Goal: Task Accomplishment & Management: Manage account settings

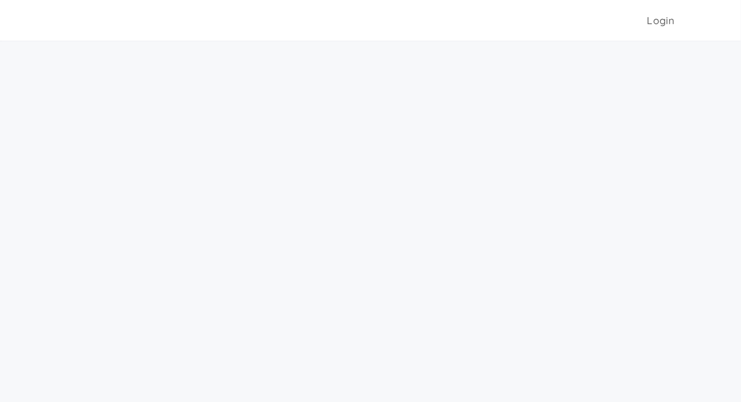
scroll to position [41, 0]
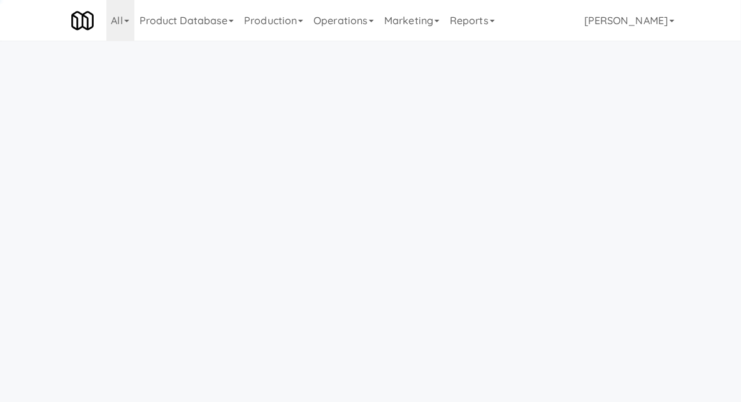
click at [334, 26] on link "Operations" at bounding box center [343, 20] width 71 height 41
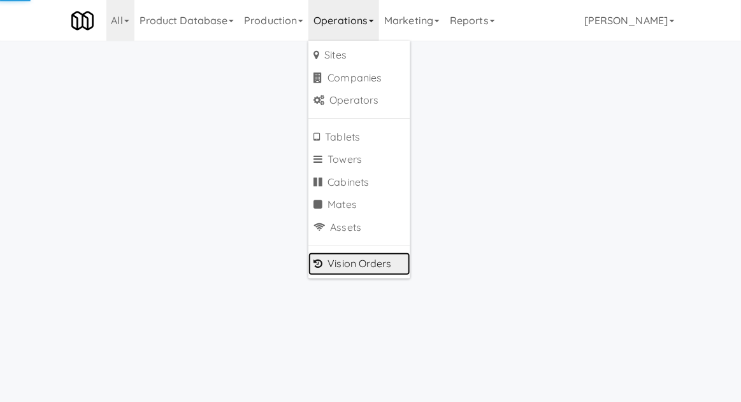
click at [336, 264] on link "Vision Orders" at bounding box center [359, 264] width 102 height 23
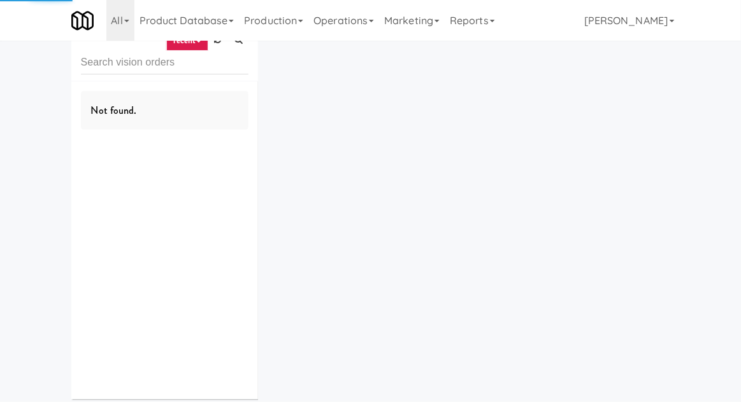
click at [95, 66] on input "text" at bounding box center [164, 63] width 167 height 24
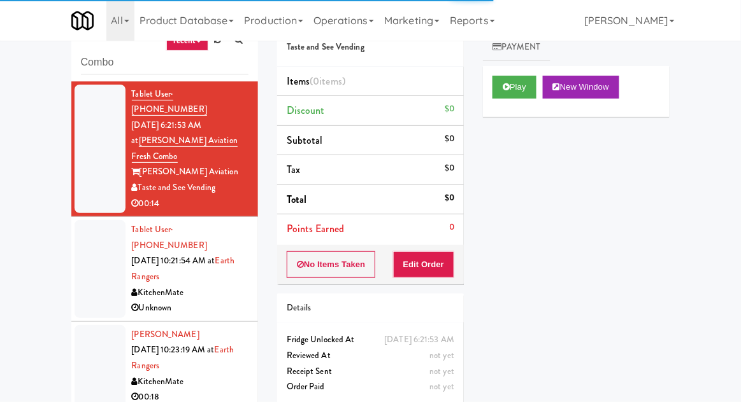
type input "Combo"
click at [52, 114] on div "inbox reviewed recent all unclear take inventory issue suspicious failed recent…" at bounding box center [370, 239] width 741 height 468
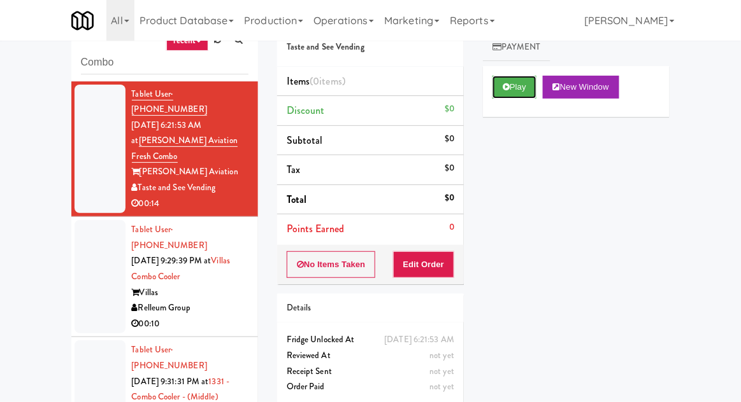
click at [518, 87] on button "Play" at bounding box center [514, 87] width 44 height 23
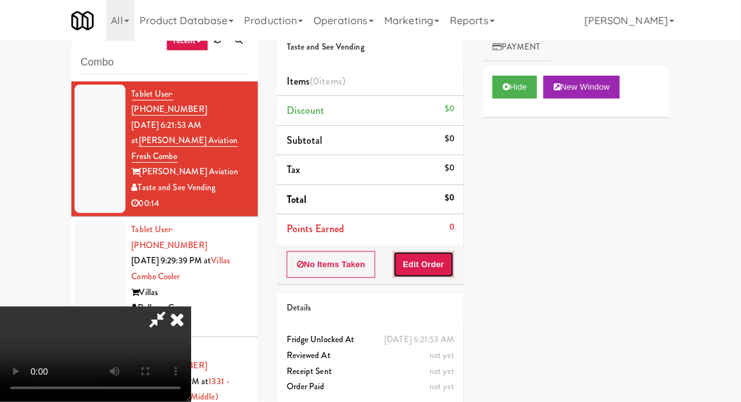
click at [425, 269] on button "Edit Order" at bounding box center [424, 265] width 62 height 27
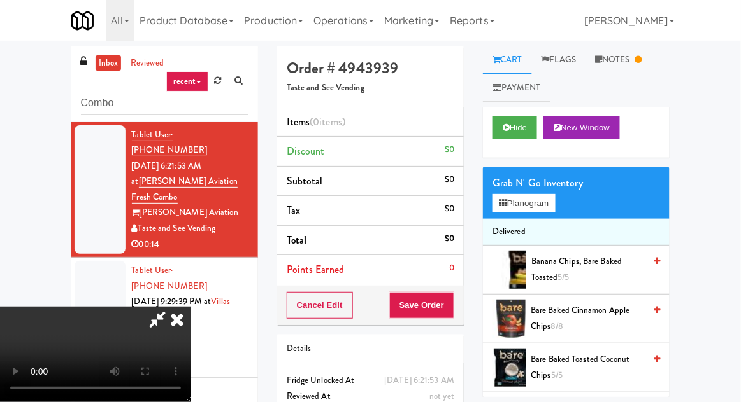
click at [625, 60] on link "Notes" at bounding box center [618, 60] width 66 height 29
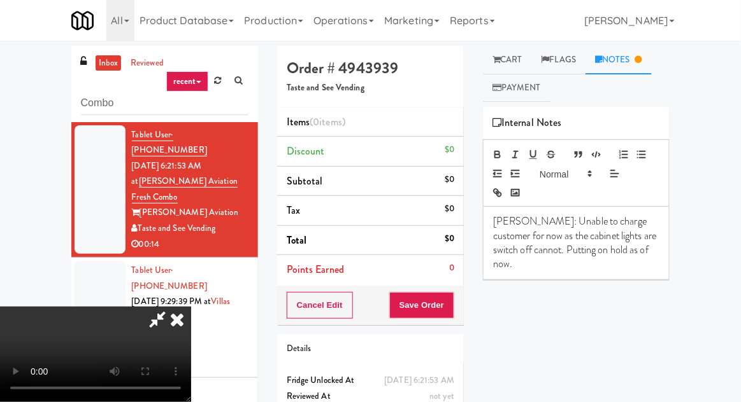
click at [534, 59] on link "Flags" at bounding box center [559, 60] width 54 height 29
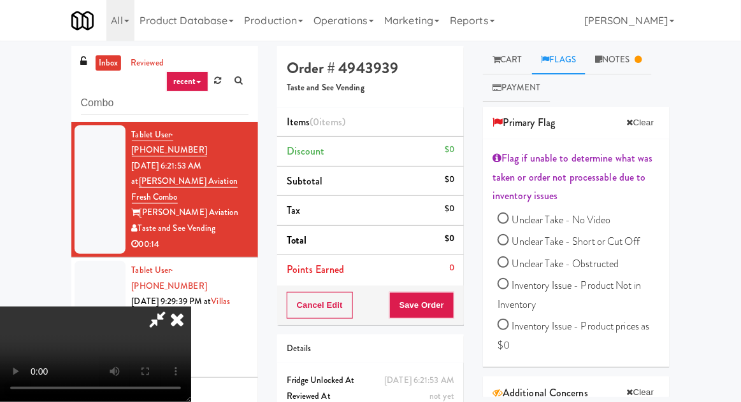
click at [522, 60] on link "Cart" at bounding box center [507, 60] width 49 height 29
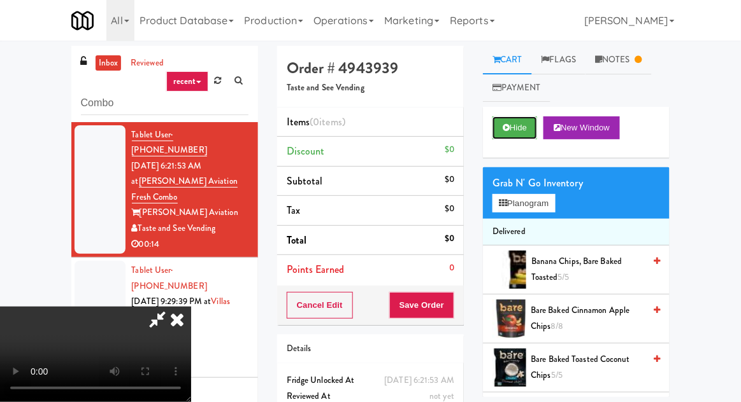
click at [529, 119] on button "Hide" at bounding box center [514, 128] width 45 height 23
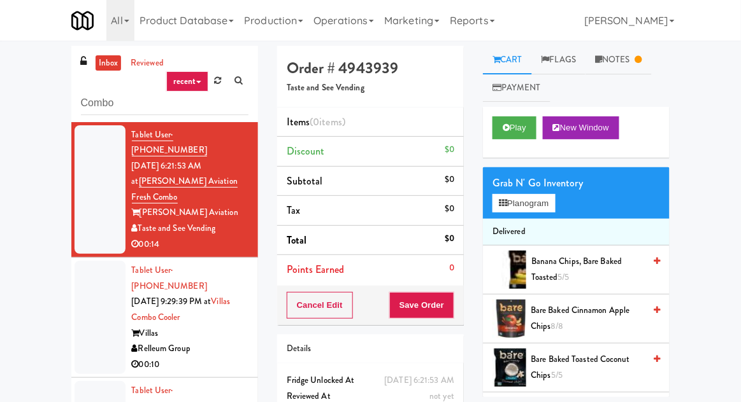
click at [99, 261] on div at bounding box center [100, 317] width 51 height 113
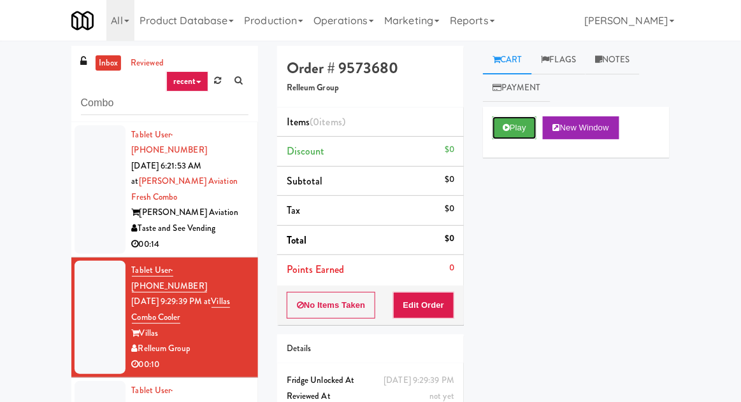
click at [523, 132] on button "Play" at bounding box center [514, 128] width 44 height 23
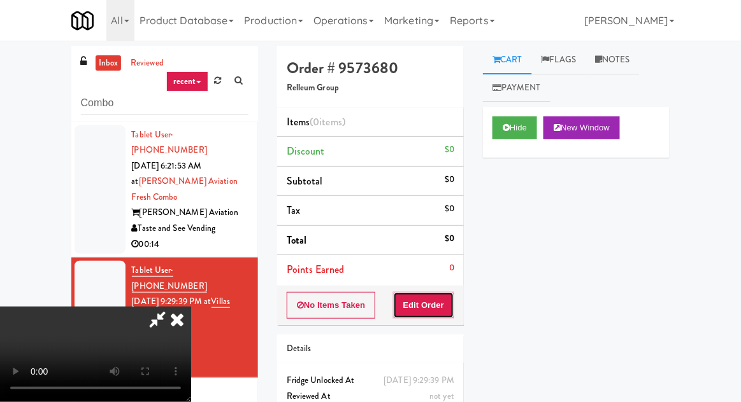
click at [423, 302] on button "Edit Order" at bounding box center [424, 305] width 62 height 27
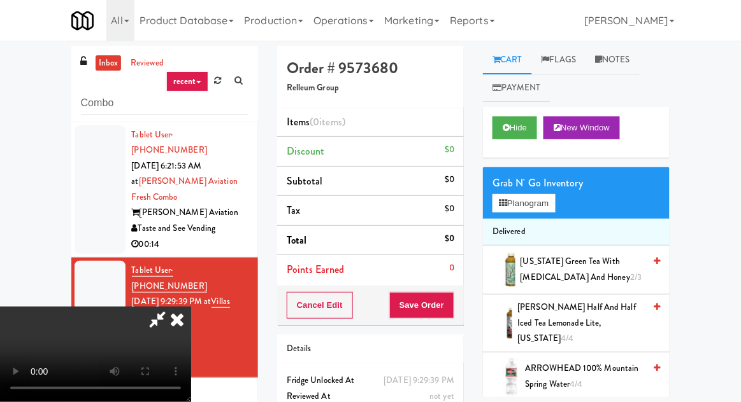
scroll to position [46, 0]
click at [546, 197] on button "Planogram" at bounding box center [523, 203] width 62 height 19
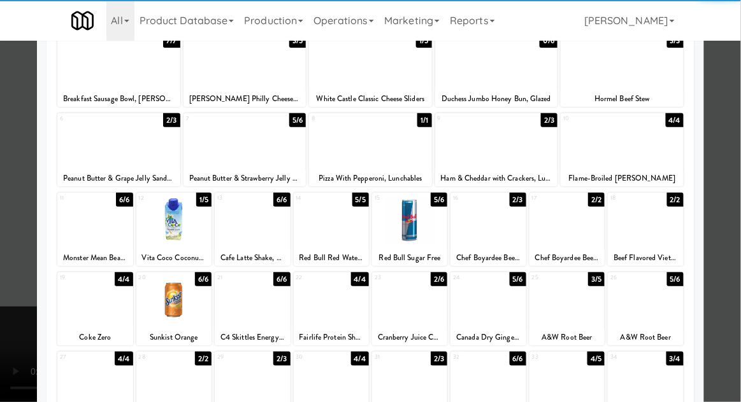
scroll to position [101, 0]
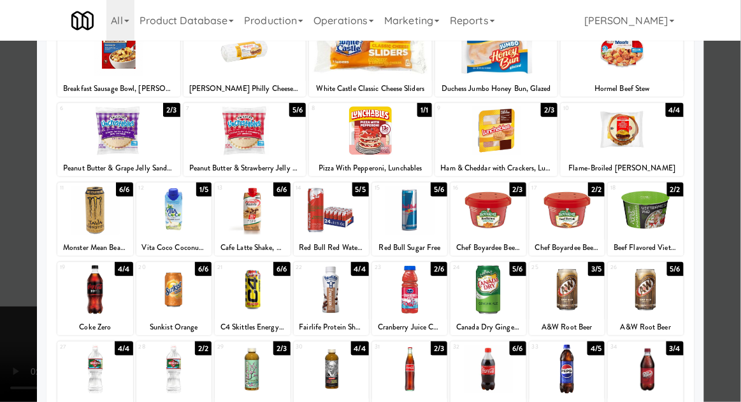
click at [501, 281] on div at bounding box center [487, 290] width 75 height 49
click at [22, 254] on div at bounding box center [370, 201] width 741 height 402
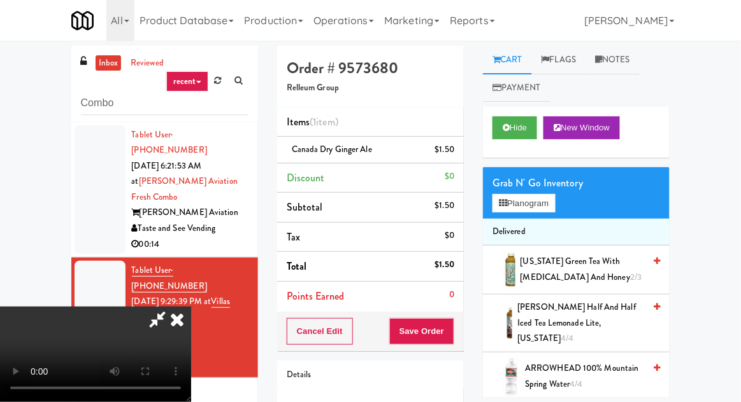
click at [461, 153] on li "Canada Dry Ginger Ale $1.50" at bounding box center [370, 150] width 187 height 27
click at [457, 153] on icon at bounding box center [455, 154] width 6 height 8
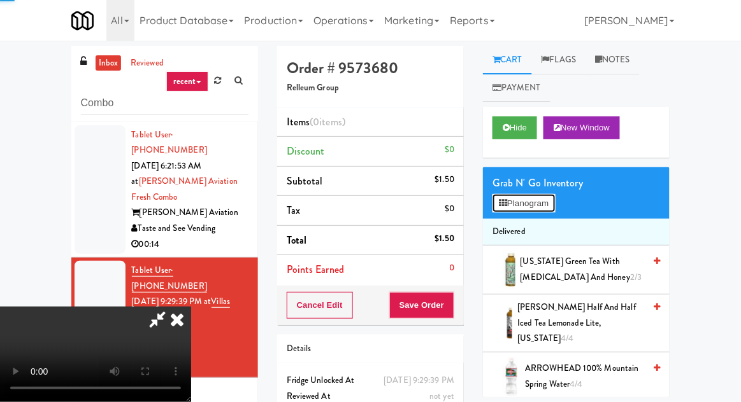
click at [554, 208] on button "Planogram" at bounding box center [523, 203] width 62 height 19
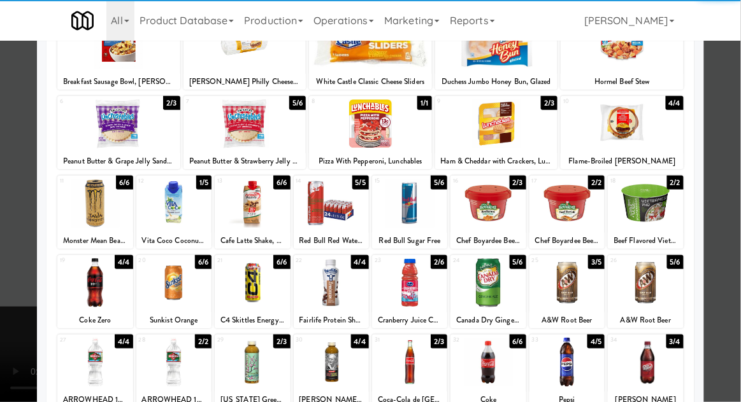
scroll to position [108, 0]
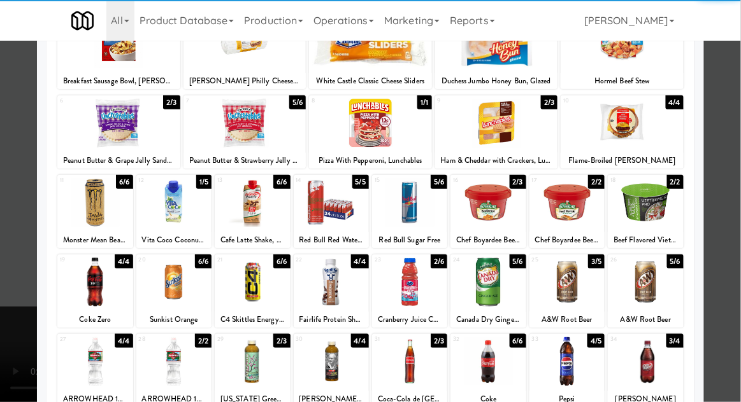
click at [655, 279] on div at bounding box center [644, 282] width 75 height 49
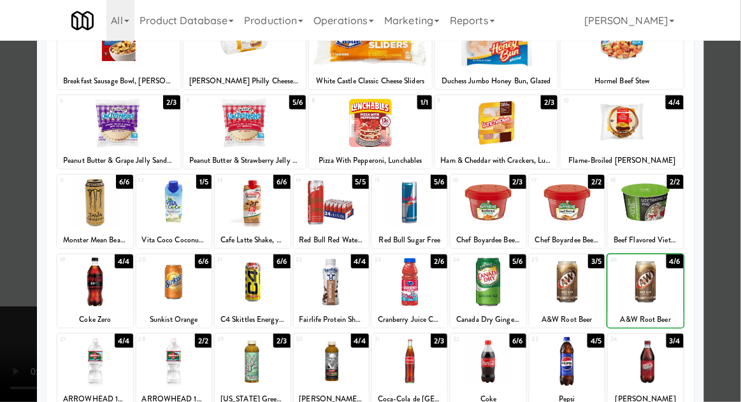
click at [728, 226] on div at bounding box center [370, 201] width 741 height 402
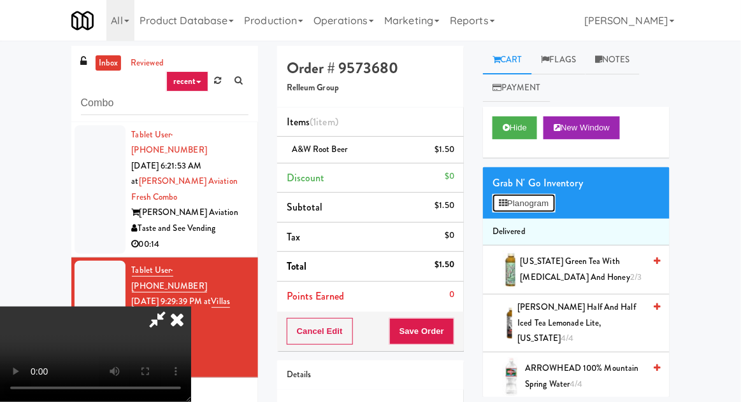
click at [537, 210] on button "Planogram" at bounding box center [523, 203] width 62 height 19
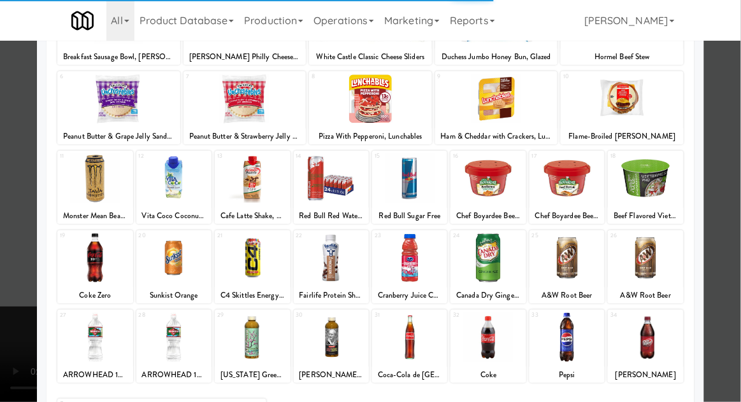
scroll to position [134, 0]
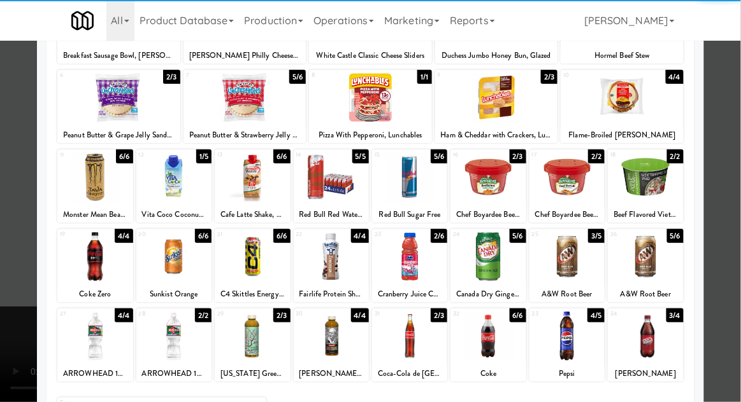
click at [167, 259] on div at bounding box center [173, 256] width 75 height 49
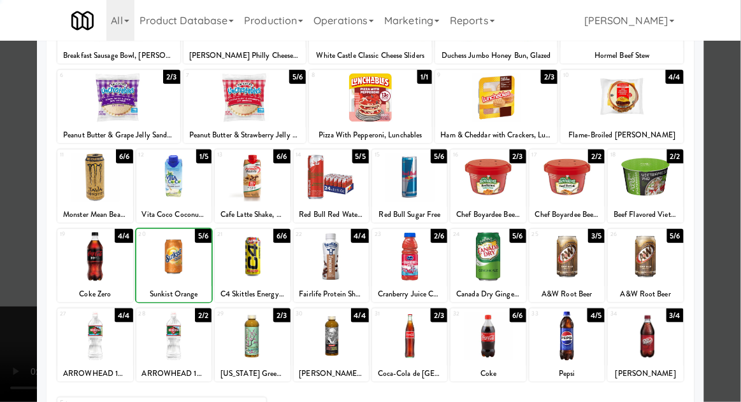
click at [734, 175] on div at bounding box center [370, 201] width 741 height 402
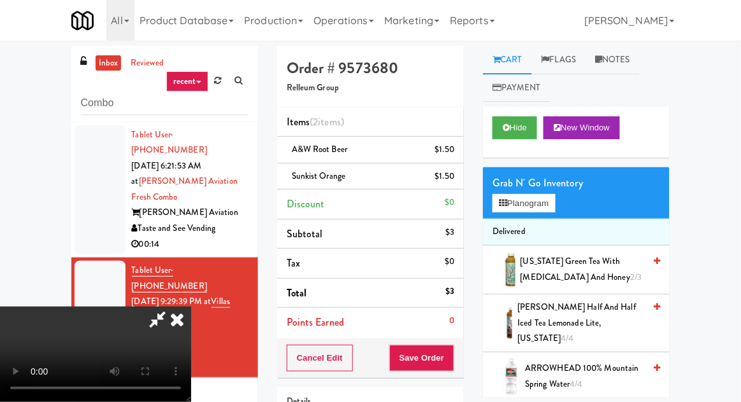
scroll to position [37, 0]
click at [452, 358] on button "Save Order" at bounding box center [421, 358] width 65 height 27
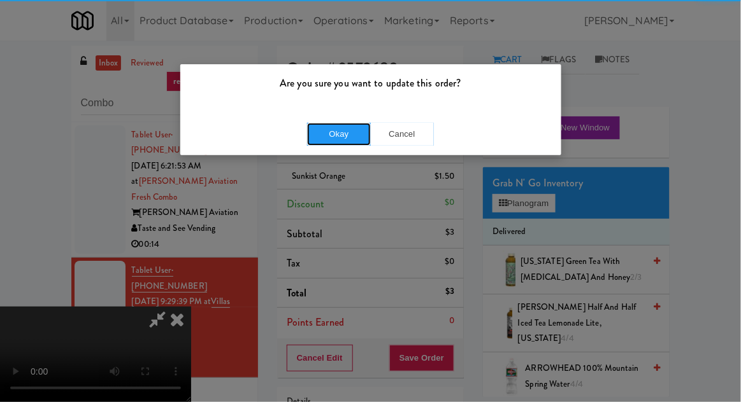
click at [318, 138] on button "Okay" at bounding box center [339, 134] width 64 height 23
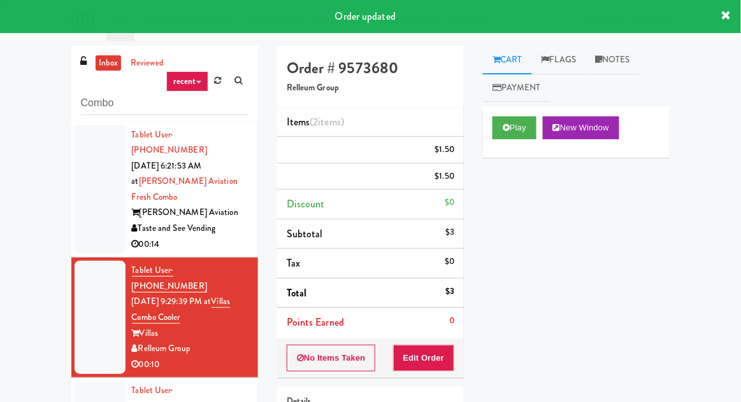
scroll to position [0, 0]
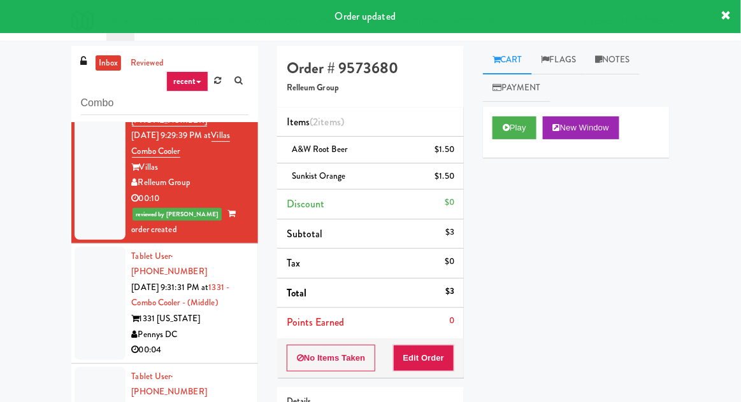
click at [92, 253] on div at bounding box center [100, 303] width 51 height 113
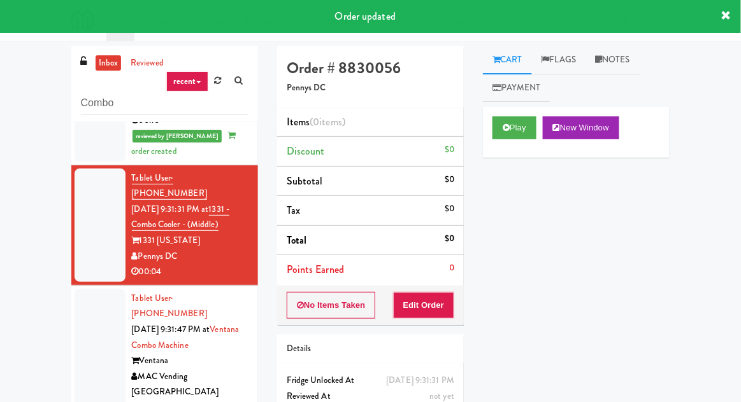
scroll to position [248, 0]
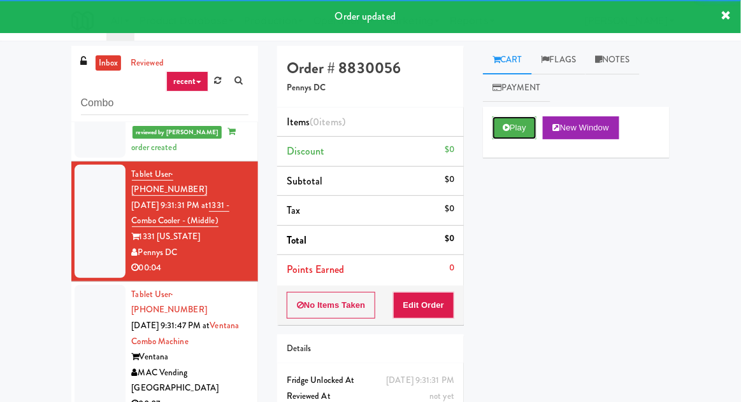
click at [528, 131] on button "Play" at bounding box center [514, 128] width 44 height 23
click at [429, 300] on button "Edit Order" at bounding box center [424, 305] width 62 height 27
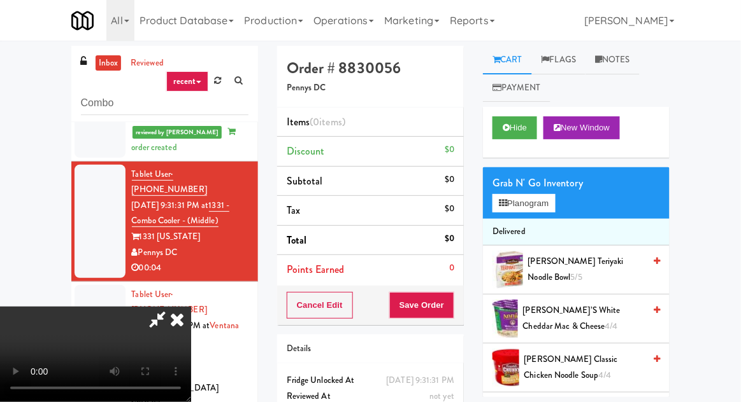
scroll to position [0, 0]
click at [536, 194] on button "Planogram" at bounding box center [523, 203] width 62 height 19
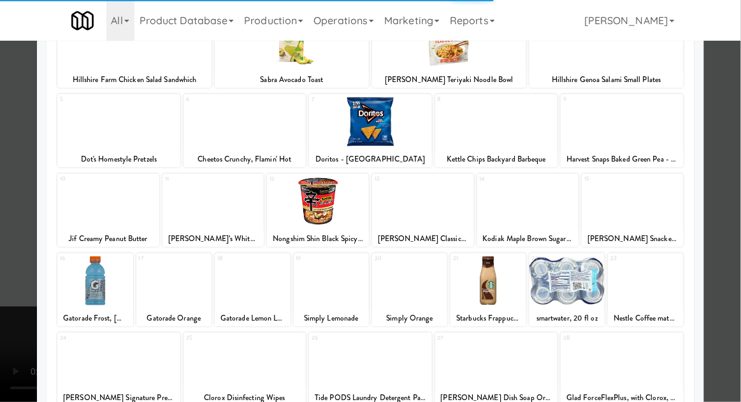
scroll to position [111, 0]
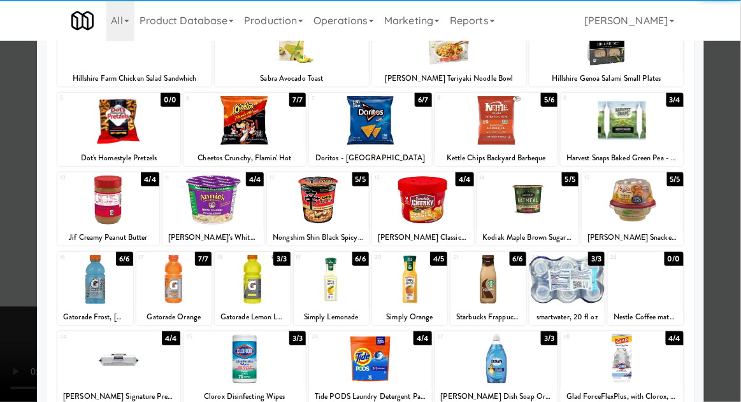
click at [419, 289] on div at bounding box center [409, 279] width 75 height 49
click at [707, 158] on div at bounding box center [370, 201] width 741 height 402
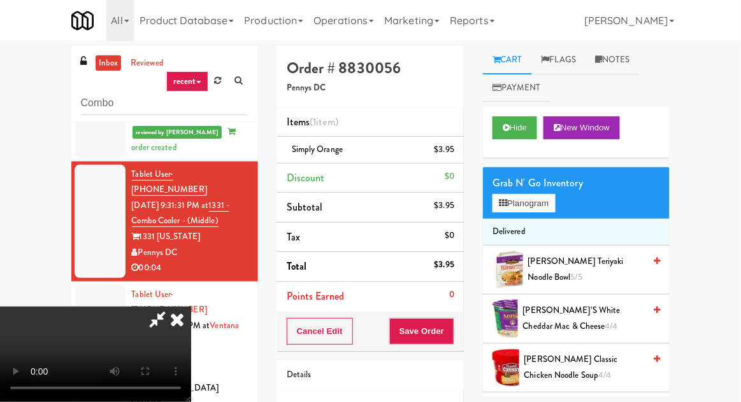
scroll to position [46, 0]
click at [450, 341] on button "Save Order" at bounding box center [421, 331] width 65 height 27
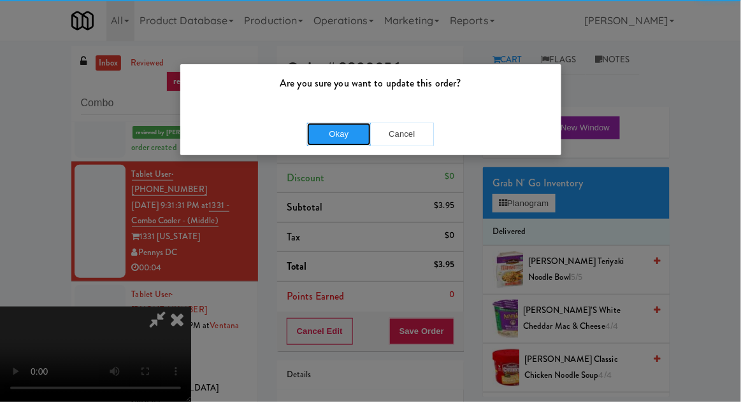
click at [325, 144] on button "Okay" at bounding box center [339, 134] width 64 height 23
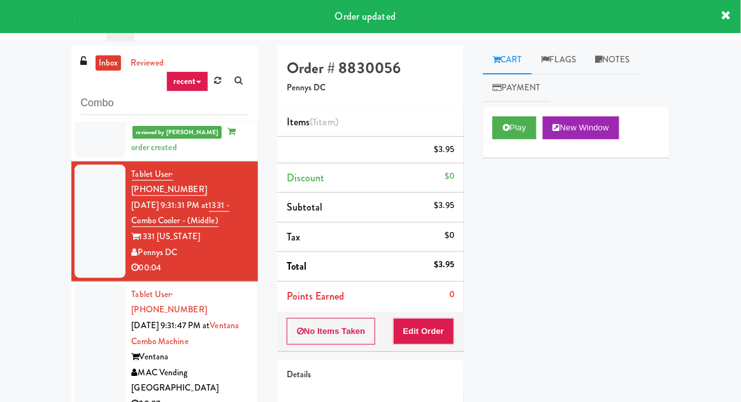
scroll to position [0, 0]
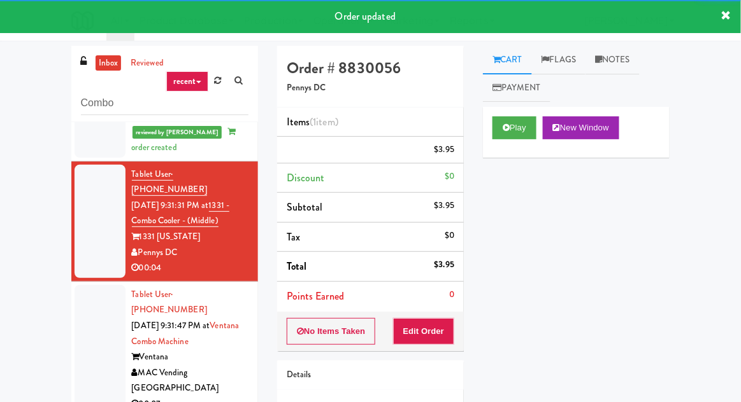
click at [102, 285] on div at bounding box center [100, 349] width 51 height 129
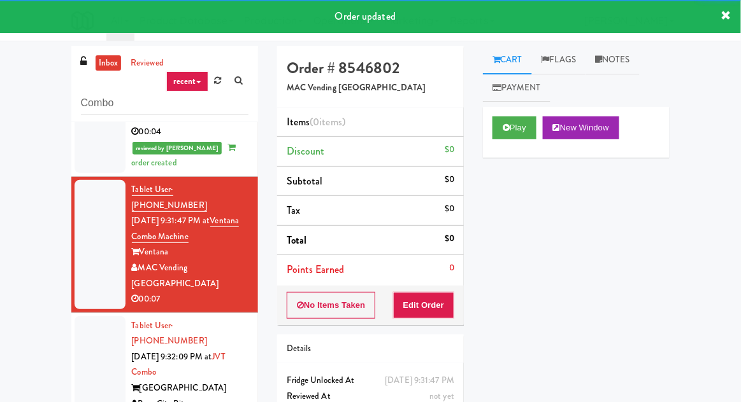
scroll to position [386, 0]
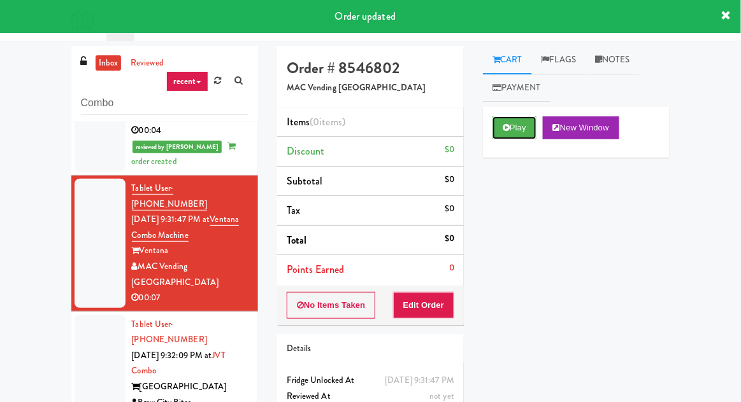
click at [494, 128] on button "Play" at bounding box center [514, 128] width 44 height 23
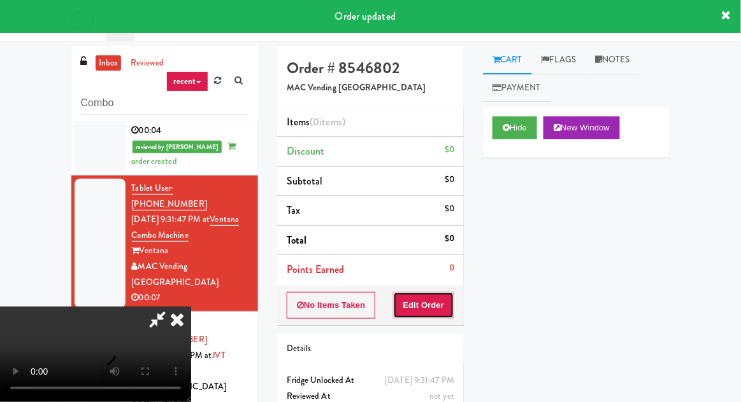
click at [411, 311] on button "Edit Order" at bounding box center [424, 305] width 62 height 27
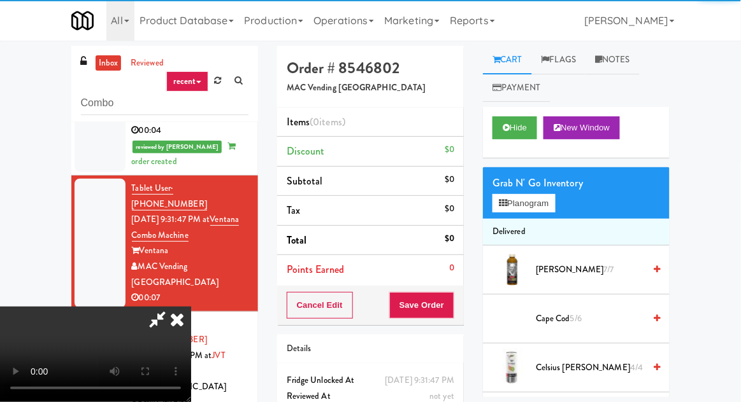
scroll to position [49, 0]
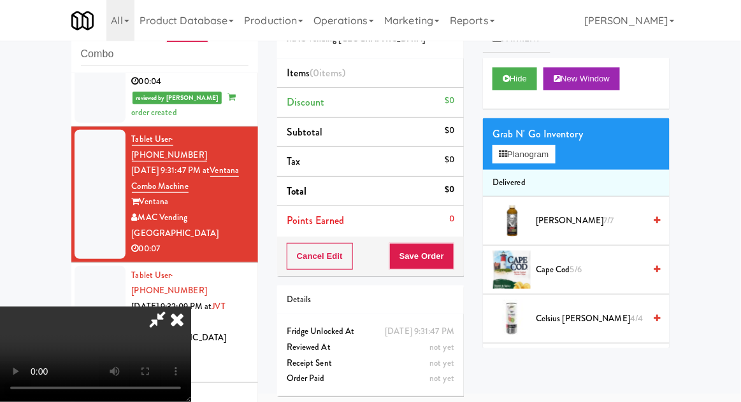
click at [548, 172] on li "Delivered" at bounding box center [576, 183] width 187 height 27
click at [555, 150] on button "Planogram" at bounding box center [523, 154] width 62 height 19
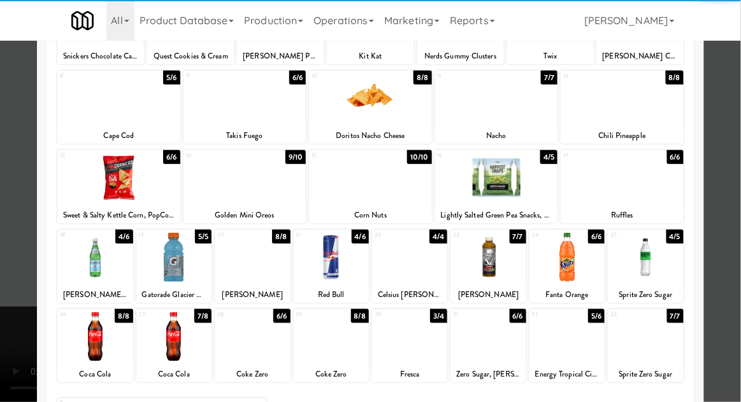
scroll to position [132, 0]
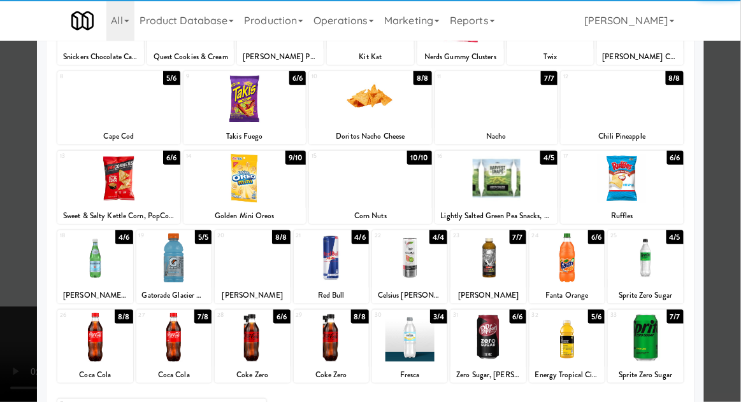
click at [174, 343] on div at bounding box center [173, 337] width 75 height 49
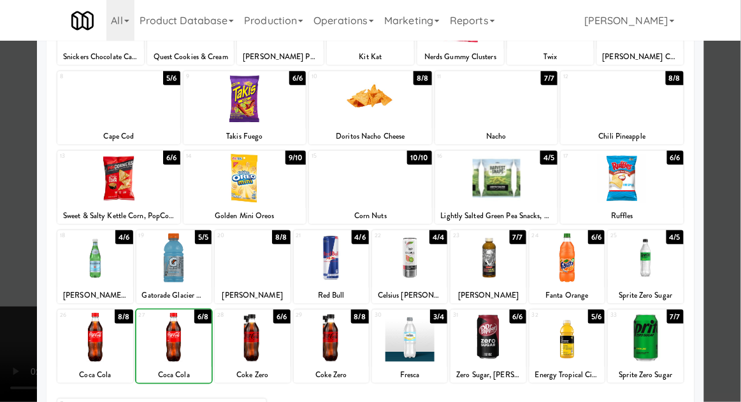
click at [713, 190] on div at bounding box center [370, 201] width 741 height 402
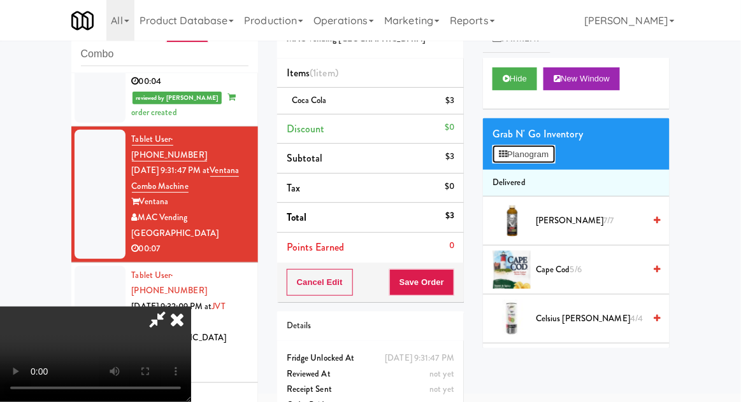
click at [535, 162] on button "Planogram" at bounding box center [523, 154] width 62 height 19
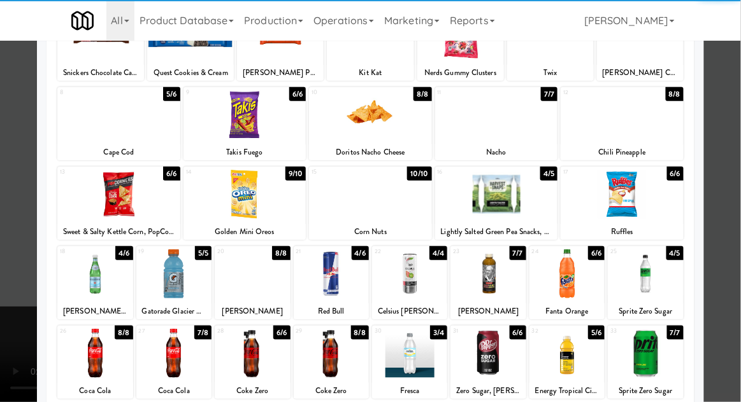
scroll to position [117, 0]
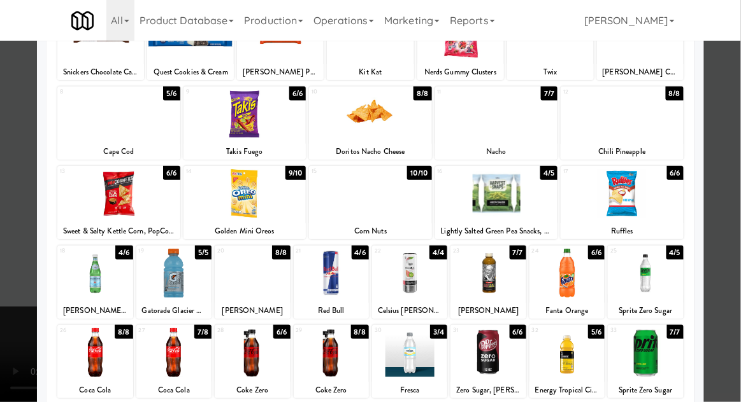
click at [326, 273] on div at bounding box center [331, 273] width 75 height 49
click at [734, 178] on div at bounding box center [370, 201] width 741 height 402
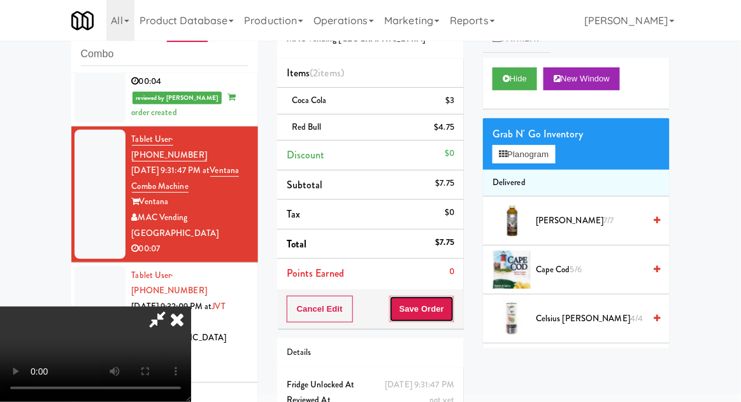
click at [452, 313] on button "Save Order" at bounding box center [421, 309] width 65 height 27
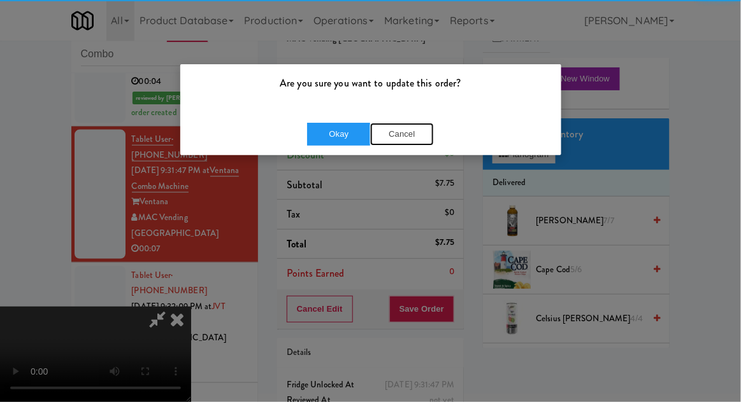
click at [380, 143] on button "Cancel" at bounding box center [402, 134] width 64 height 23
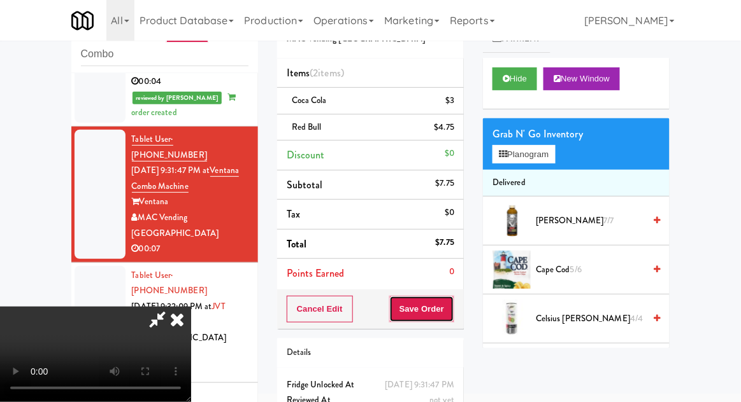
click at [453, 313] on button "Save Order" at bounding box center [421, 309] width 65 height 27
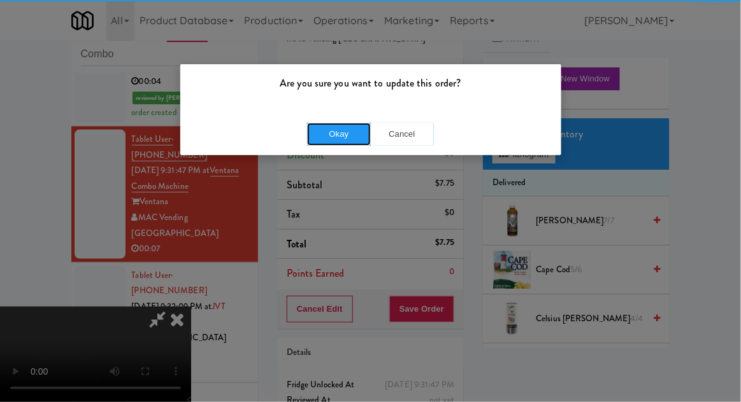
click at [320, 143] on button "Okay" at bounding box center [339, 134] width 64 height 23
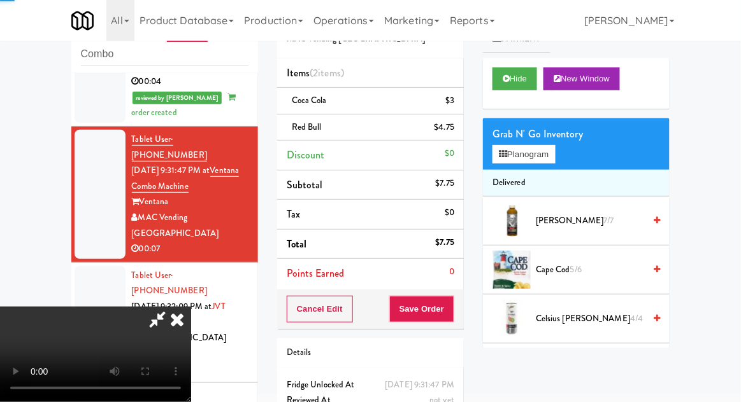
click at [90, 266] on div at bounding box center [100, 322] width 51 height 113
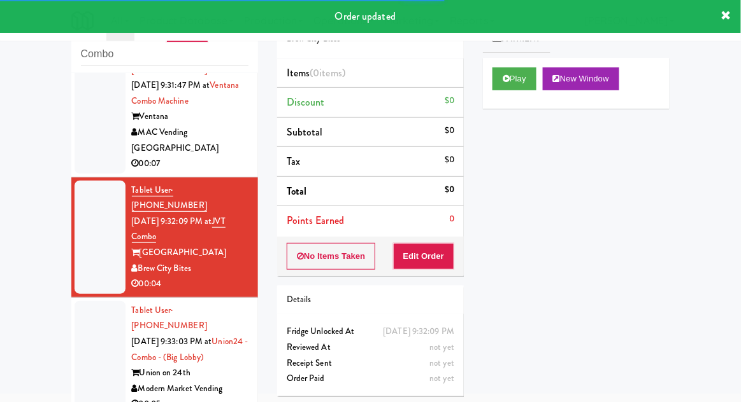
scroll to position [477, 0]
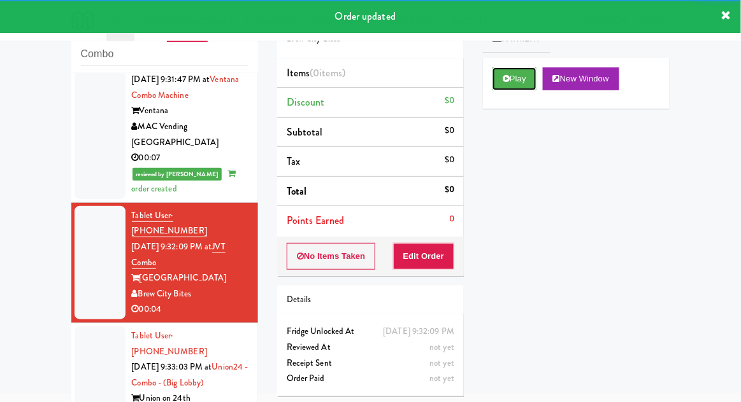
click at [533, 87] on button "Play" at bounding box center [514, 78] width 44 height 23
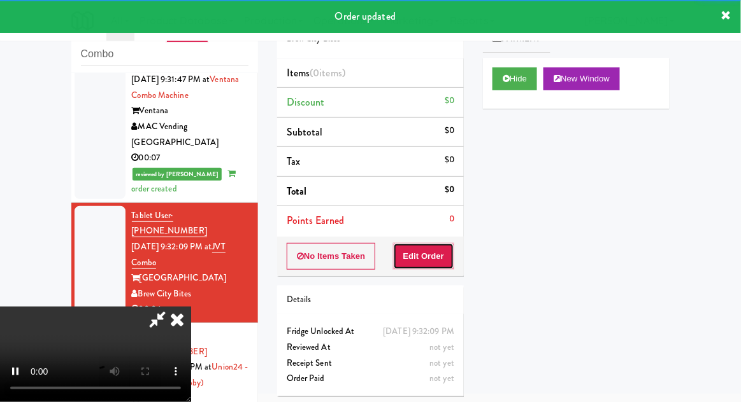
click at [428, 257] on button "Edit Order" at bounding box center [424, 256] width 62 height 27
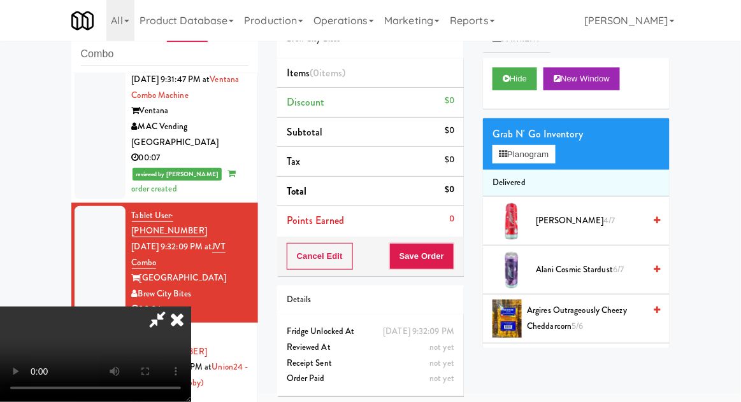
scroll to position [46, 0]
click at [536, 145] on button "Planogram" at bounding box center [523, 154] width 62 height 19
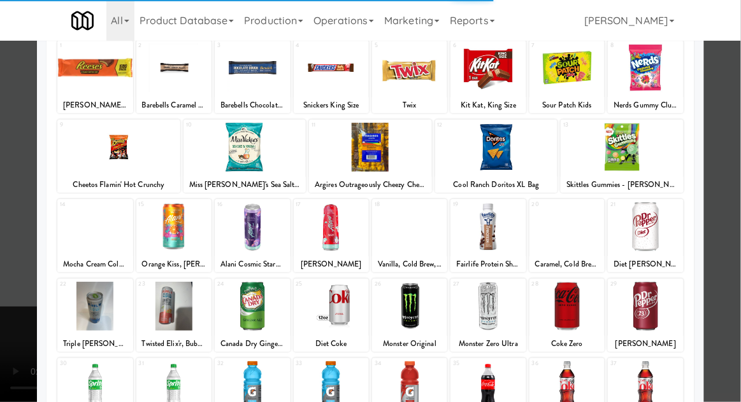
scroll to position [146, 0]
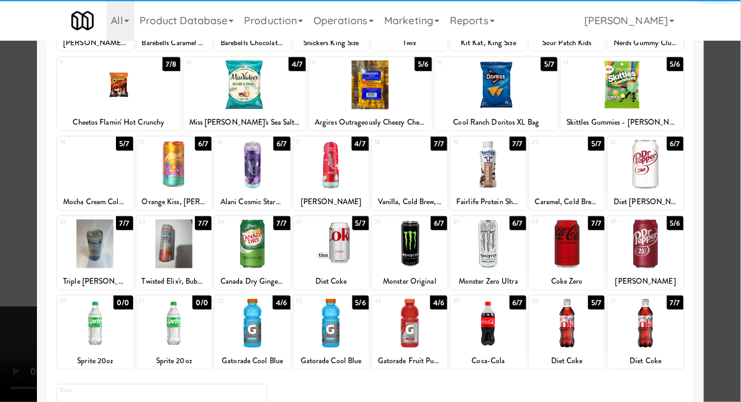
click at [558, 328] on div at bounding box center [566, 323] width 75 height 49
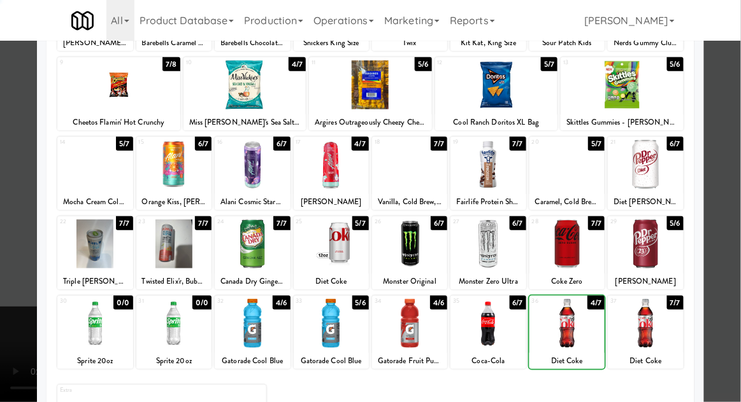
click at [736, 175] on div at bounding box center [370, 201] width 741 height 402
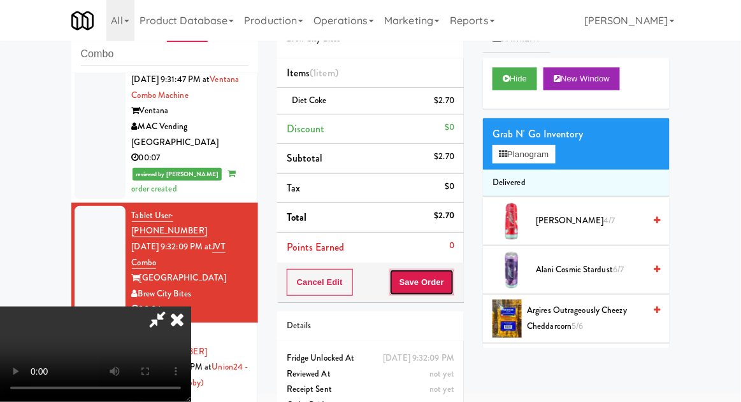
click at [450, 288] on button "Save Order" at bounding box center [421, 282] width 65 height 27
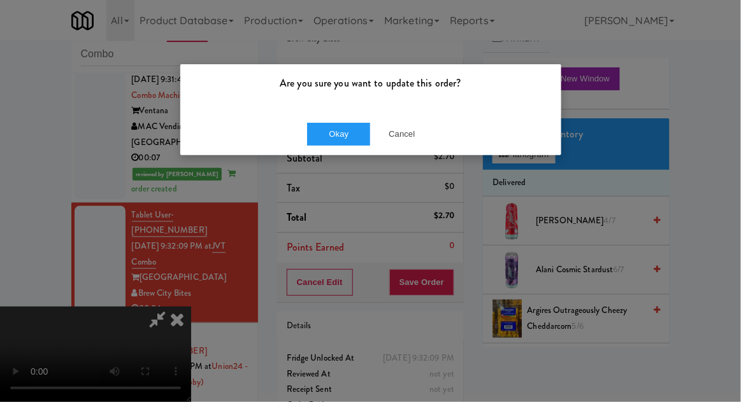
click at [316, 113] on div "Okay Cancel" at bounding box center [370, 134] width 381 height 43
click at [326, 136] on button "Okay" at bounding box center [339, 134] width 64 height 23
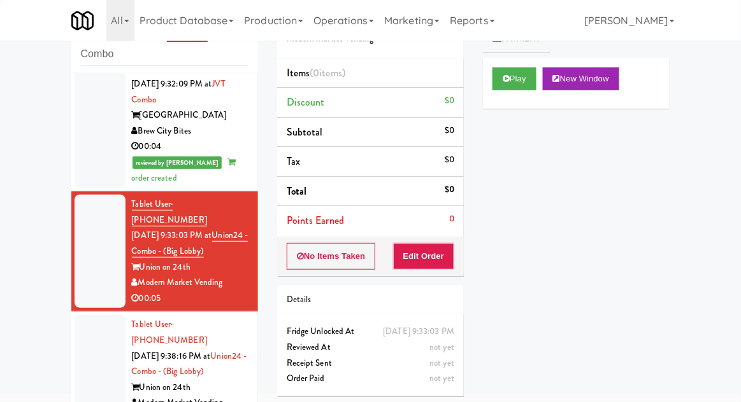
scroll to position [641, 0]
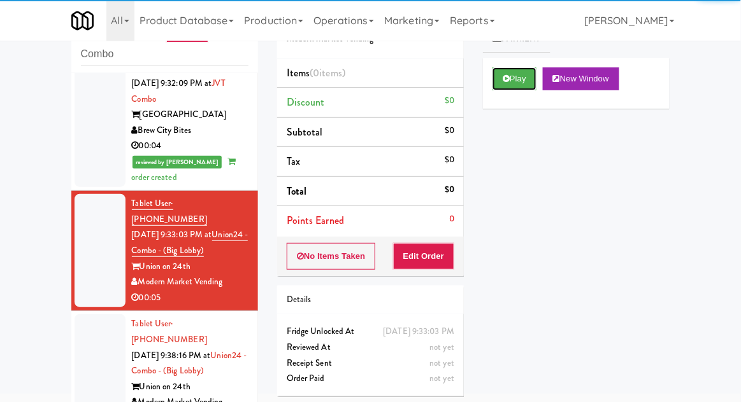
click at [518, 89] on button "Play" at bounding box center [514, 78] width 44 height 23
click at [425, 250] on button "Edit Order" at bounding box center [424, 256] width 62 height 27
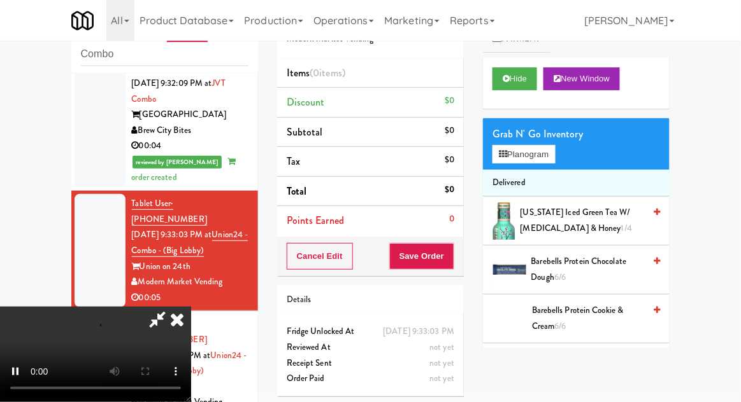
scroll to position [46, 0]
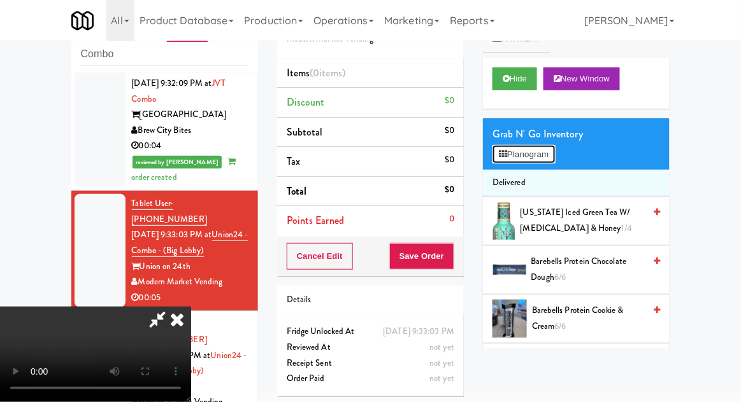
click at [549, 146] on button "Planogram" at bounding box center [523, 154] width 62 height 19
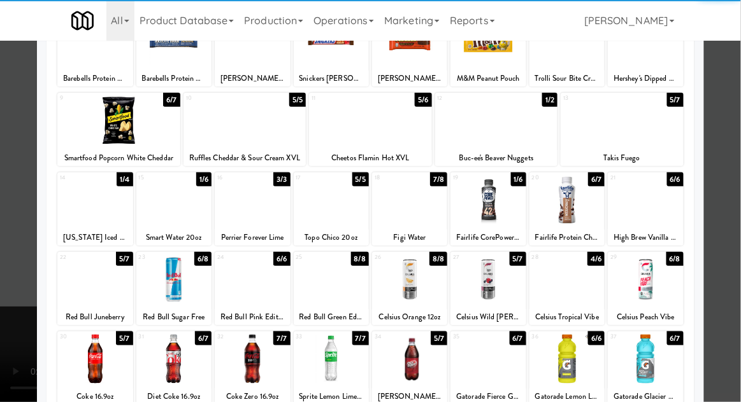
scroll to position [111, 0]
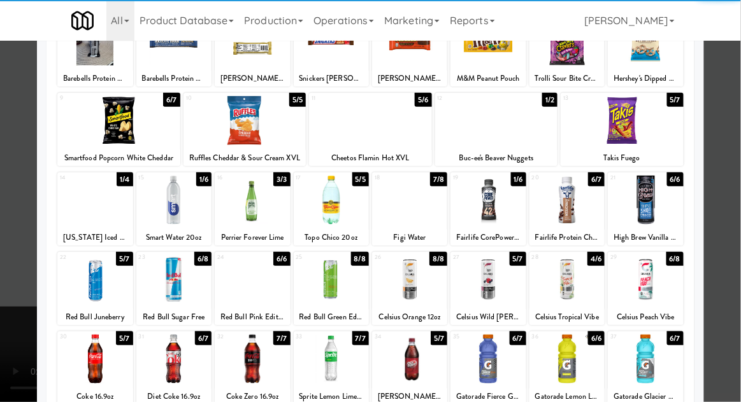
click at [173, 339] on div "31" at bounding box center [156, 337] width 35 height 11
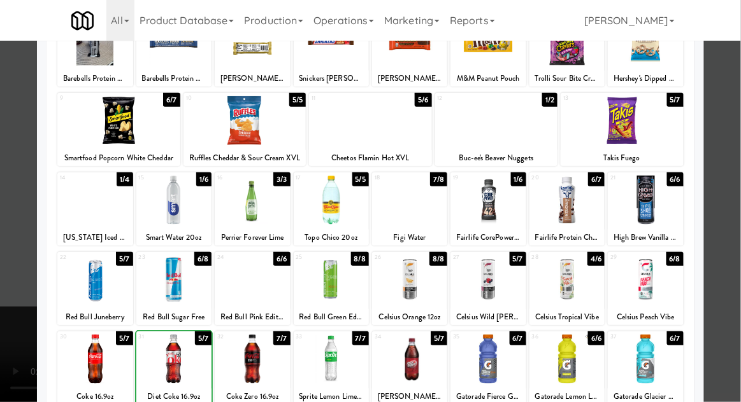
click at [735, 166] on div at bounding box center [370, 201] width 741 height 402
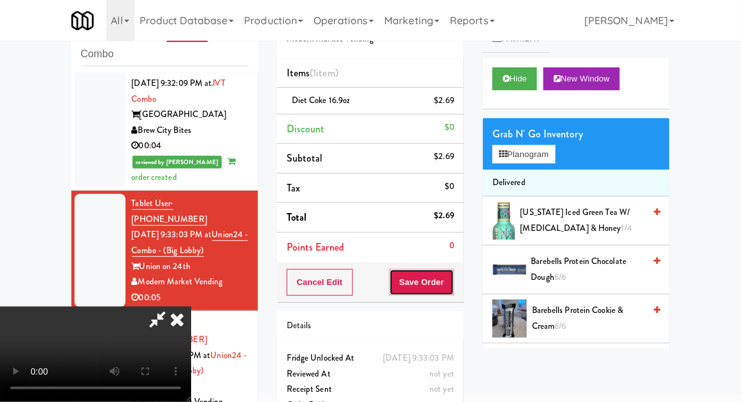
click at [452, 293] on button "Save Order" at bounding box center [421, 282] width 65 height 27
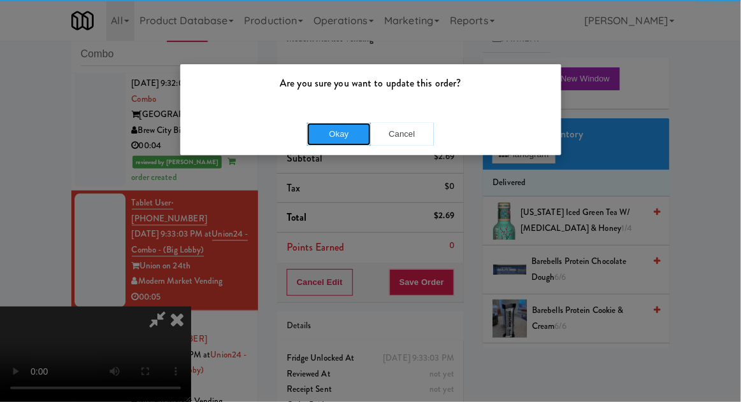
click at [353, 143] on button "Okay" at bounding box center [339, 134] width 64 height 23
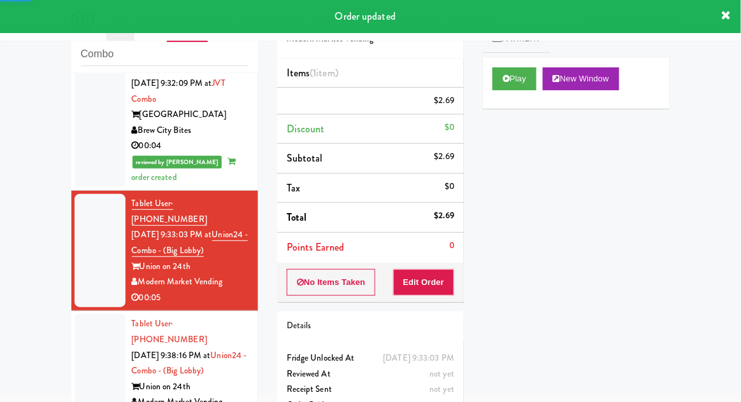
click at [77, 315] on div at bounding box center [100, 371] width 51 height 113
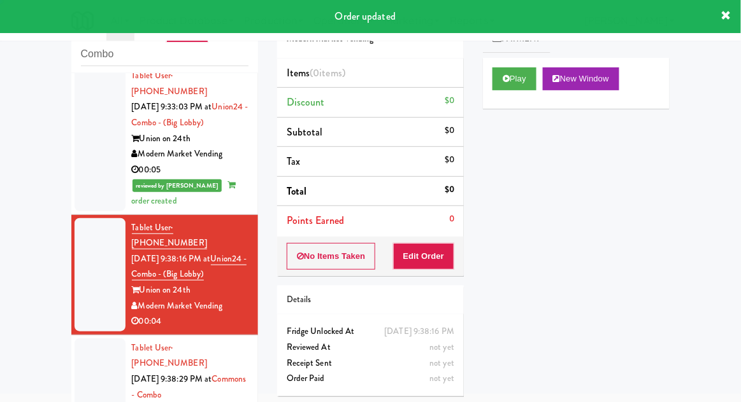
scroll to position [783, 0]
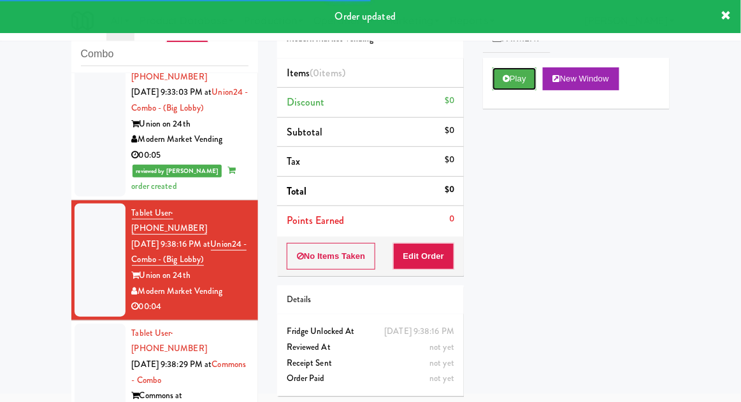
click at [531, 69] on button "Play" at bounding box center [514, 78] width 44 height 23
click at [425, 248] on button "Edit Order" at bounding box center [424, 256] width 62 height 27
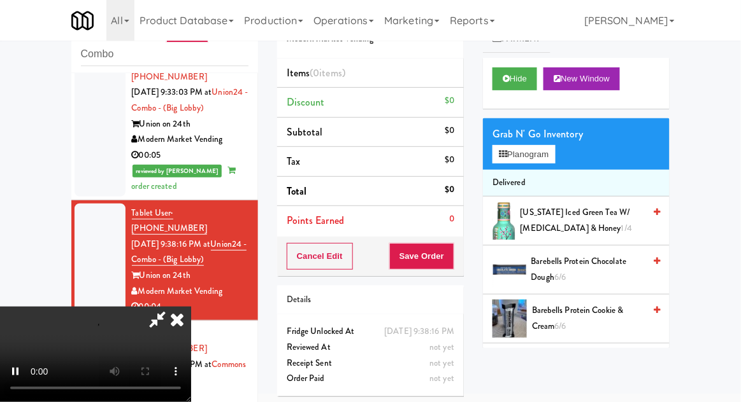
scroll to position [46, 0]
click at [550, 150] on button "Planogram" at bounding box center [523, 154] width 62 height 19
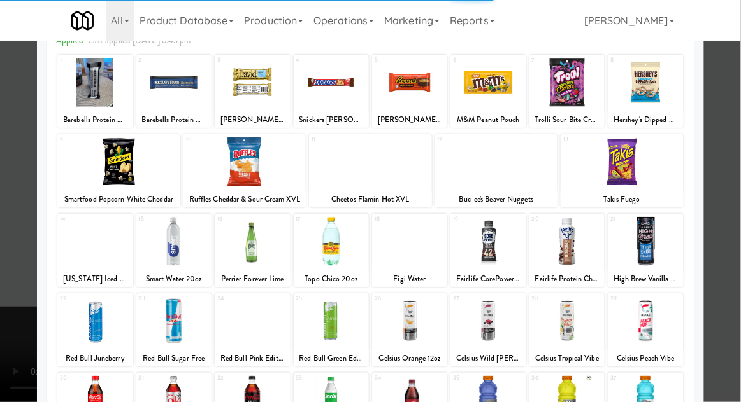
scroll to position [145, 0]
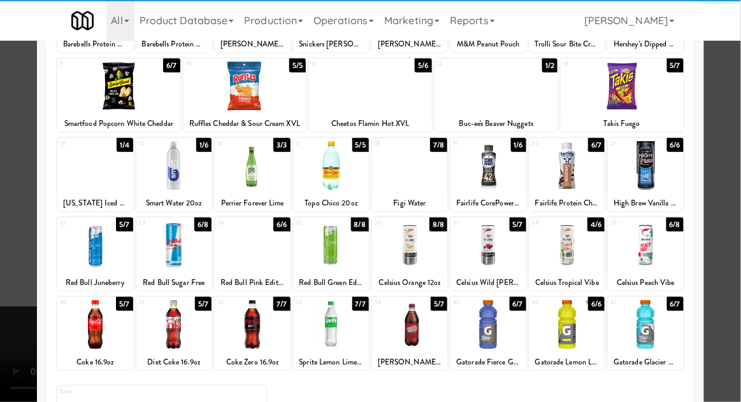
click at [167, 311] on div at bounding box center [173, 325] width 75 height 49
click at [720, 169] on div at bounding box center [370, 201] width 741 height 402
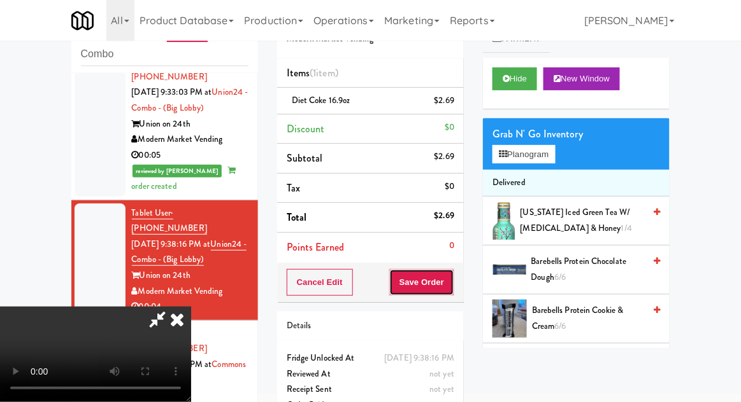
click at [452, 285] on button "Save Order" at bounding box center [421, 282] width 65 height 27
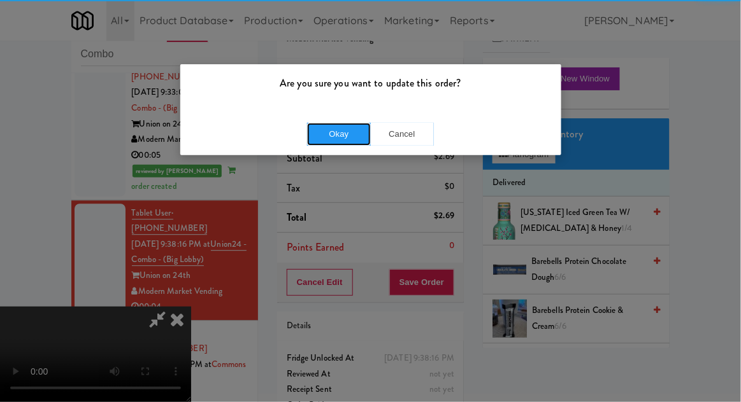
click at [344, 143] on button "Okay" at bounding box center [339, 134] width 64 height 23
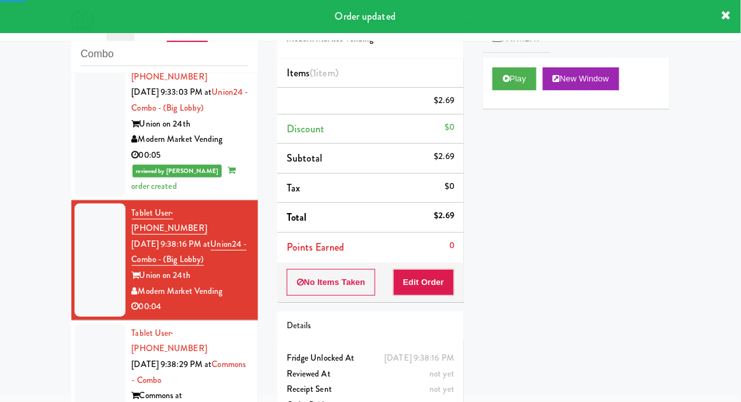
click at [80, 324] on div at bounding box center [100, 388] width 51 height 129
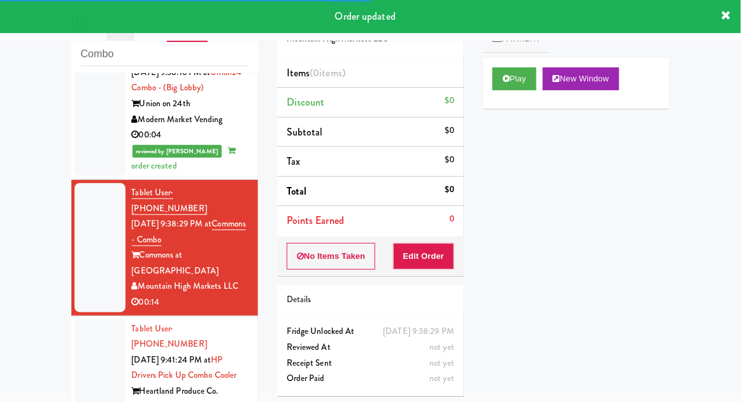
scroll to position [958, 0]
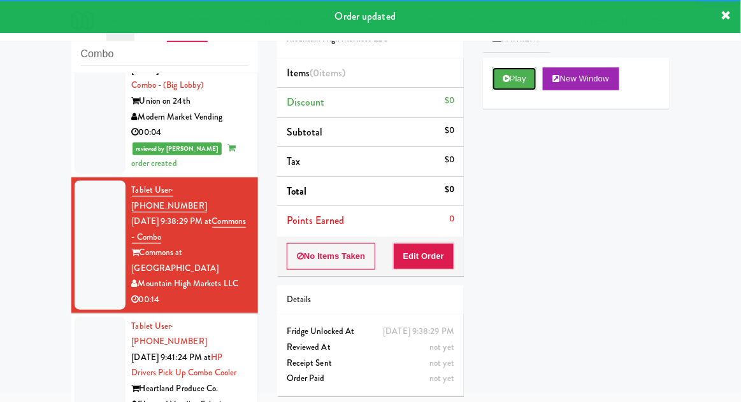
click at [522, 85] on button "Play" at bounding box center [514, 78] width 44 height 23
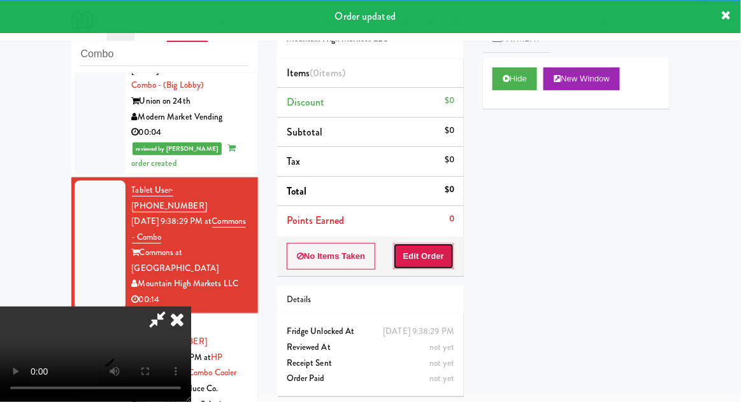
click at [420, 253] on button "Edit Order" at bounding box center [424, 256] width 62 height 27
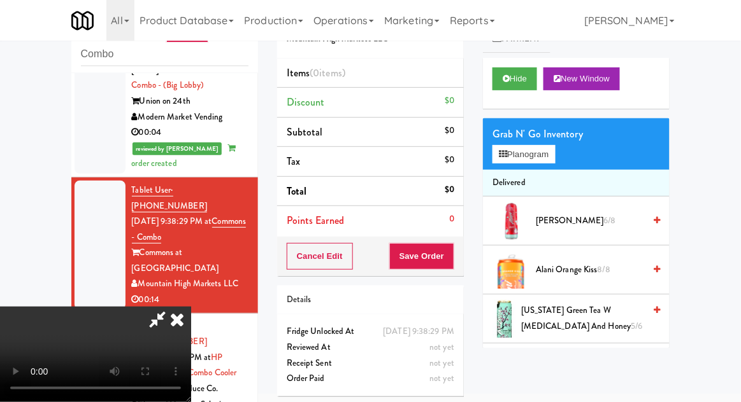
scroll to position [46, 0]
click at [552, 147] on button "Planogram" at bounding box center [523, 154] width 62 height 19
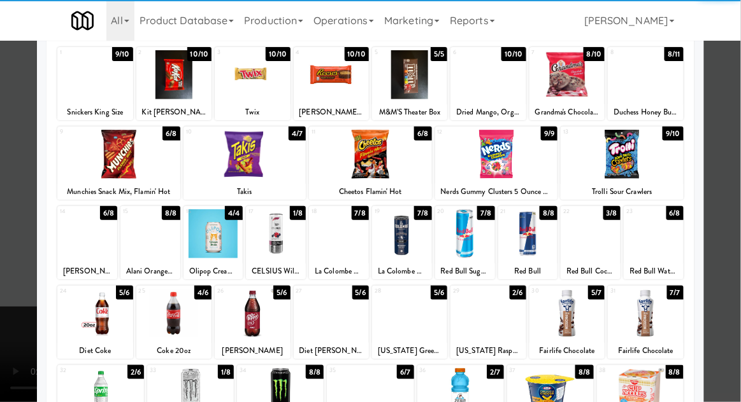
scroll to position [99, 0]
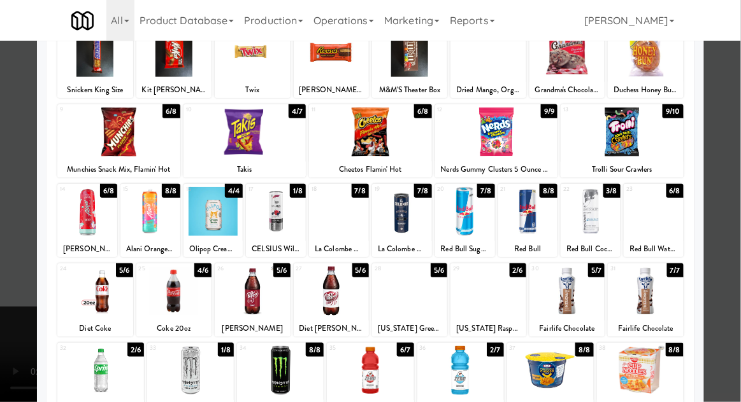
click at [473, 221] on div at bounding box center [465, 211] width 60 height 49
click at [732, 166] on div at bounding box center [370, 201] width 741 height 402
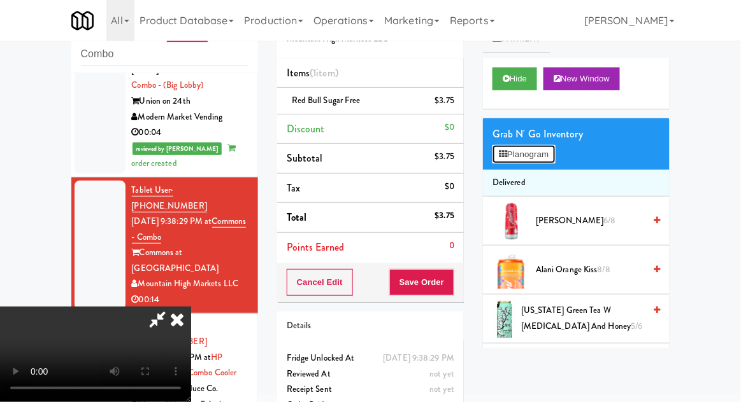
click at [551, 145] on button "Planogram" at bounding box center [523, 154] width 62 height 19
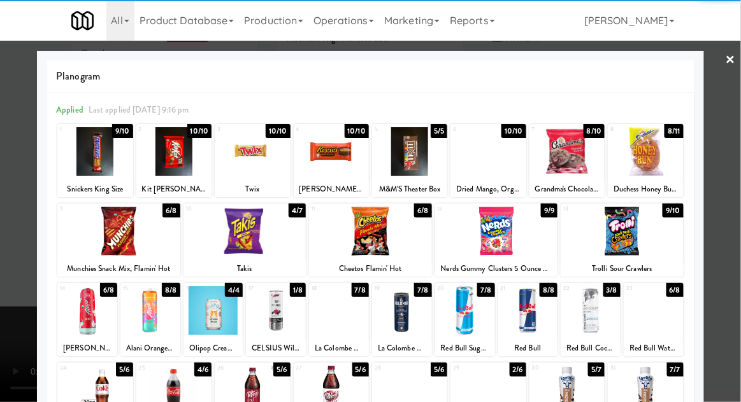
click at [97, 157] on div at bounding box center [94, 151] width 75 height 49
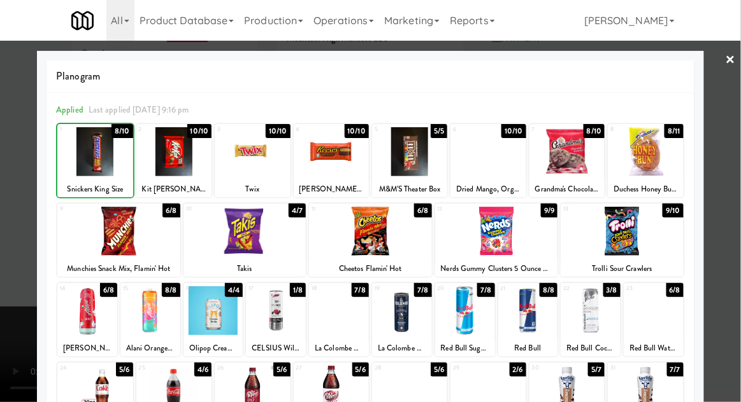
click at [725, 117] on div at bounding box center [370, 201] width 741 height 402
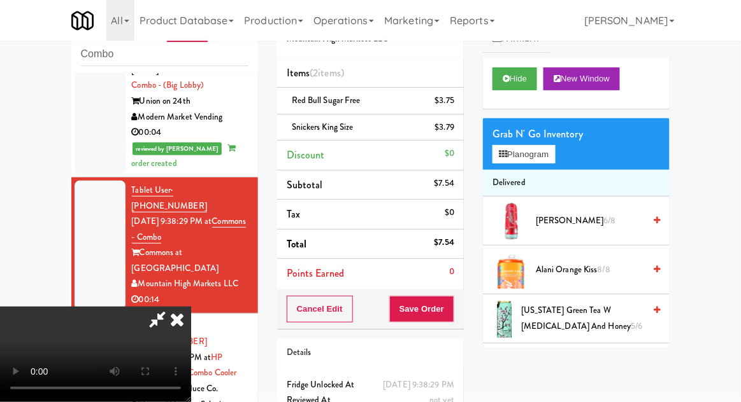
scroll to position [46, 0]
click at [451, 309] on button "Save Order" at bounding box center [421, 309] width 65 height 27
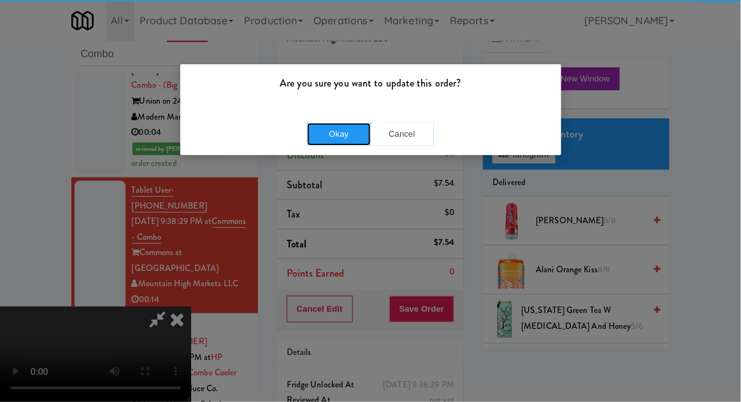
click at [310, 136] on button "Okay" at bounding box center [339, 134] width 64 height 23
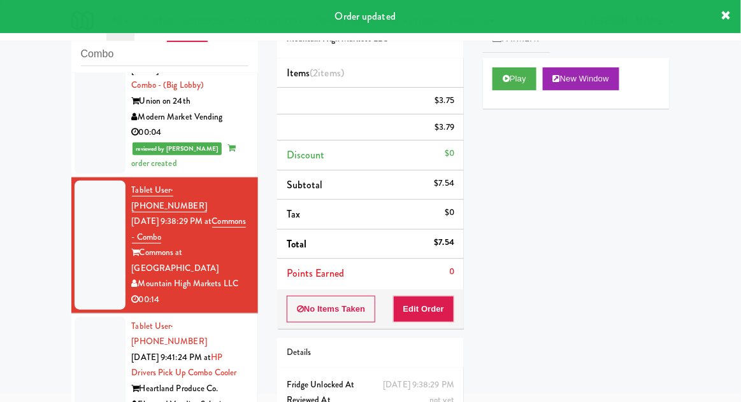
scroll to position [0, 0]
click at [82, 317] on div at bounding box center [100, 373] width 51 height 113
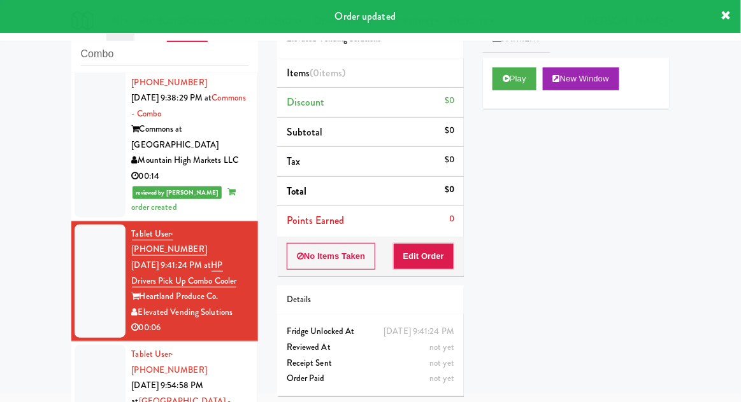
scroll to position [1083, 0]
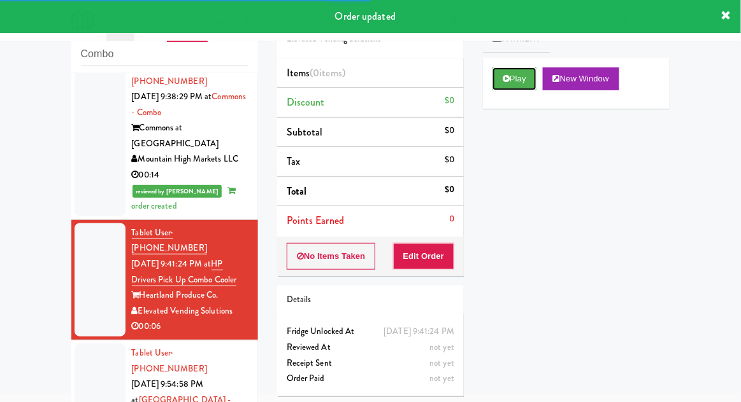
click at [522, 89] on button "Play" at bounding box center [514, 78] width 44 height 23
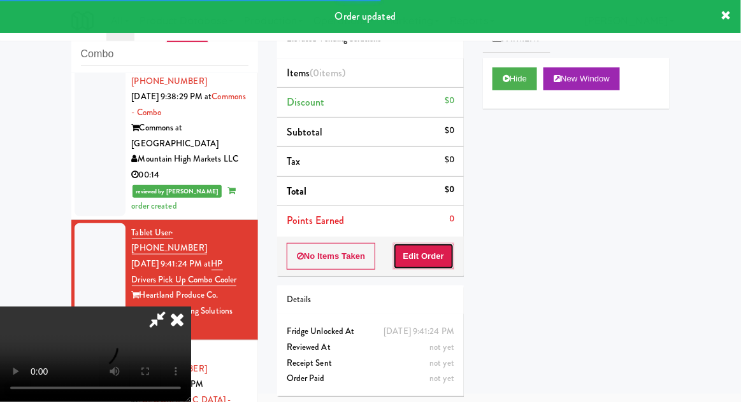
click at [417, 259] on button "Edit Order" at bounding box center [424, 256] width 62 height 27
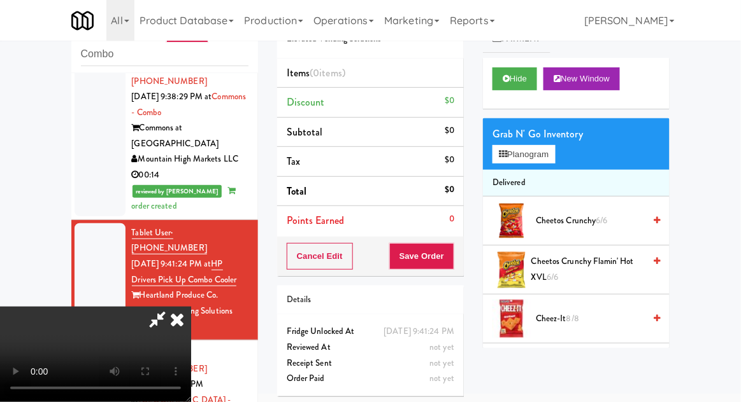
scroll to position [46, 0]
click at [548, 153] on button "Planogram" at bounding box center [523, 154] width 62 height 19
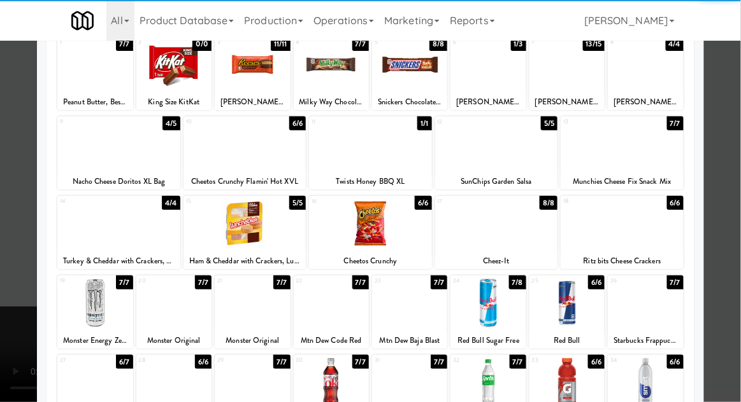
scroll to position [108, 0]
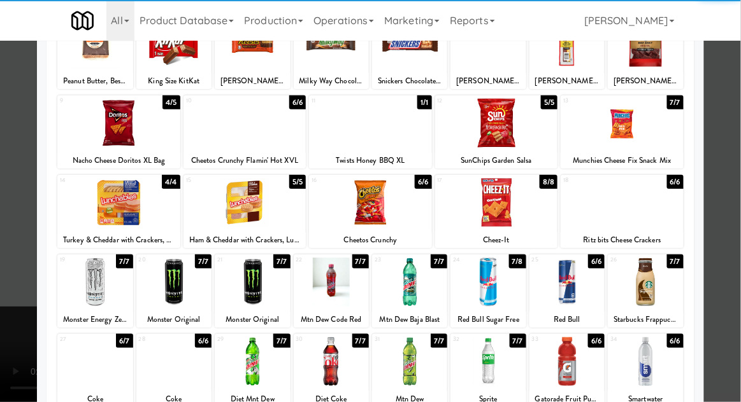
click at [180, 283] on div at bounding box center [173, 282] width 75 height 49
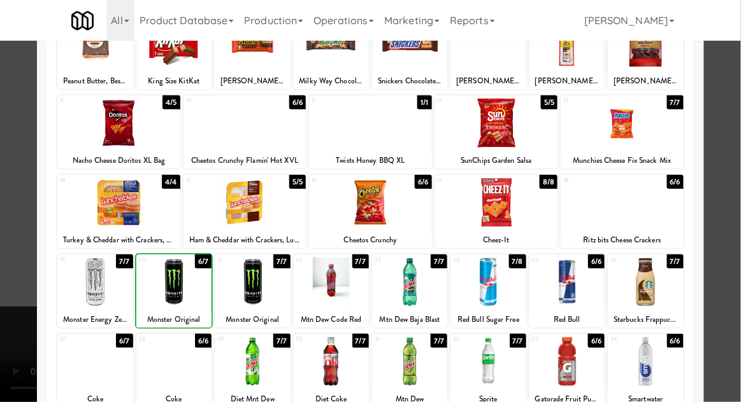
click at [727, 141] on div at bounding box center [370, 201] width 741 height 402
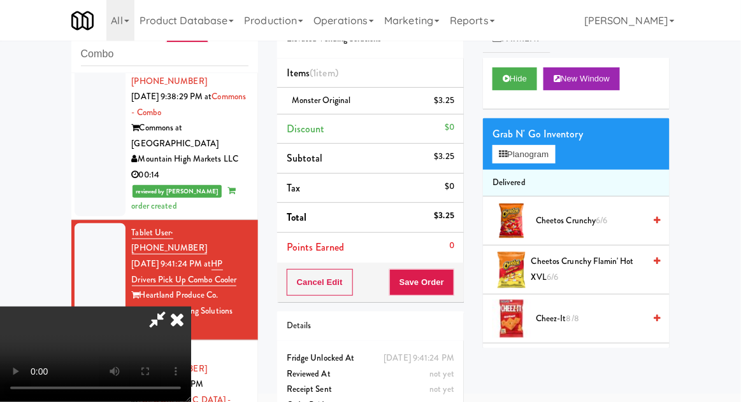
click at [463, 295] on div "Cancel Edit Save Order" at bounding box center [370, 282] width 187 height 39
click at [451, 280] on button "Save Order" at bounding box center [421, 282] width 65 height 27
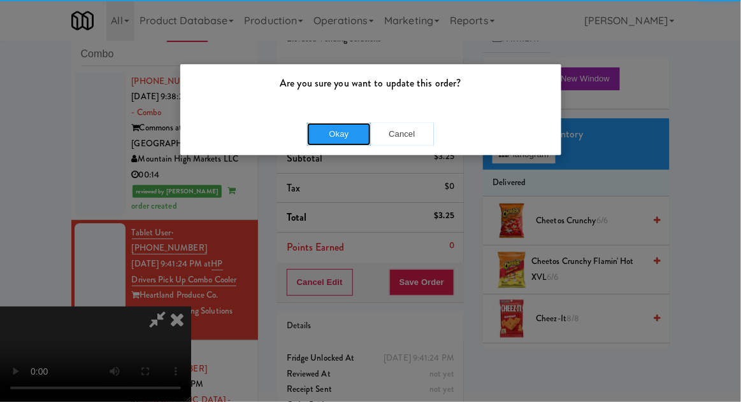
click at [330, 132] on button "Okay" at bounding box center [339, 134] width 64 height 23
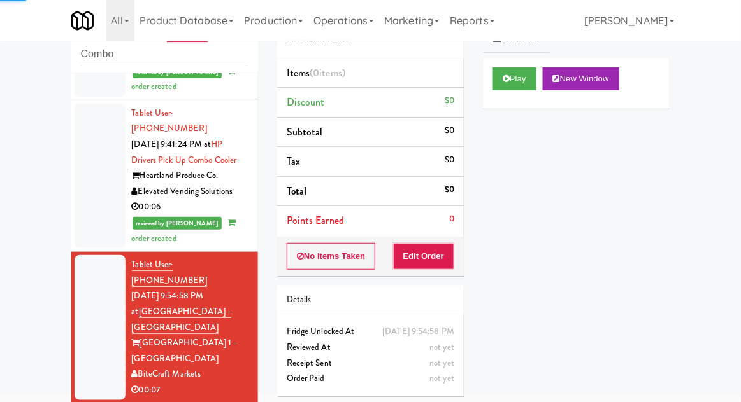
scroll to position [1207, 0]
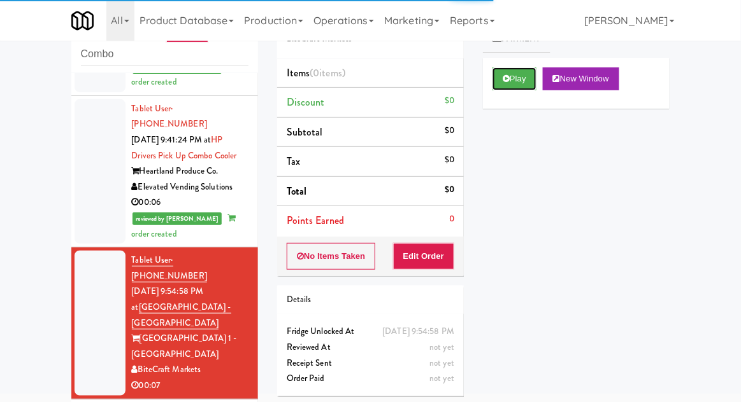
click at [515, 87] on button "Play" at bounding box center [514, 78] width 44 height 23
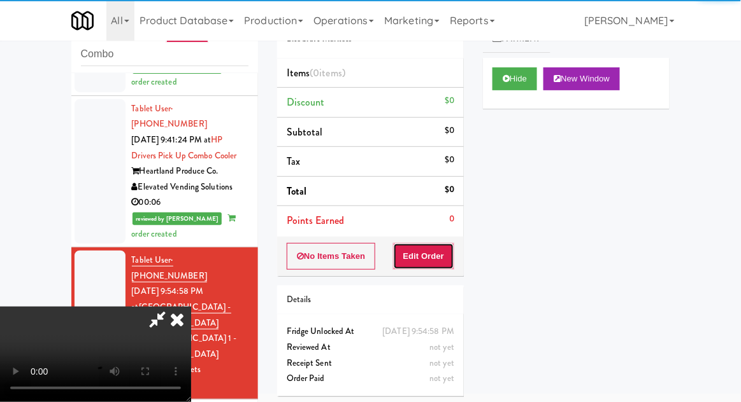
click at [424, 258] on button "Edit Order" at bounding box center [424, 256] width 62 height 27
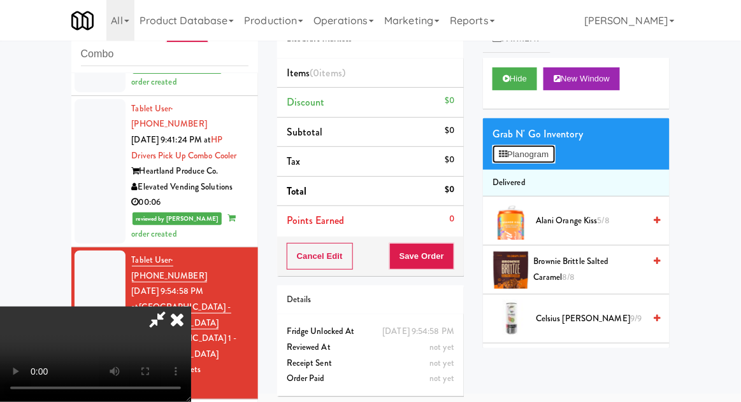
click at [546, 163] on button "Planogram" at bounding box center [523, 154] width 62 height 19
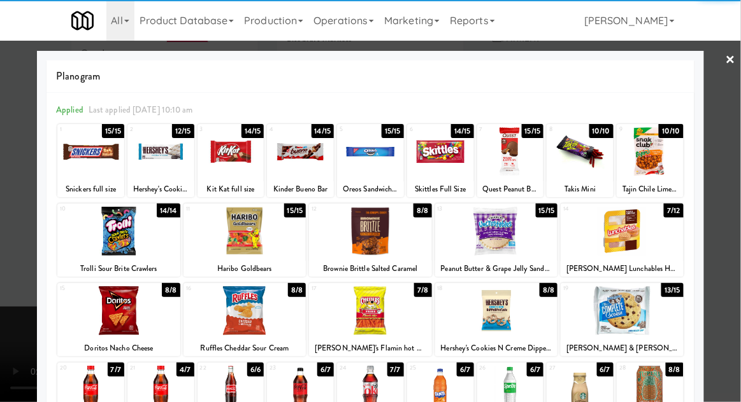
click at [363, 240] on div at bounding box center [370, 231] width 123 height 49
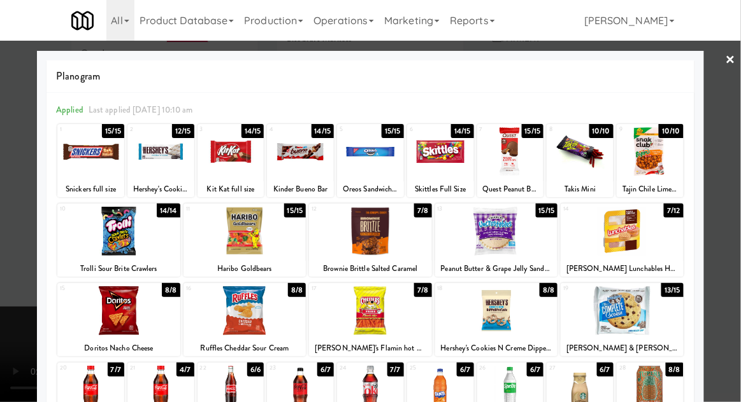
click at [735, 199] on div at bounding box center [370, 201] width 741 height 402
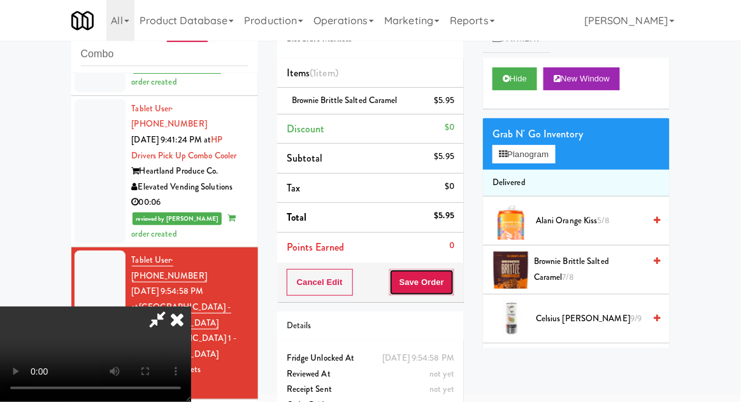
click at [451, 293] on button "Save Order" at bounding box center [421, 282] width 65 height 27
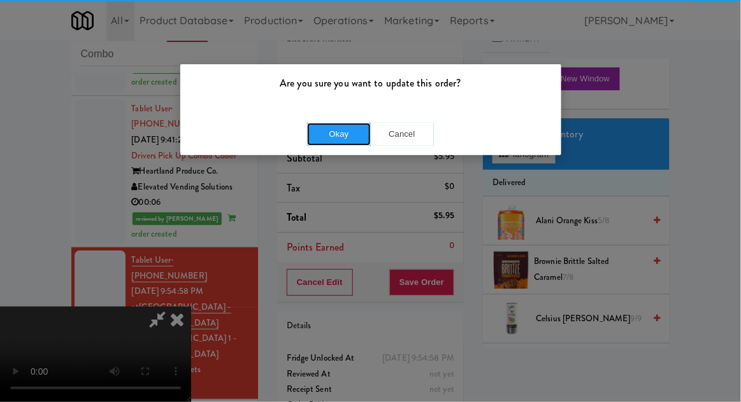
click at [325, 138] on button "Okay" at bounding box center [339, 134] width 64 height 23
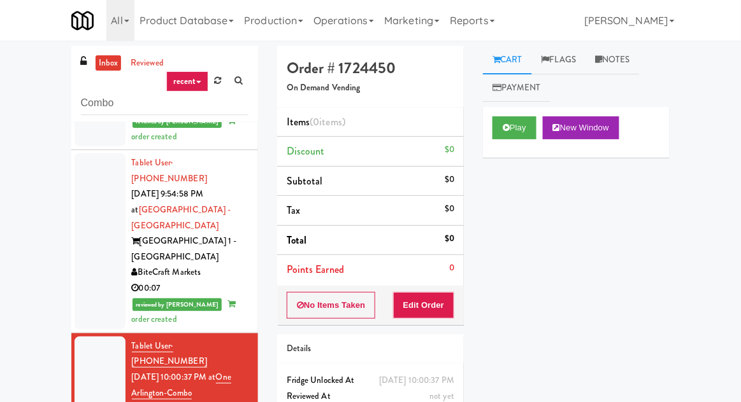
scroll to position [1358, 0]
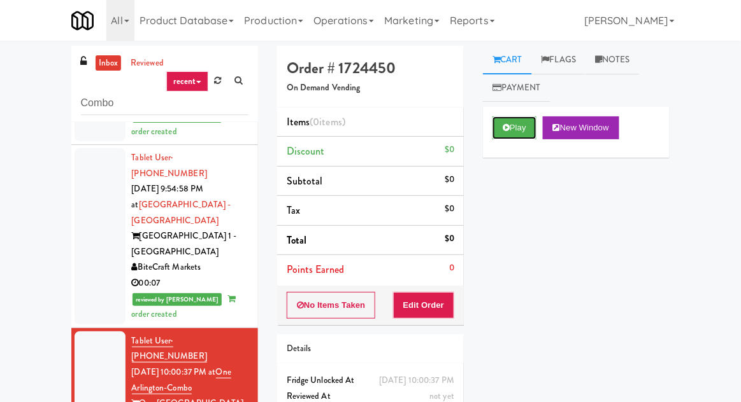
click at [523, 127] on button "Play" at bounding box center [514, 128] width 44 height 23
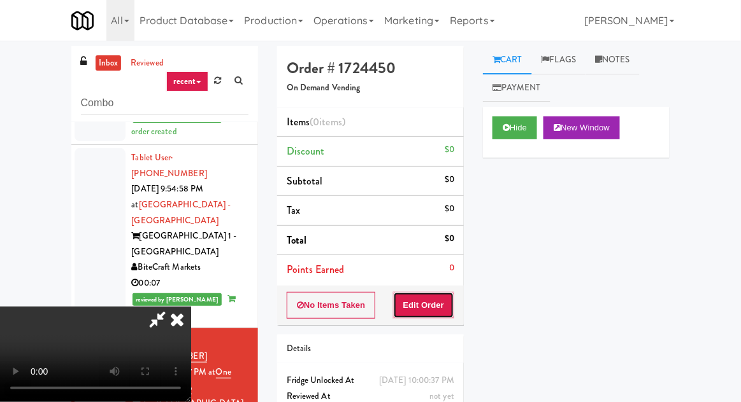
click at [423, 305] on button "Edit Order" at bounding box center [424, 305] width 62 height 27
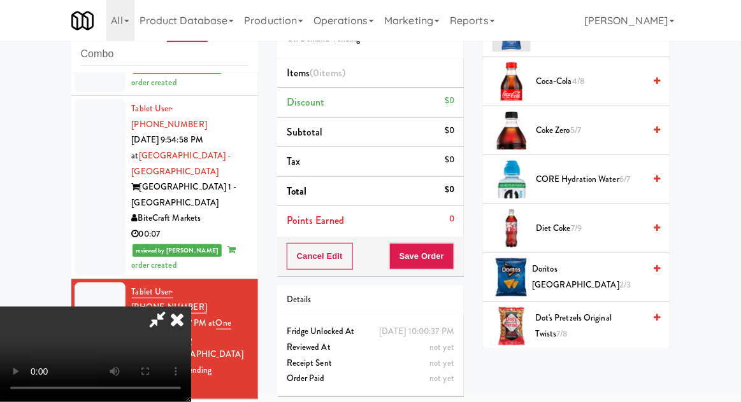
scroll to position [570, 0]
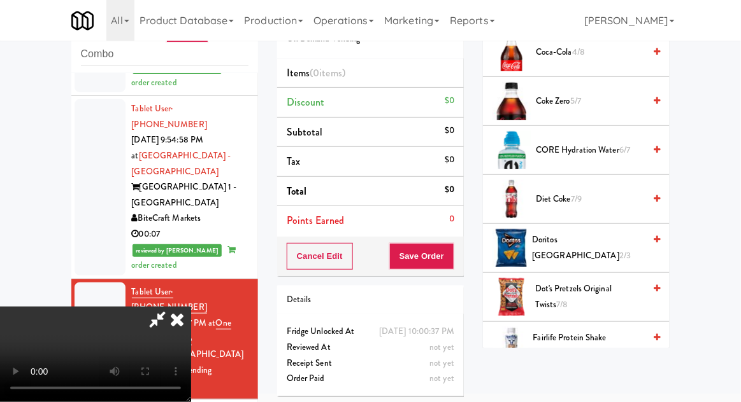
click at [590, 234] on span "Doritos Cool Ranch 2/3" at bounding box center [588, 247] width 112 height 31
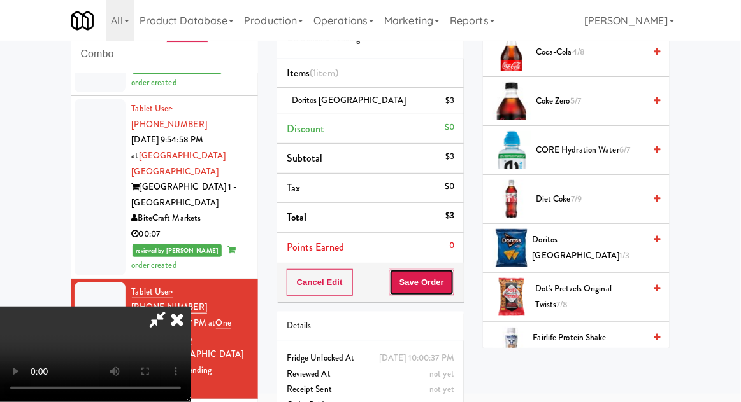
click at [452, 283] on button "Save Order" at bounding box center [421, 282] width 65 height 27
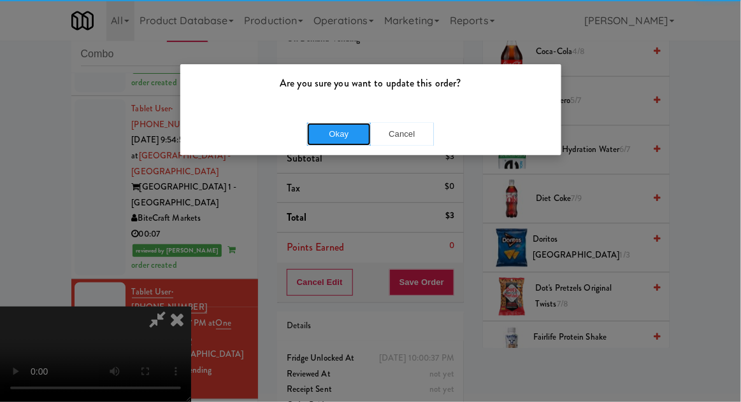
click at [325, 123] on button "Okay" at bounding box center [339, 134] width 64 height 23
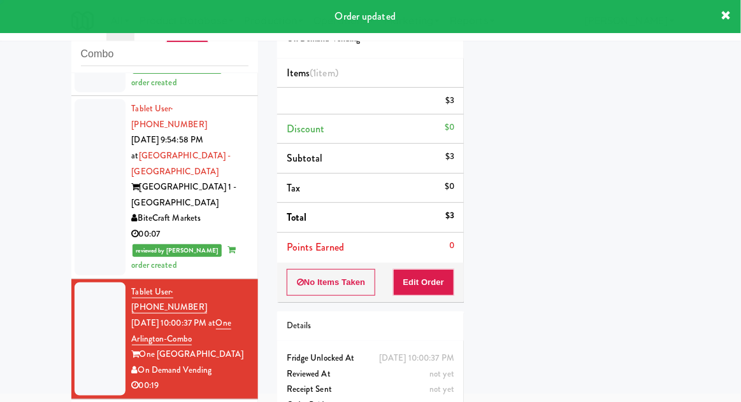
scroll to position [0, 0]
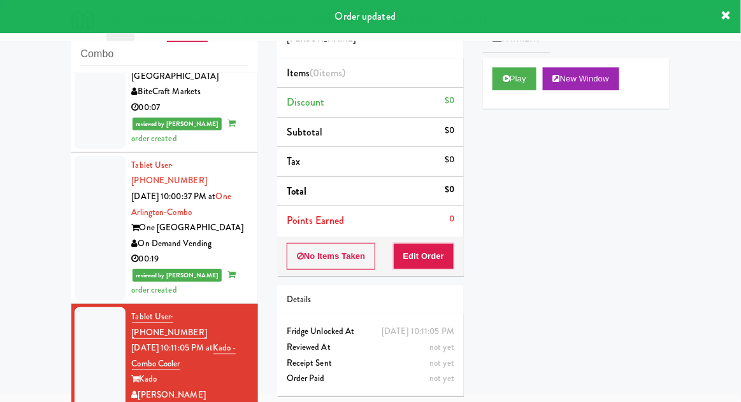
scroll to position [1486, 0]
click at [518, 68] on button "Play" at bounding box center [514, 78] width 44 height 23
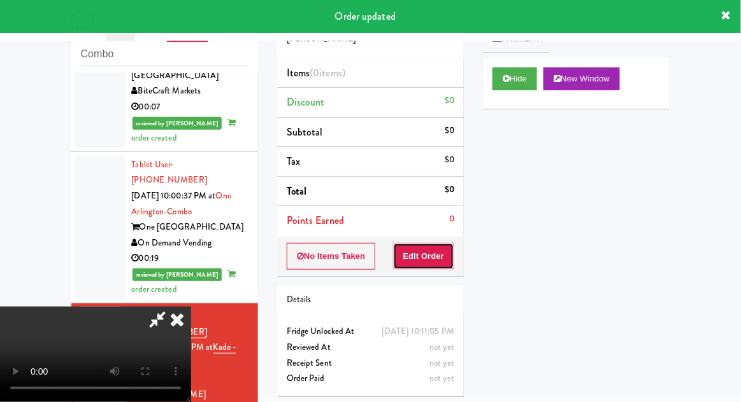
click at [420, 253] on button "Edit Order" at bounding box center [424, 256] width 62 height 27
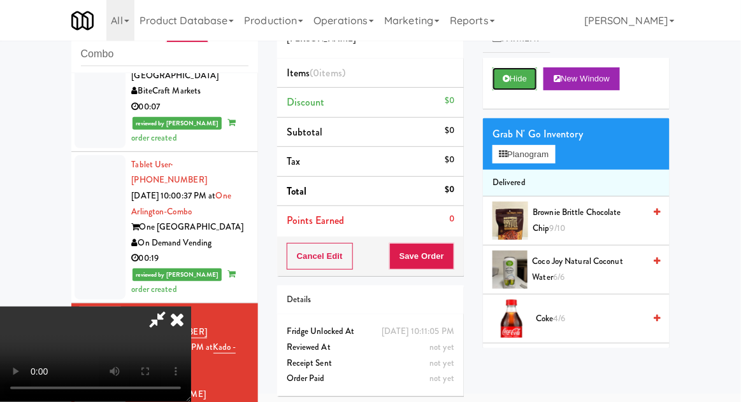
click at [523, 86] on button "Hide" at bounding box center [514, 78] width 45 height 23
click at [523, 81] on button "Hide" at bounding box center [514, 78] width 45 height 23
click at [546, 157] on button "Planogram" at bounding box center [523, 154] width 62 height 19
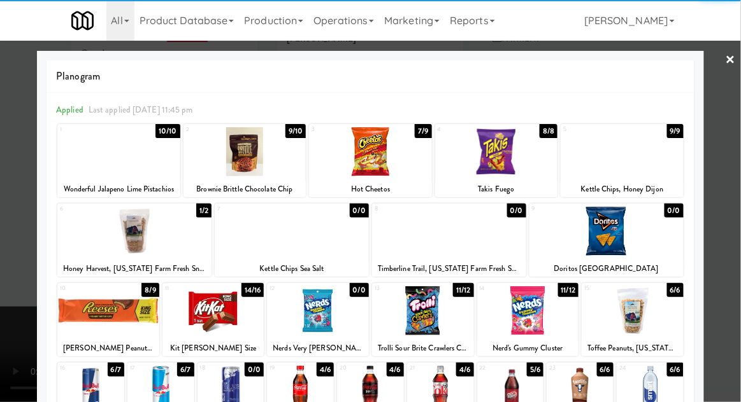
scroll to position [138, 0]
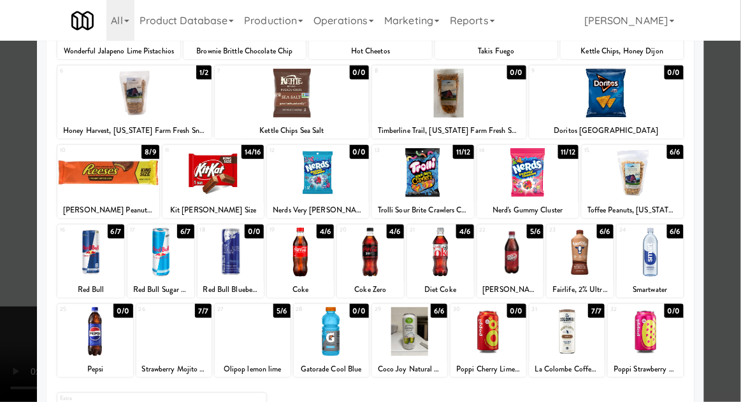
click at [248, 346] on div at bounding box center [252, 332] width 75 height 49
click at [739, 199] on div at bounding box center [370, 201] width 741 height 402
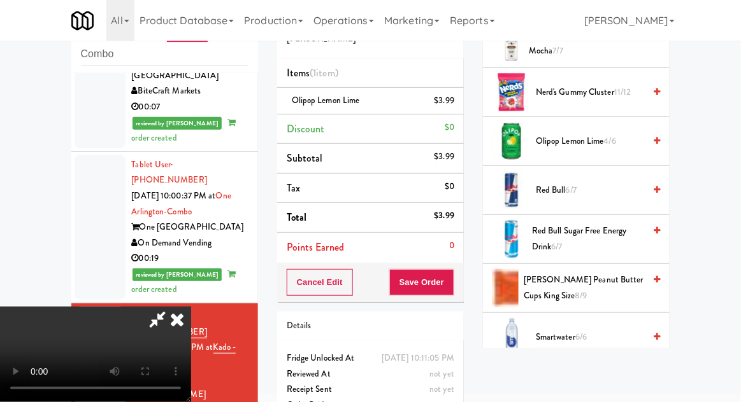
scroll to position [715, 0]
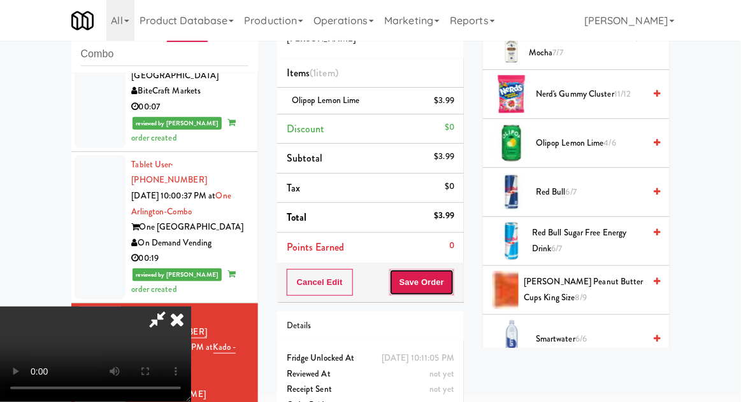
click at [447, 290] on button "Save Order" at bounding box center [421, 282] width 65 height 27
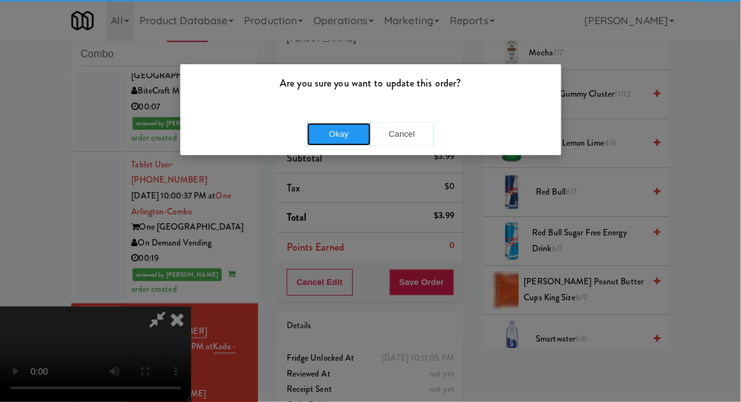
click at [353, 133] on button "Okay" at bounding box center [339, 134] width 64 height 23
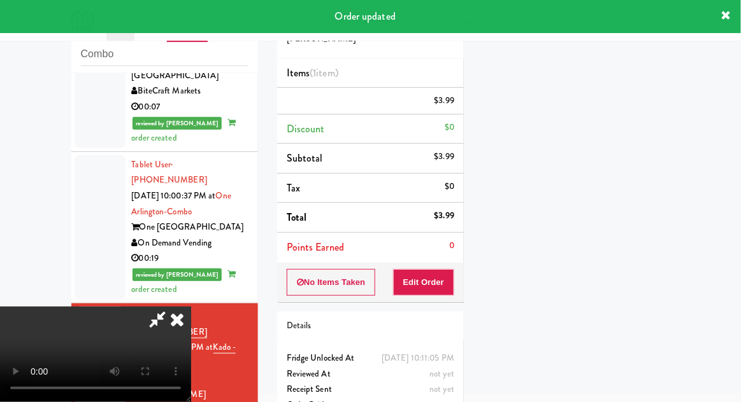
scroll to position [125, 0]
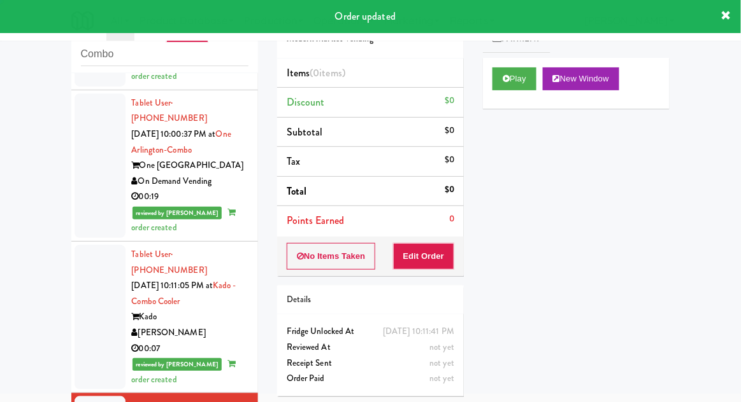
scroll to position [1607, 0]
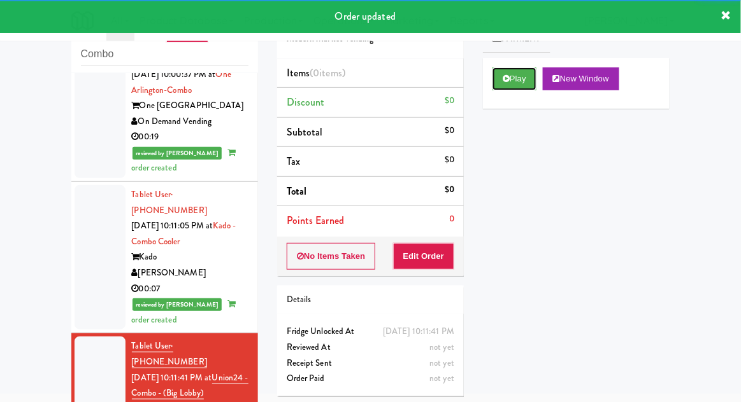
click at [522, 67] on button "Play" at bounding box center [514, 78] width 44 height 23
click at [423, 258] on button "Edit Order" at bounding box center [424, 256] width 62 height 27
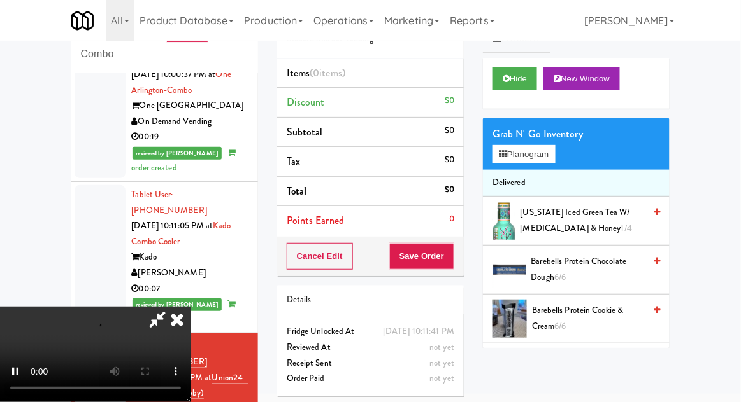
scroll to position [46, 0]
click at [555, 153] on button "Planogram" at bounding box center [523, 154] width 62 height 19
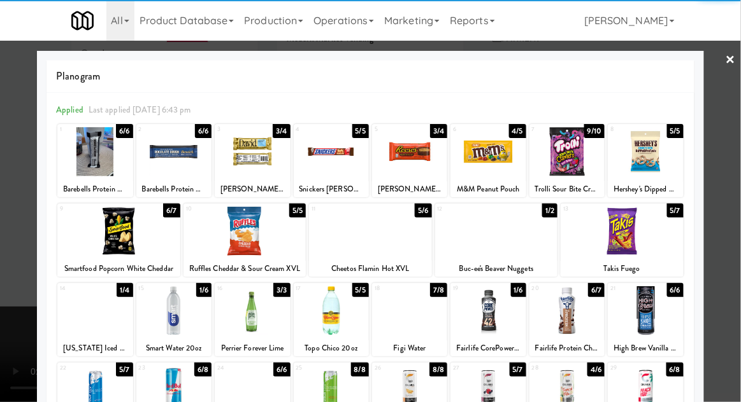
click at [236, 236] on div at bounding box center [244, 231] width 123 height 49
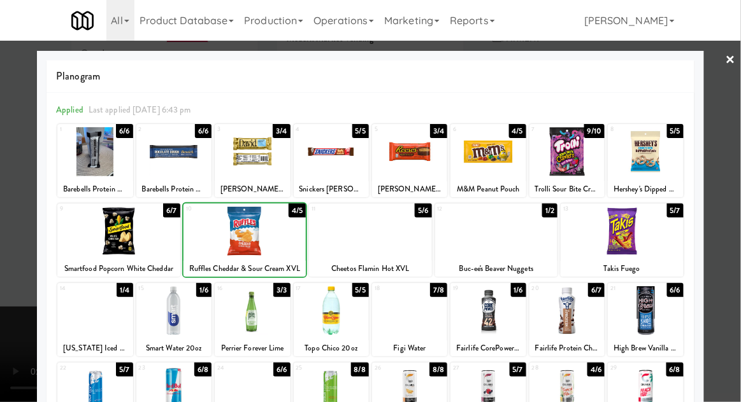
click at [728, 187] on div at bounding box center [370, 201] width 741 height 402
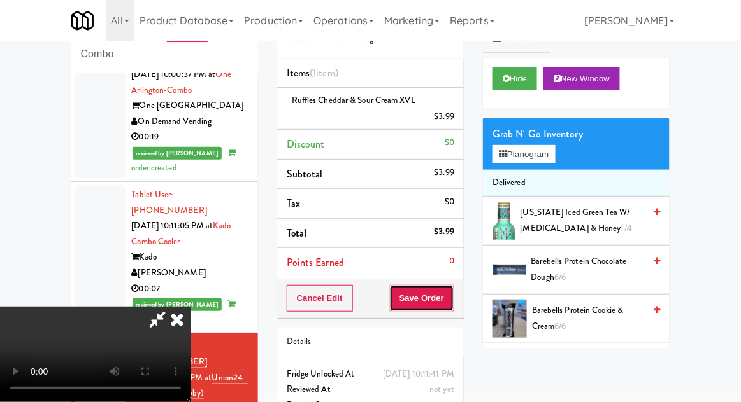
click at [452, 299] on button "Save Order" at bounding box center [421, 298] width 65 height 27
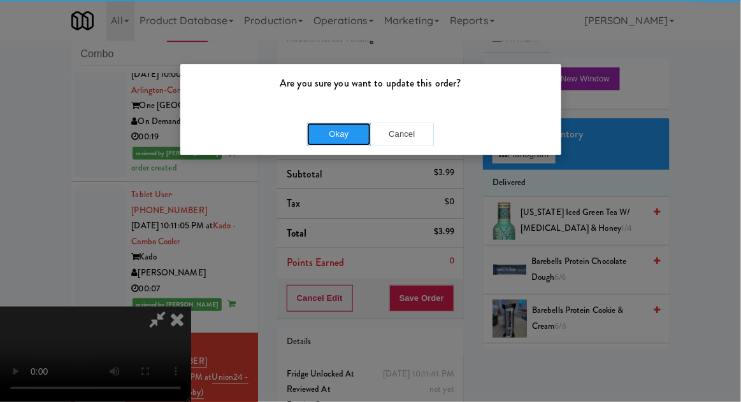
click at [330, 136] on button "Okay" at bounding box center [339, 134] width 64 height 23
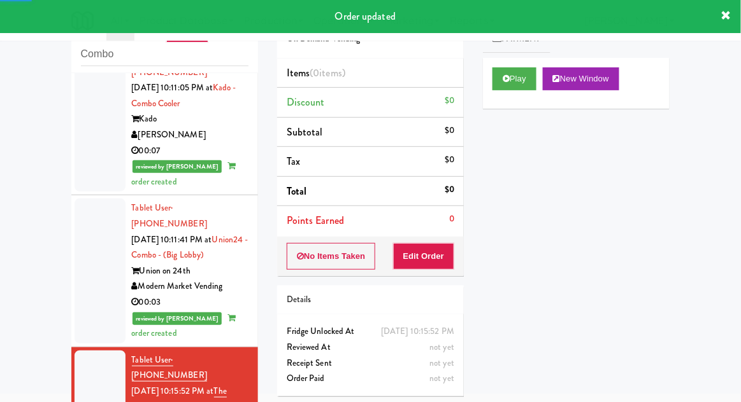
scroll to position [1746, 0]
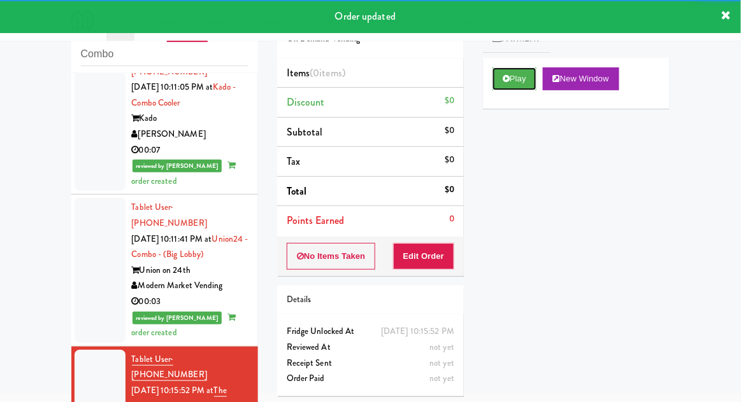
click at [528, 85] on button "Play" at bounding box center [514, 78] width 44 height 23
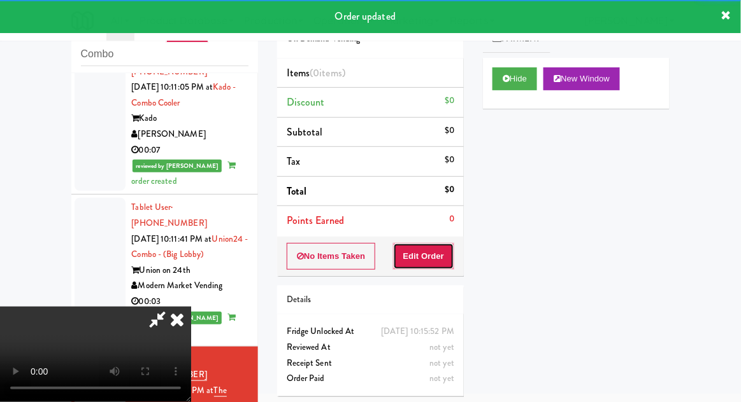
click at [413, 258] on button "Edit Order" at bounding box center [424, 256] width 62 height 27
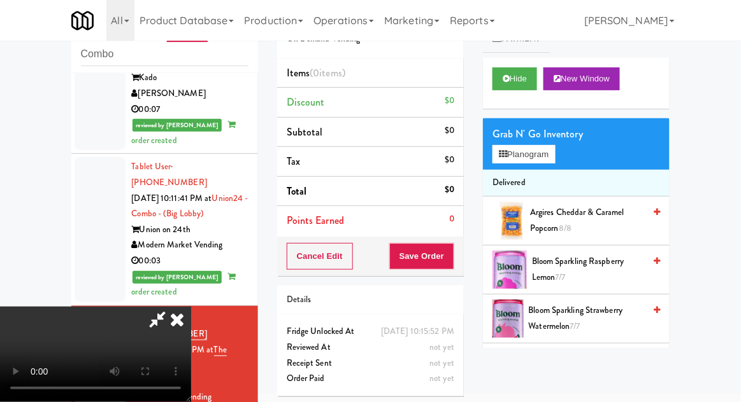
scroll to position [0, 0]
click at [536, 155] on button "Planogram" at bounding box center [523, 154] width 62 height 19
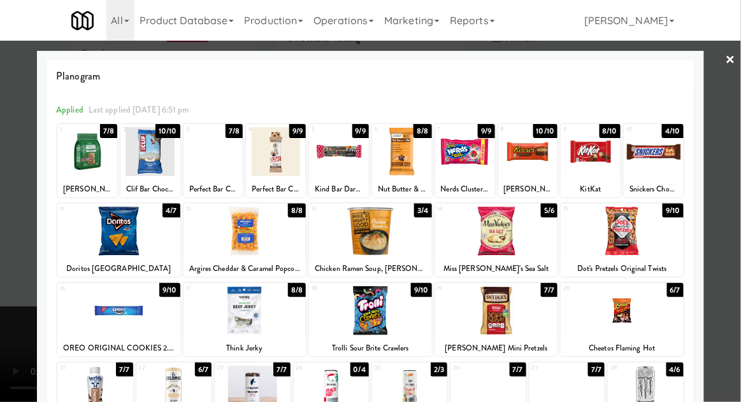
click at [523, 287] on div at bounding box center [496, 311] width 123 height 49
click at [13, 260] on div at bounding box center [370, 201] width 741 height 402
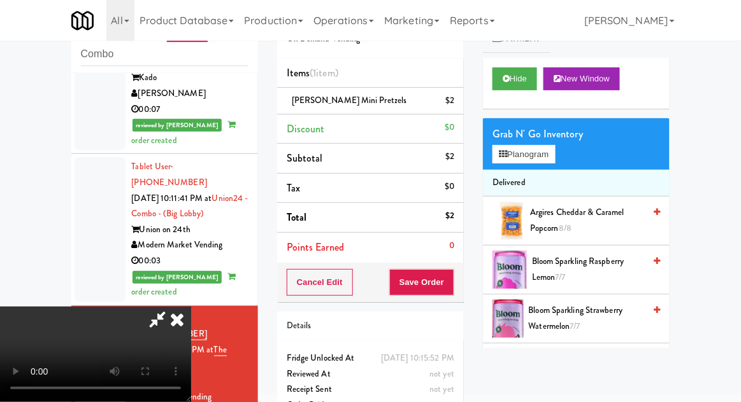
scroll to position [46, 0]
click at [538, 157] on button "Planogram" at bounding box center [523, 154] width 62 height 19
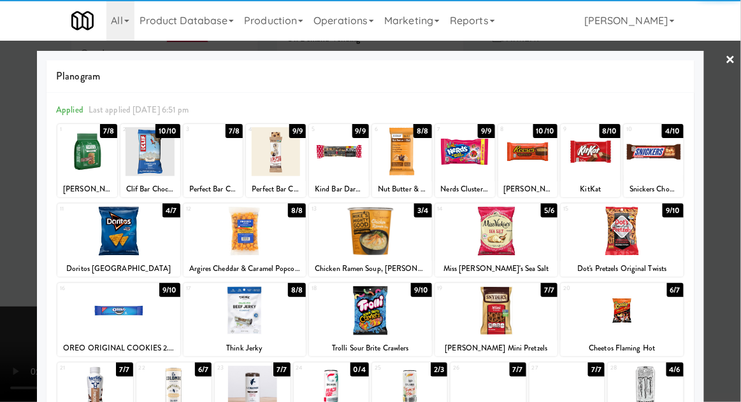
click at [113, 234] on div at bounding box center [118, 231] width 123 height 49
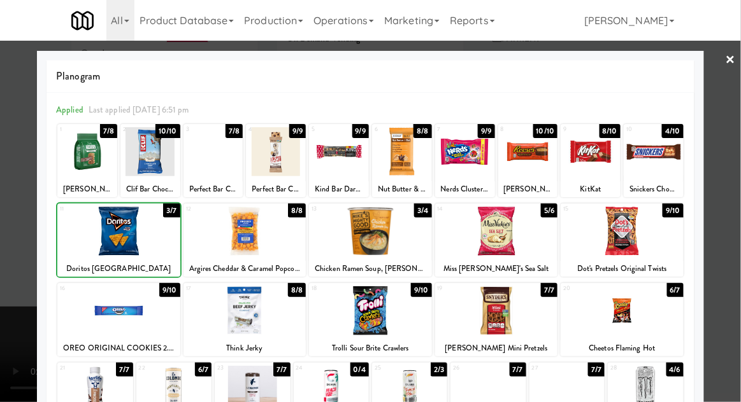
click at [666, 312] on div at bounding box center [621, 311] width 123 height 49
click at [6, 249] on div at bounding box center [370, 201] width 741 height 402
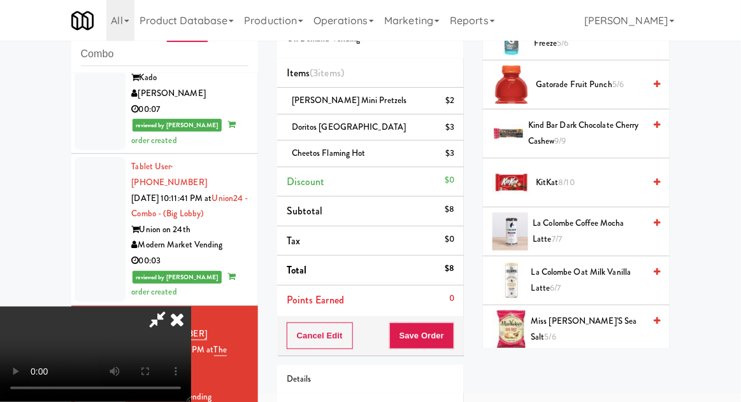
scroll to position [890, 0]
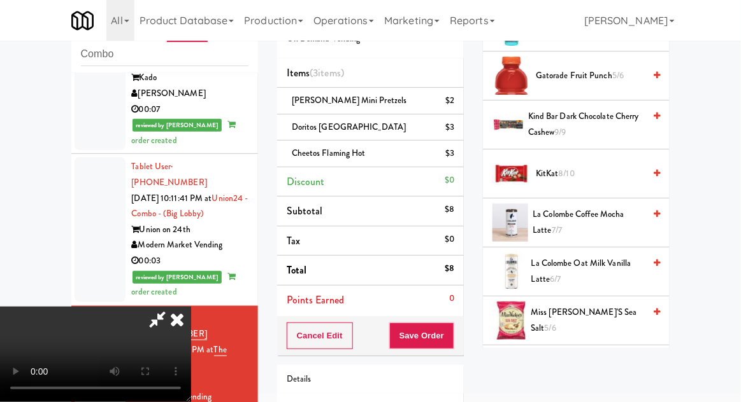
click at [556, 322] on span "5/6" at bounding box center [549, 328] width 11 height 12
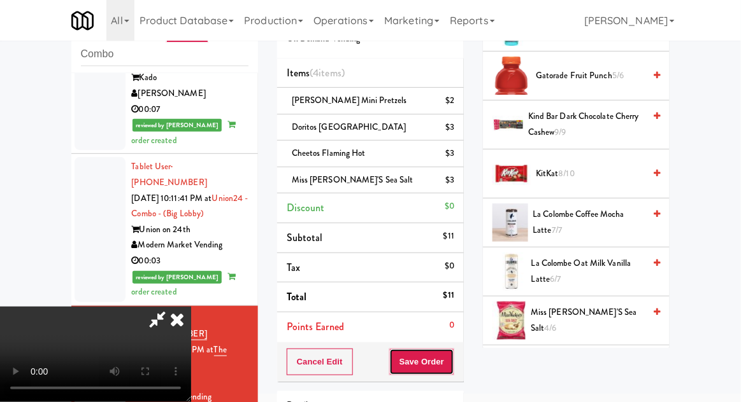
click at [452, 363] on button "Save Order" at bounding box center [421, 362] width 65 height 27
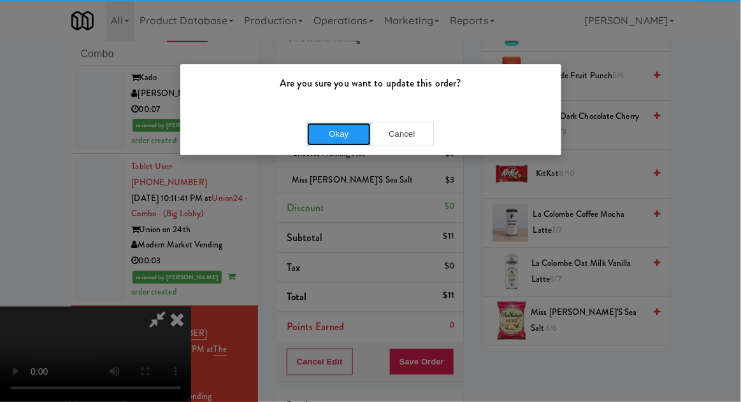
click at [321, 145] on button "Okay" at bounding box center [339, 134] width 64 height 23
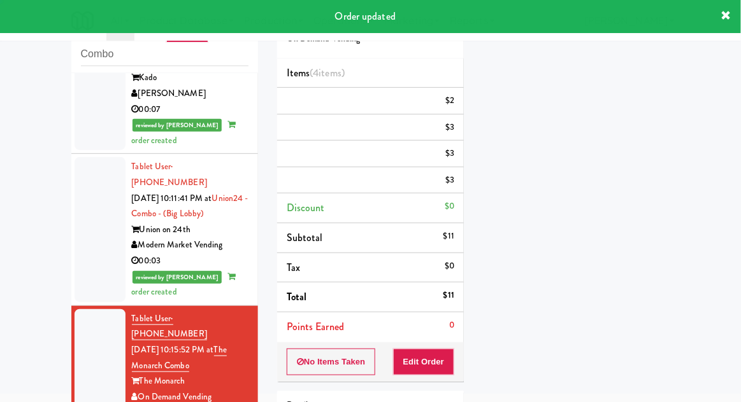
scroll to position [0, 0]
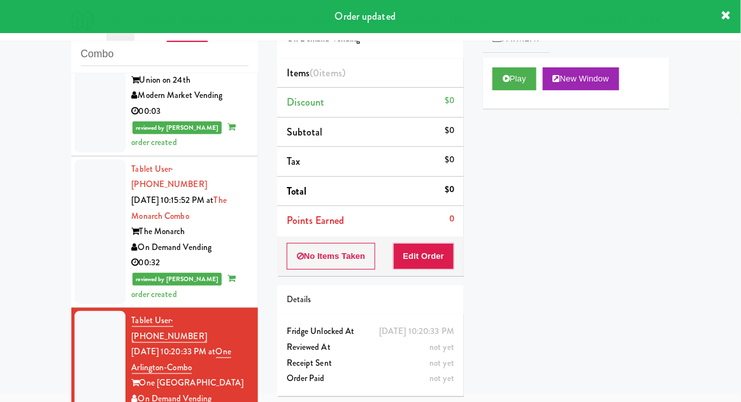
scroll to position [1937, 0]
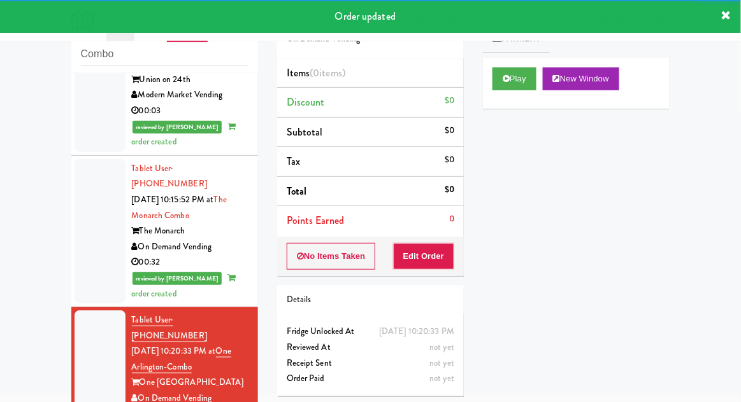
click at [517, 97] on div "Play New Window" at bounding box center [576, 83] width 187 height 51
click at [421, 255] on button "Edit Order" at bounding box center [424, 256] width 62 height 27
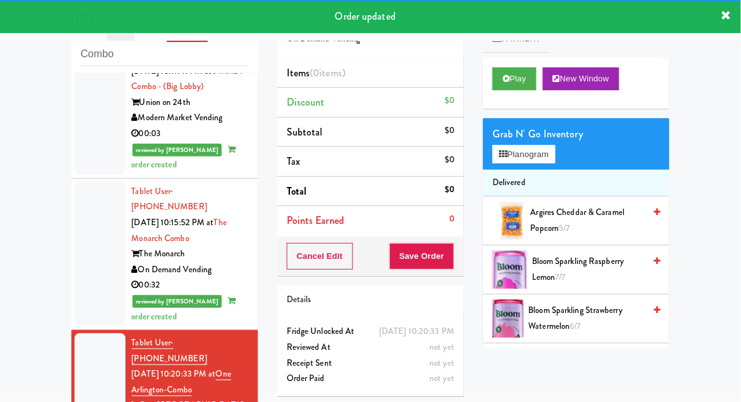
scroll to position [1915, 0]
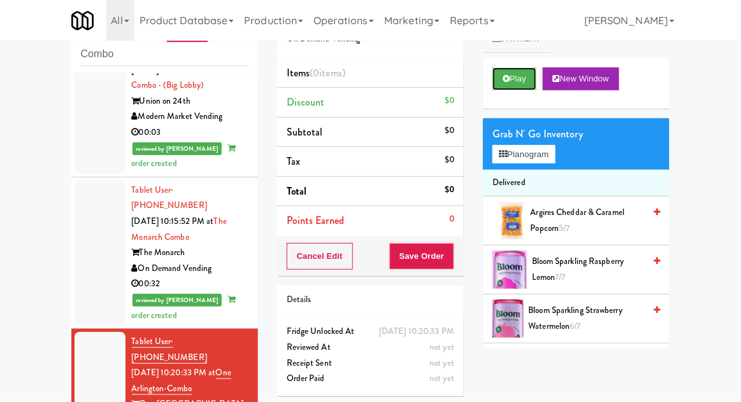
click at [523, 82] on button "Play" at bounding box center [514, 78] width 44 height 23
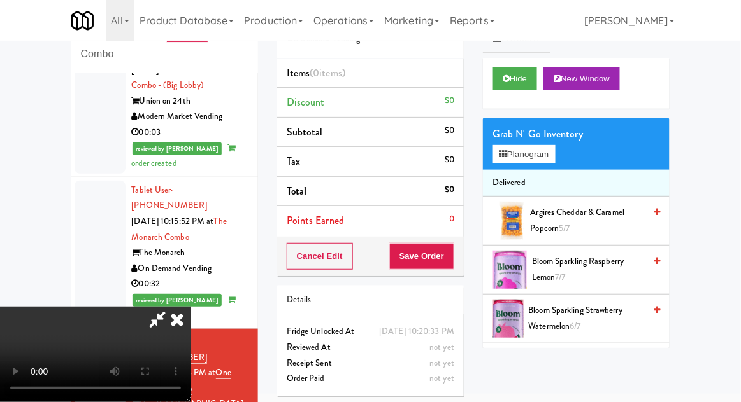
scroll to position [0, 0]
click at [555, 148] on button "Planogram" at bounding box center [523, 154] width 62 height 19
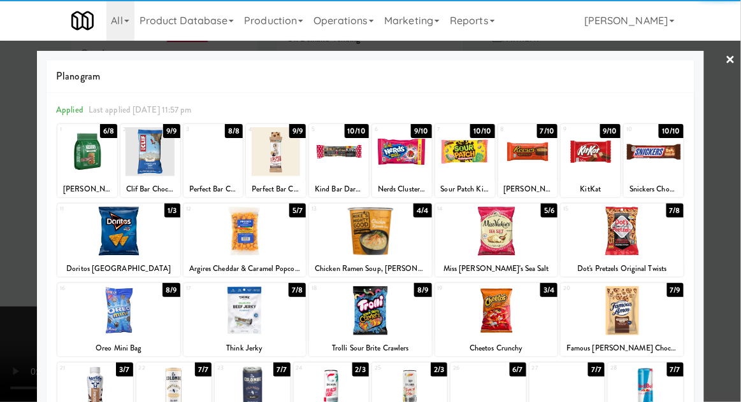
click at [663, 151] on div at bounding box center [653, 151] width 60 height 49
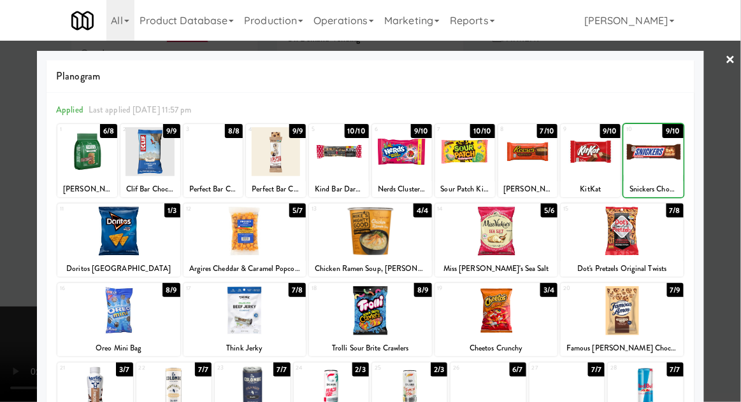
click at [734, 105] on div at bounding box center [370, 201] width 741 height 402
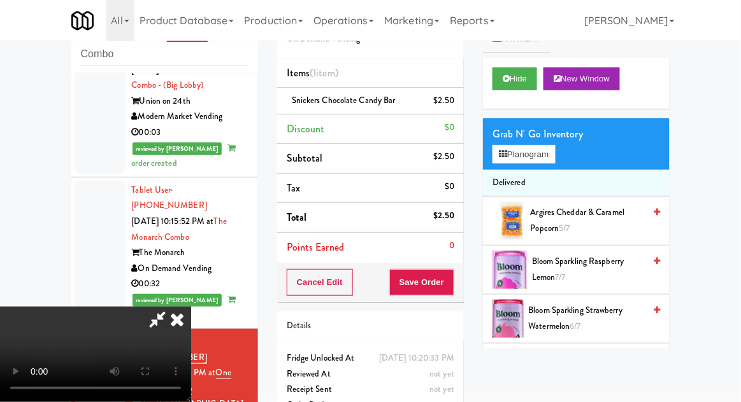
scroll to position [46, 0]
click at [450, 293] on button "Save Order" at bounding box center [421, 282] width 65 height 27
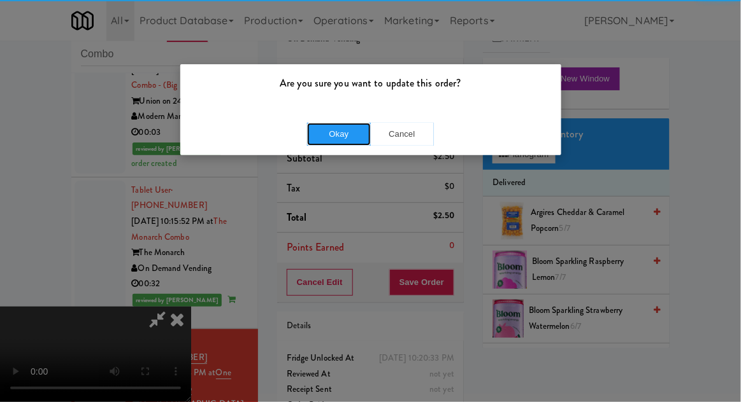
click at [340, 137] on button "Okay" at bounding box center [339, 134] width 64 height 23
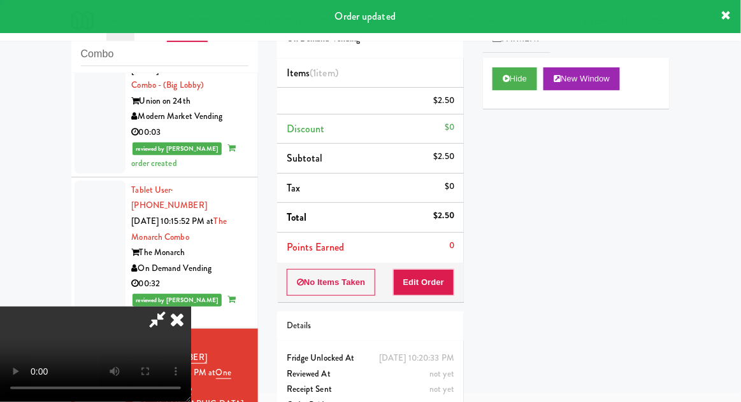
scroll to position [0, 0]
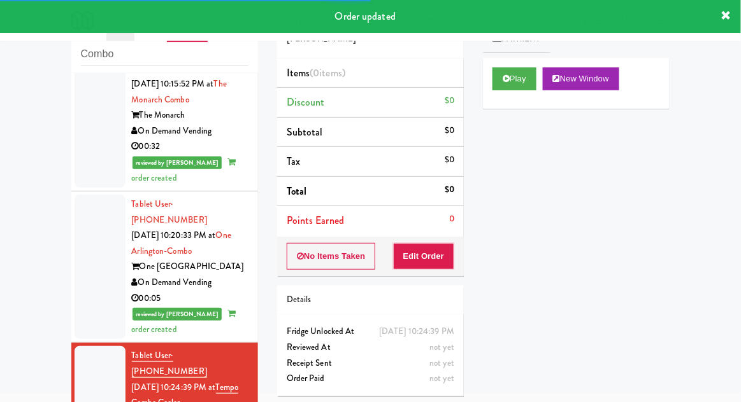
scroll to position [2053, 0]
click at [525, 85] on button "Play" at bounding box center [514, 78] width 44 height 23
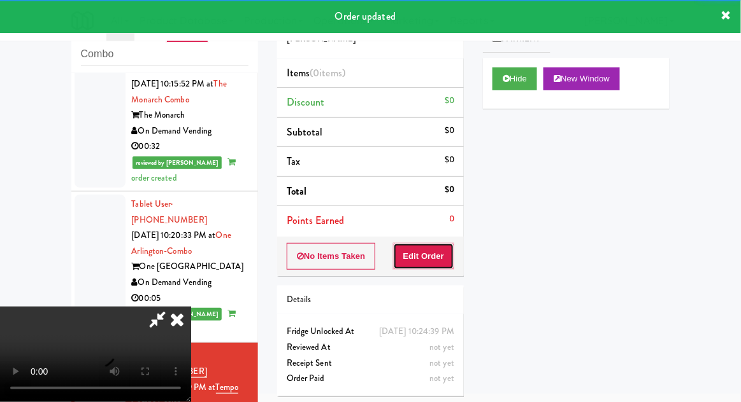
click at [423, 248] on button "Edit Order" at bounding box center [424, 256] width 62 height 27
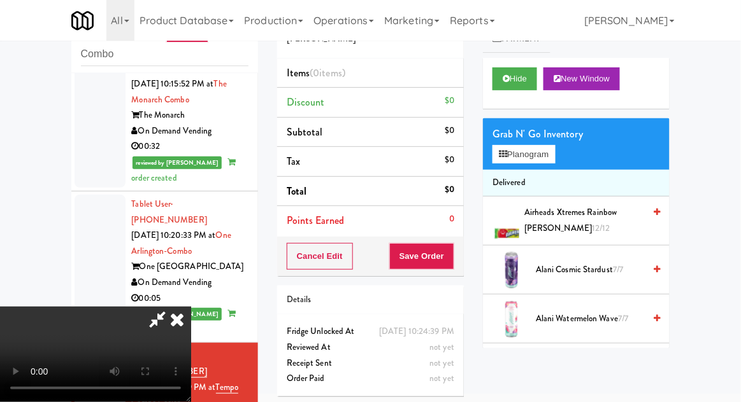
scroll to position [46, 0]
click at [555, 146] on button "Planogram" at bounding box center [523, 154] width 62 height 19
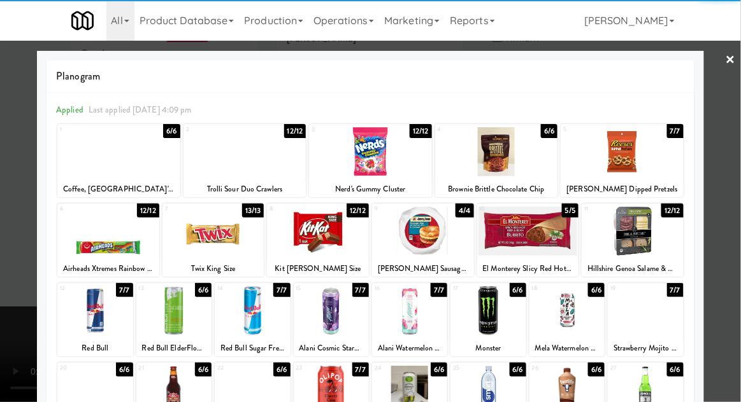
click at [314, 236] on div at bounding box center [318, 231] width 102 height 49
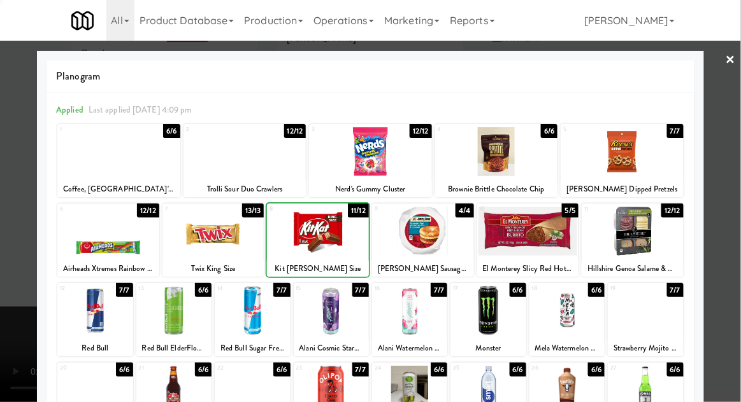
click at [727, 193] on div at bounding box center [370, 201] width 741 height 402
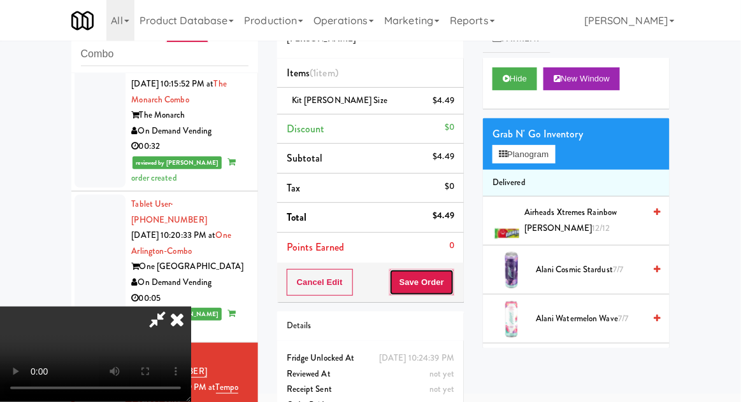
click at [452, 291] on button "Save Order" at bounding box center [421, 282] width 65 height 27
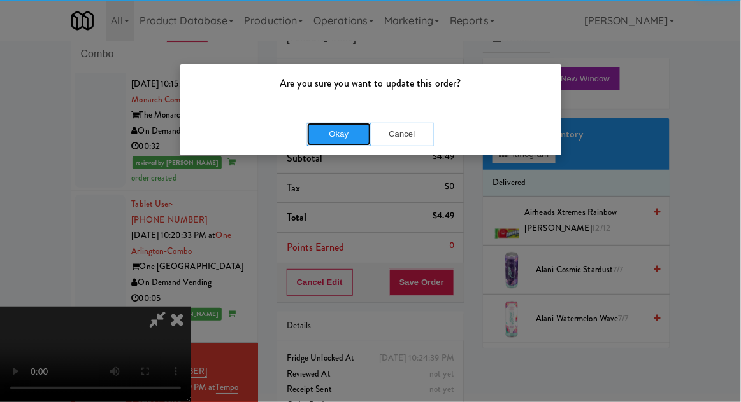
click at [358, 136] on button "Okay" at bounding box center [339, 134] width 64 height 23
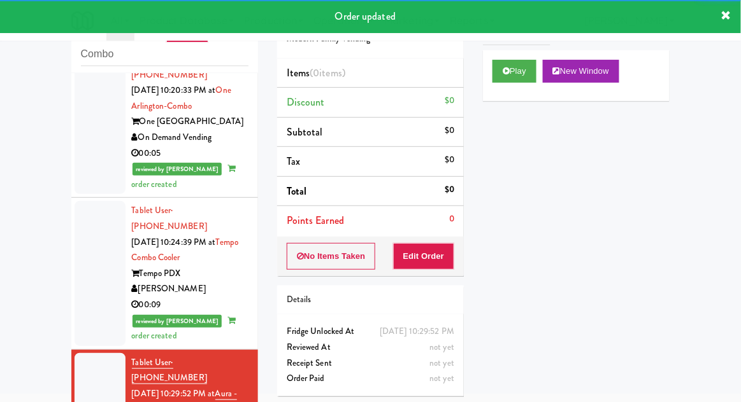
scroll to position [9, 0]
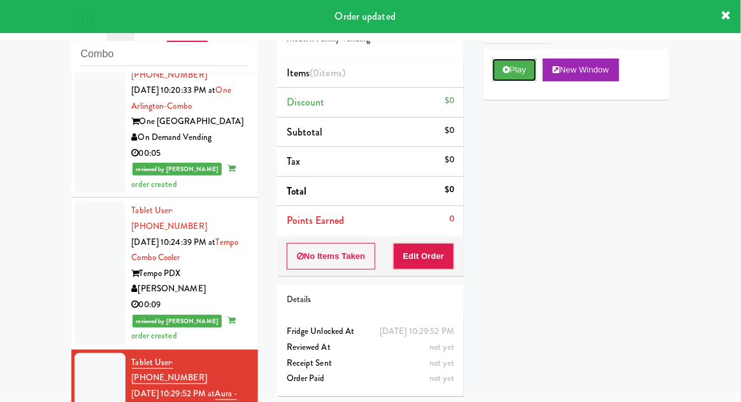
click at [513, 62] on button "Play" at bounding box center [514, 70] width 44 height 23
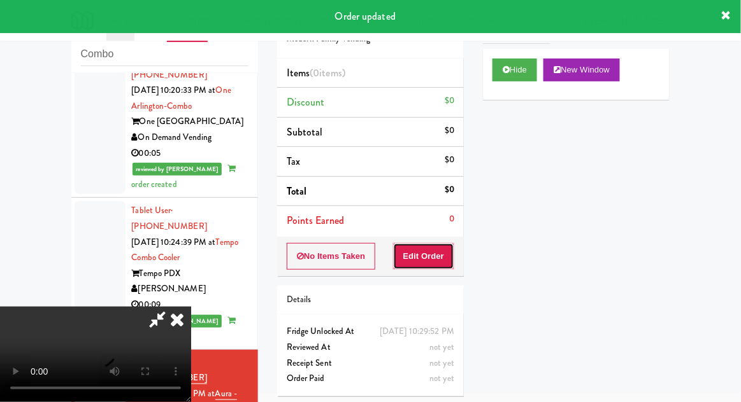
click at [423, 260] on button "Edit Order" at bounding box center [424, 256] width 62 height 27
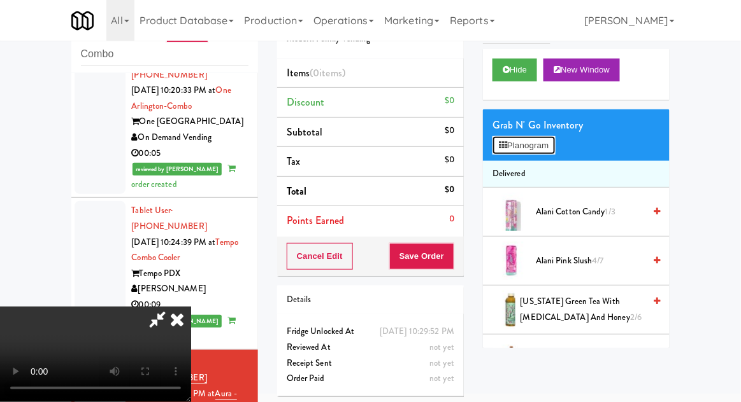
click at [550, 144] on button "Planogram" at bounding box center [523, 145] width 62 height 19
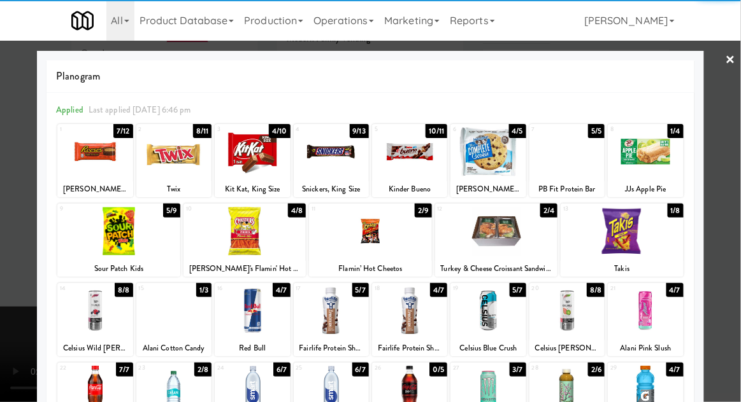
click at [330, 171] on div at bounding box center [331, 151] width 75 height 49
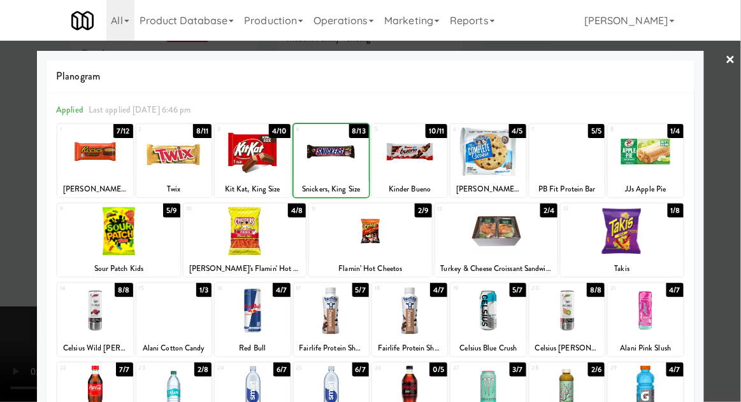
click at [731, 197] on div at bounding box center [370, 201] width 741 height 402
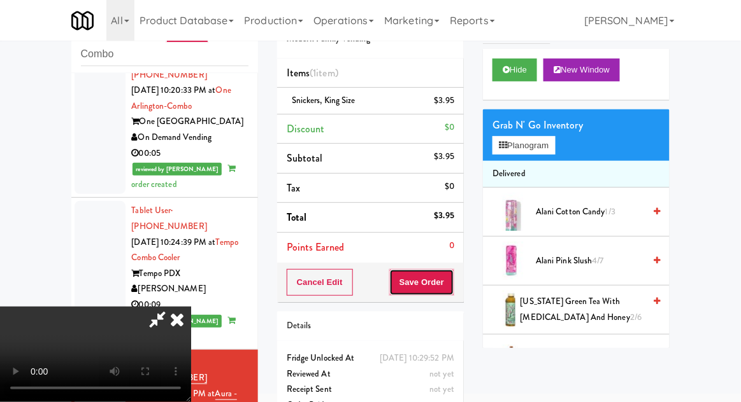
click at [446, 280] on button "Save Order" at bounding box center [421, 282] width 65 height 27
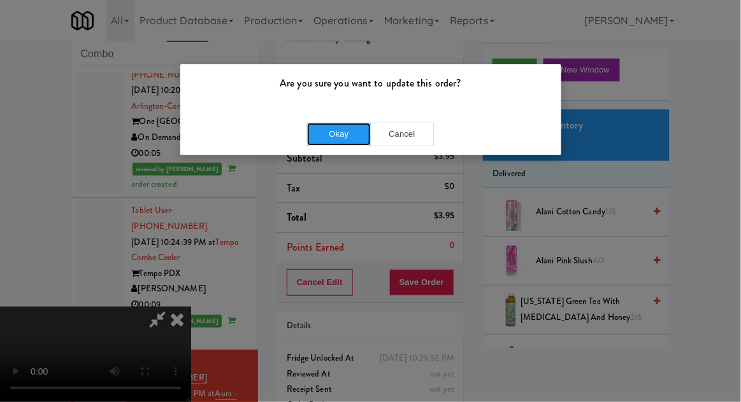
click at [337, 142] on button "Okay" at bounding box center [339, 134] width 64 height 23
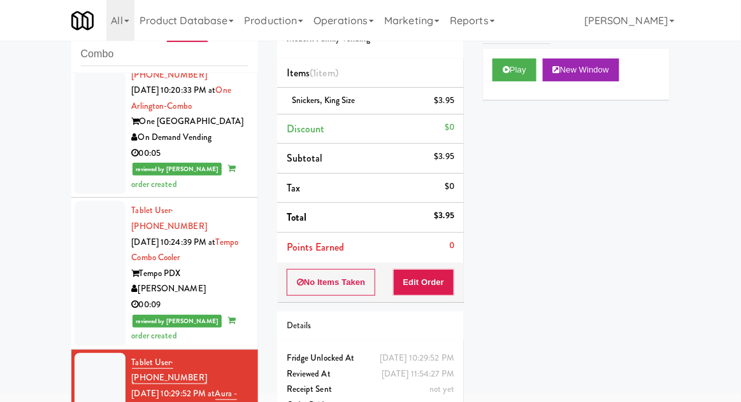
click at [42, 225] on div "inbox reviewed recent all unclear take inventory issue suspicious failed recent…" at bounding box center [370, 231] width 741 height 468
click at [520, 74] on button "Play" at bounding box center [514, 70] width 44 height 23
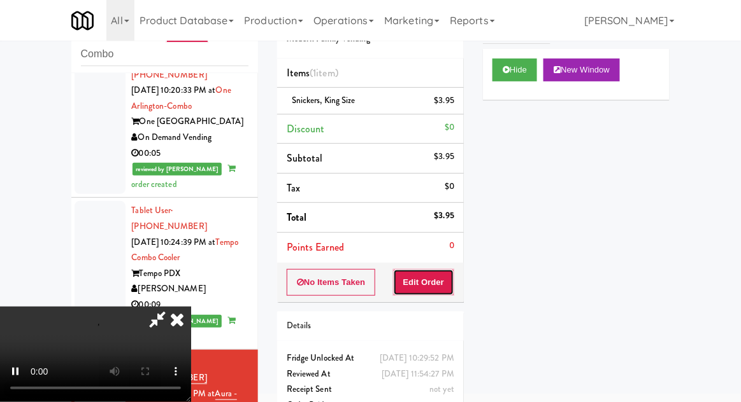
click at [429, 292] on button "Edit Order" at bounding box center [424, 282] width 62 height 27
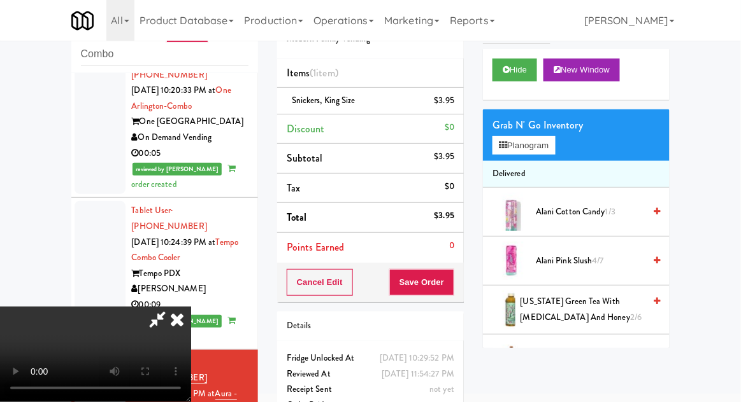
click at [191, 307] on icon at bounding box center [177, 319] width 28 height 25
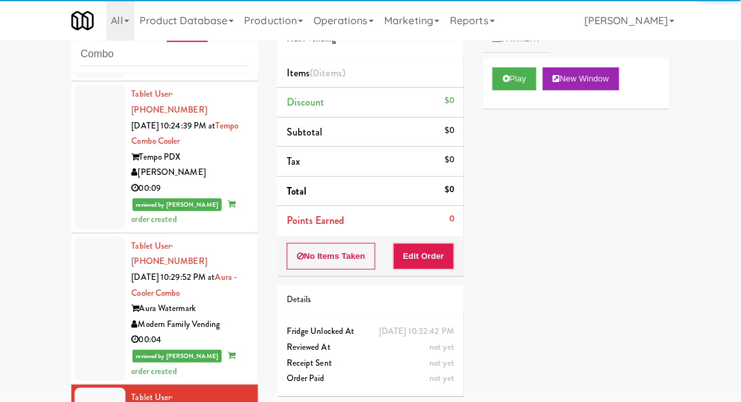
scroll to position [2314, 0]
click at [525, 89] on button "Play" at bounding box center [514, 78] width 44 height 23
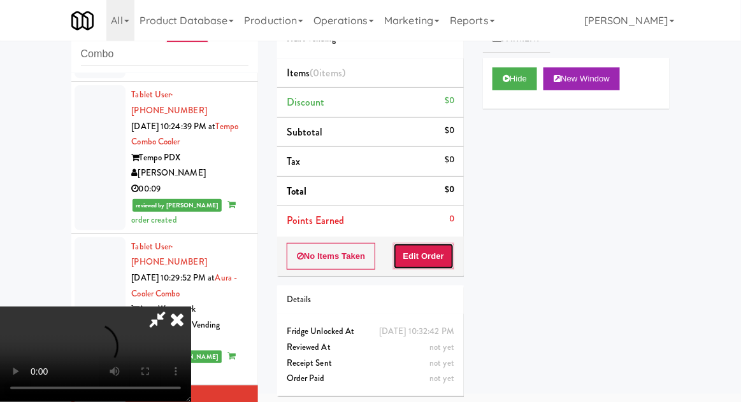
click at [423, 252] on button "Edit Order" at bounding box center [424, 256] width 62 height 27
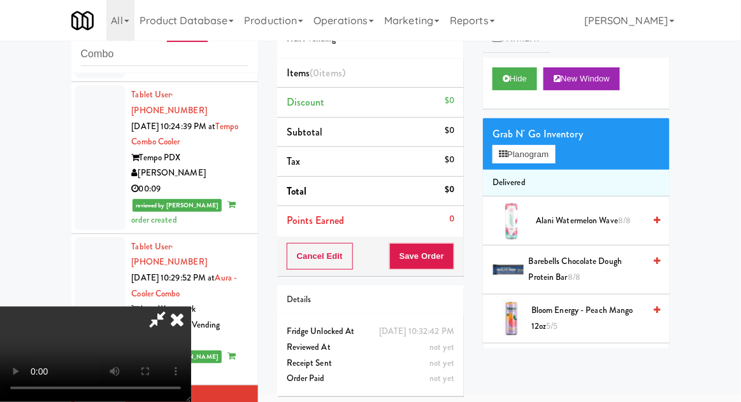
scroll to position [2326, 0]
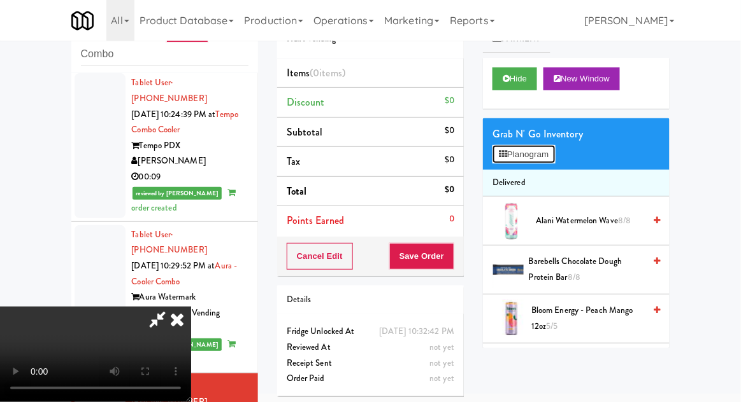
click at [541, 158] on button "Planogram" at bounding box center [523, 154] width 62 height 19
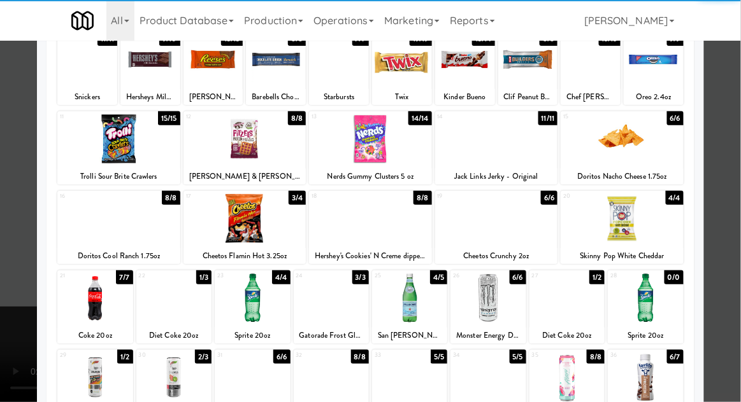
scroll to position [91, 0]
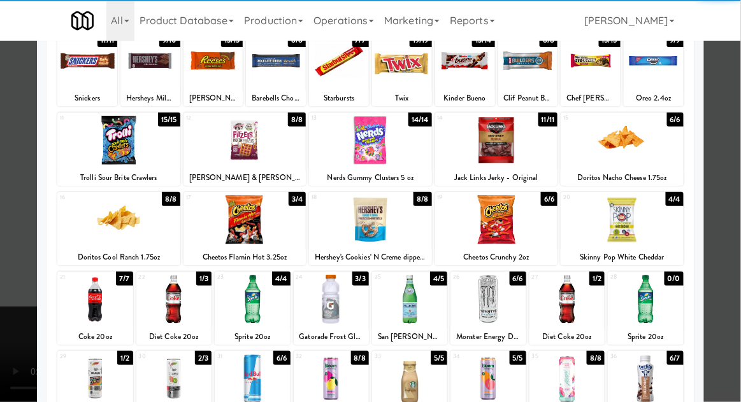
click at [257, 315] on div at bounding box center [252, 299] width 75 height 49
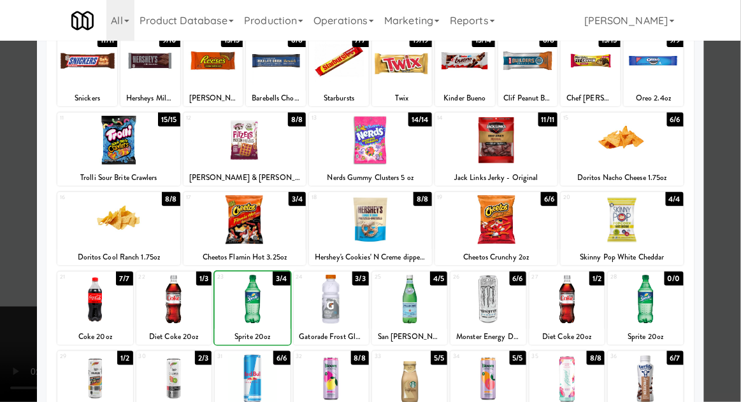
click at [734, 189] on div at bounding box center [370, 201] width 741 height 402
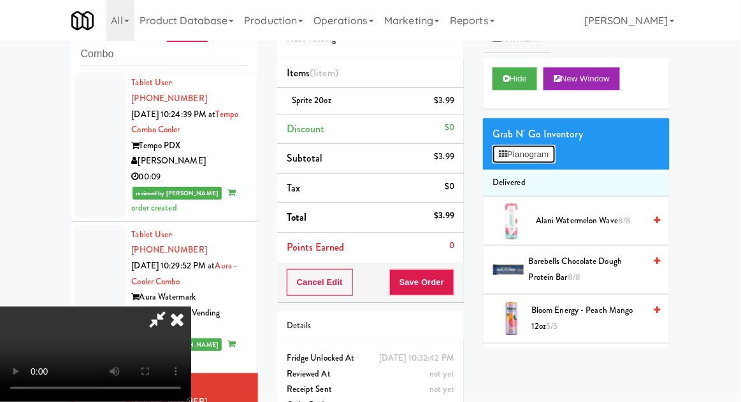
click at [531, 153] on button "Planogram" at bounding box center [523, 154] width 62 height 19
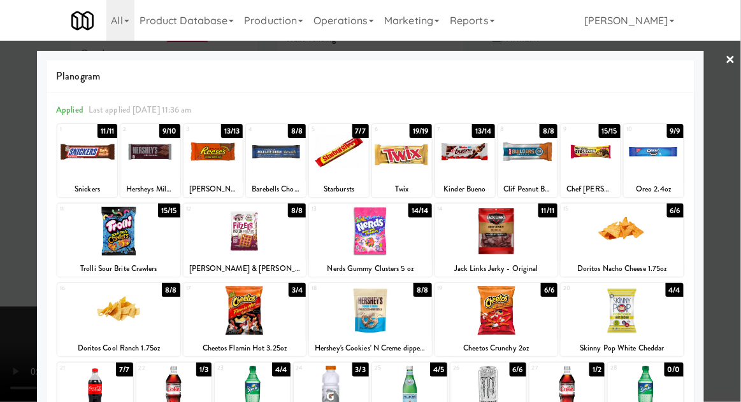
click at [653, 230] on div at bounding box center [621, 231] width 123 height 49
click at [735, 199] on div at bounding box center [370, 201] width 741 height 402
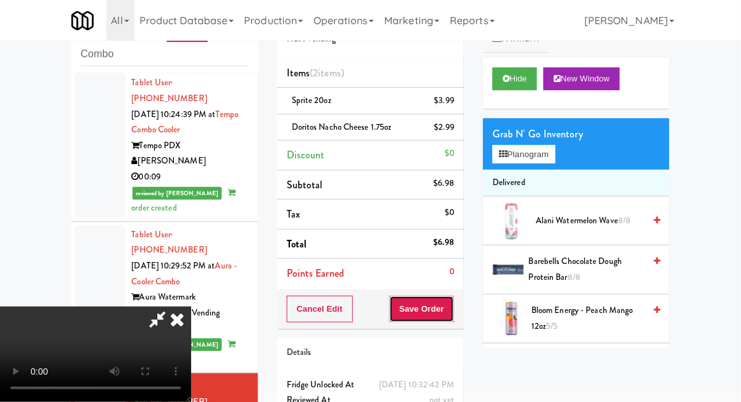
click at [452, 309] on button "Save Order" at bounding box center [421, 309] width 65 height 27
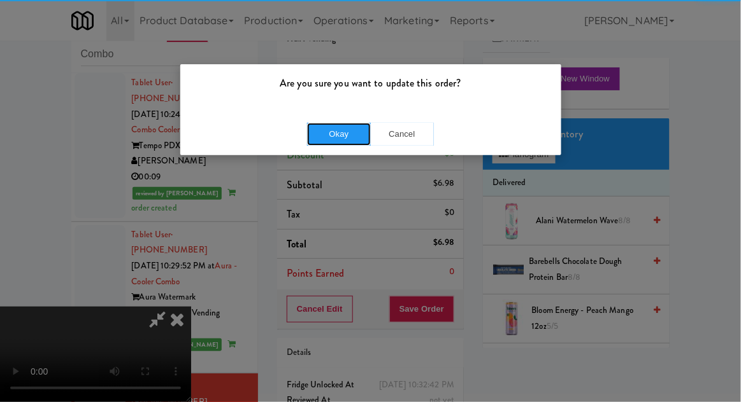
click at [346, 143] on button "Okay" at bounding box center [339, 134] width 64 height 23
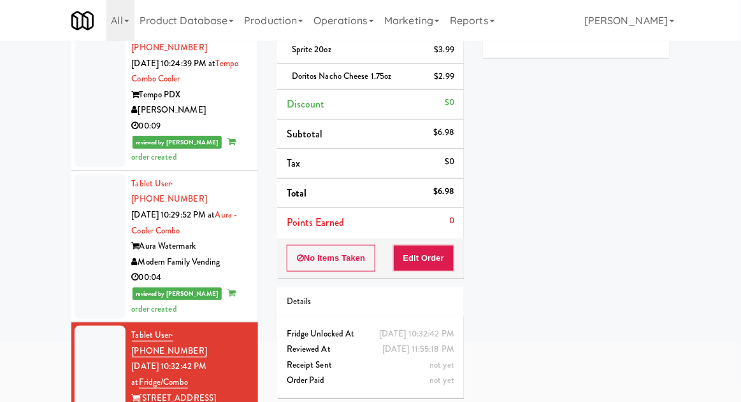
scroll to position [110, 0]
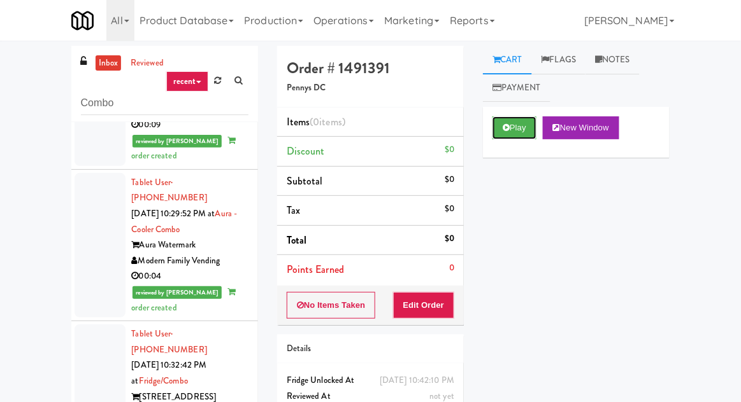
click at [521, 138] on button "Play" at bounding box center [514, 128] width 44 height 23
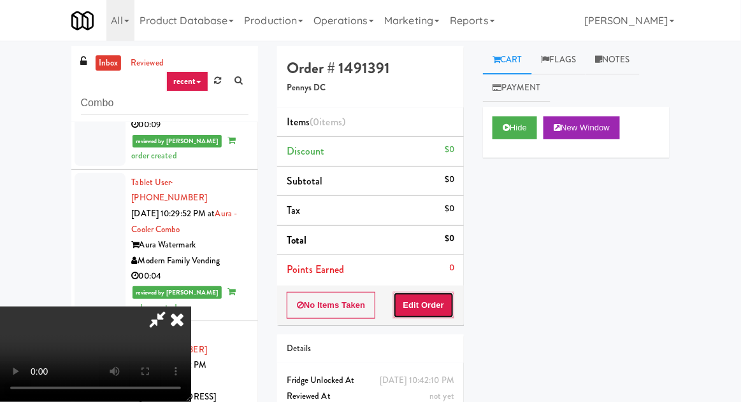
click at [422, 311] on button "Edit Order" at bounding box center [424, 305] width 62 height 27
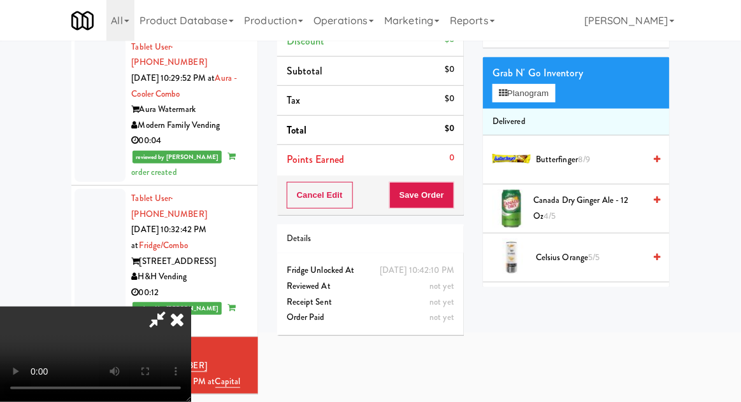
scroll to position [2451, 0]
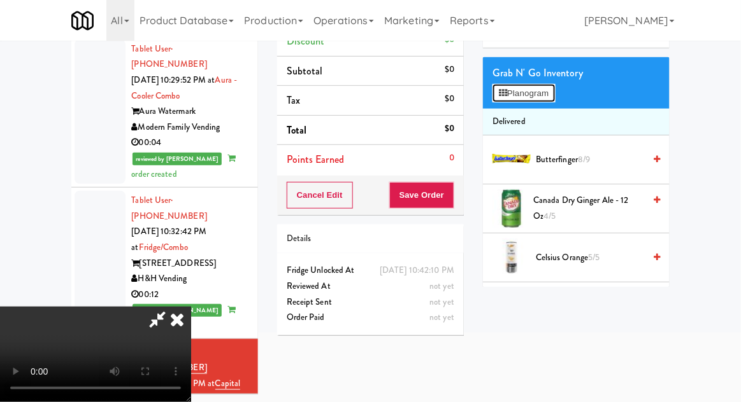
click at [533, 101] on button "Planogram" at bounding box center [523, 93] width 62 height 19
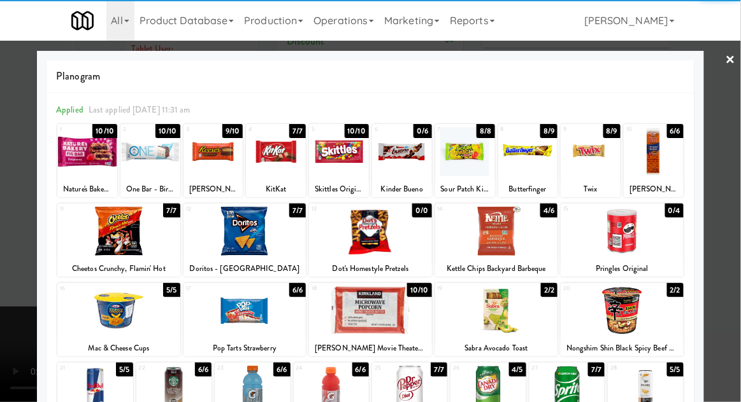
click at [124, 304] on div at bounding box center [118, 311] width 123 height 49
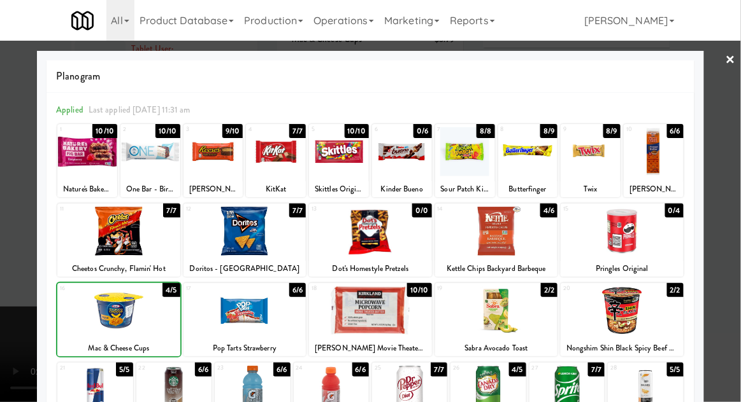
click at [732, 168] on div at bounding box center [370, 201] width 741 height 402
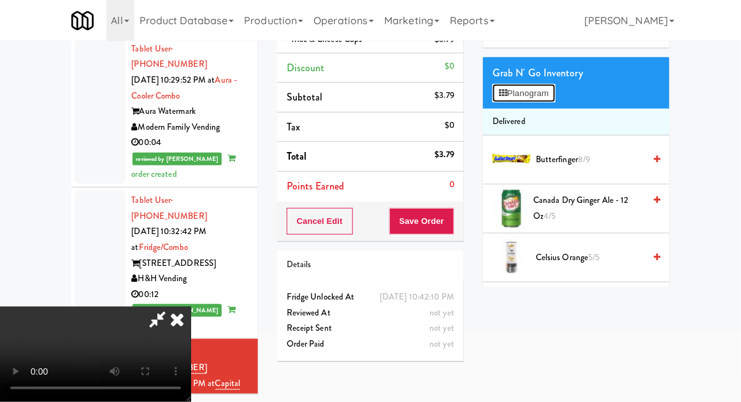
click at [539, 100] on button "Planogram" at bounding box center [523, 93] width 62 height 19
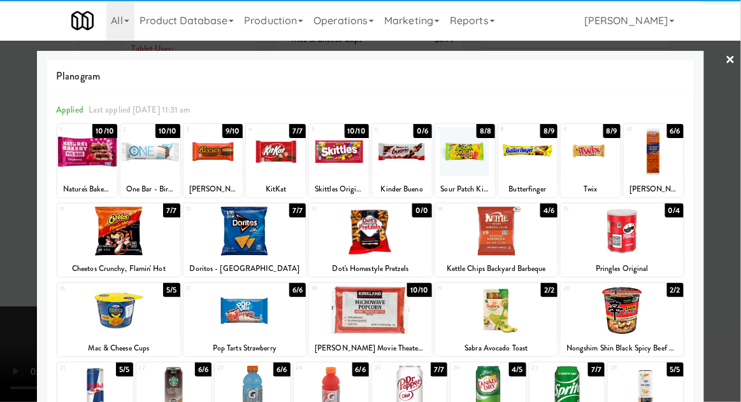
click at [275, 152] on div at bounding box center [276, 151] width 60 height 49
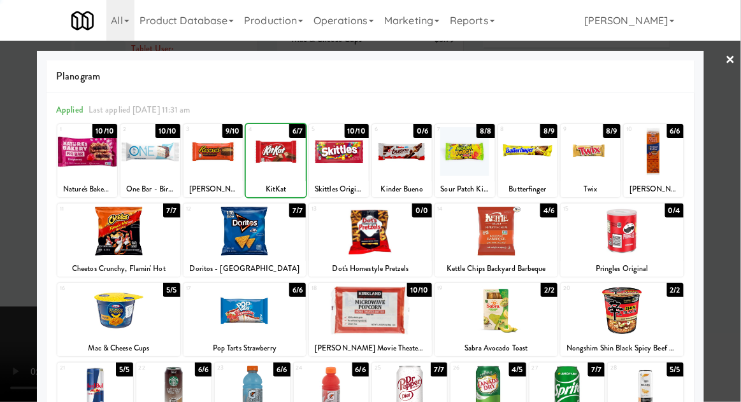
click at [727, 148] on div at bounding box center [370, 201] width 741 height 402
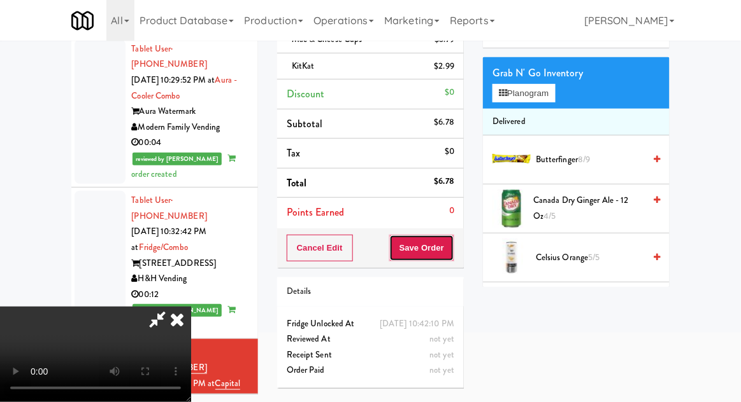
click at [451, 245] on button "Save Order" at bounding box center [421, 248] width 65 height 27
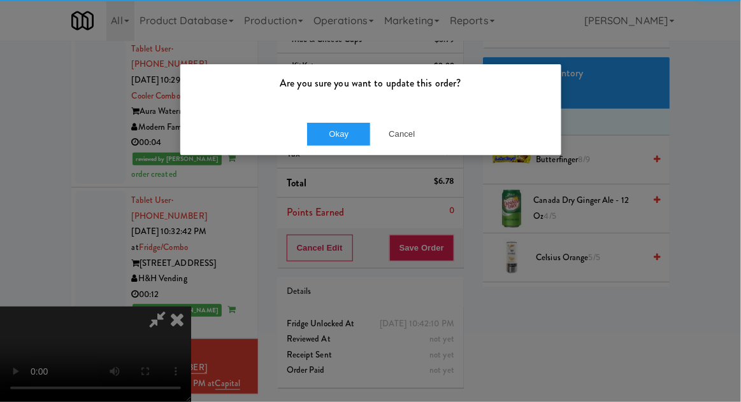
click at [344, 87] on p "Are you sure you want to update this order?" at bounding box center [371, 83] width 362 height 19
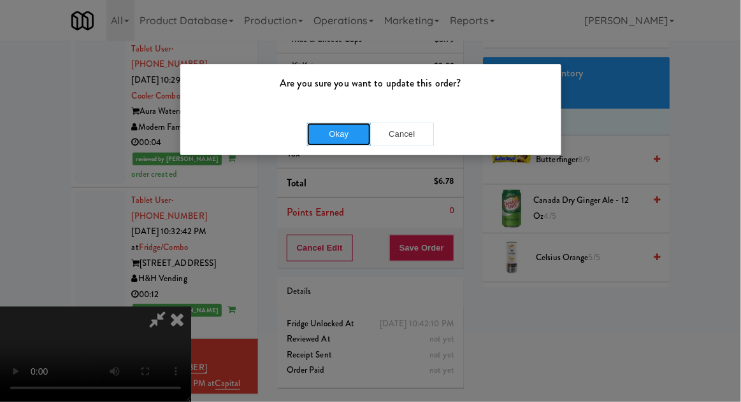
click at [321, 133] on button "Okay" at bounding box center [339, 134] width 64 height 23
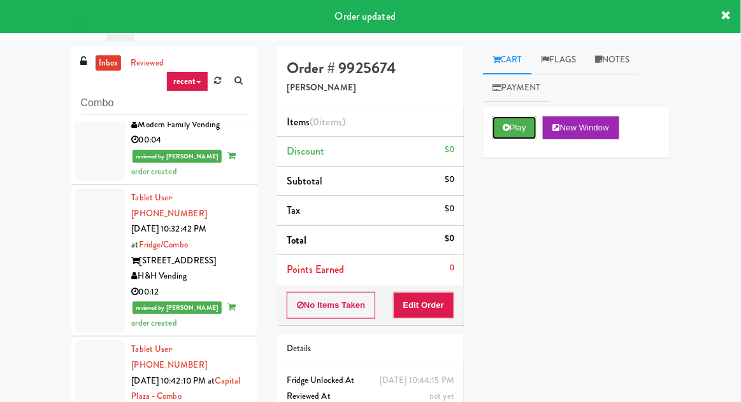
click at [514, 123] on button "Play" at bounding box center [514, 128] width 44 height 23
click at [411, 301] on button "Edit Order" at bounding box center [424, 305] width 62 height 27
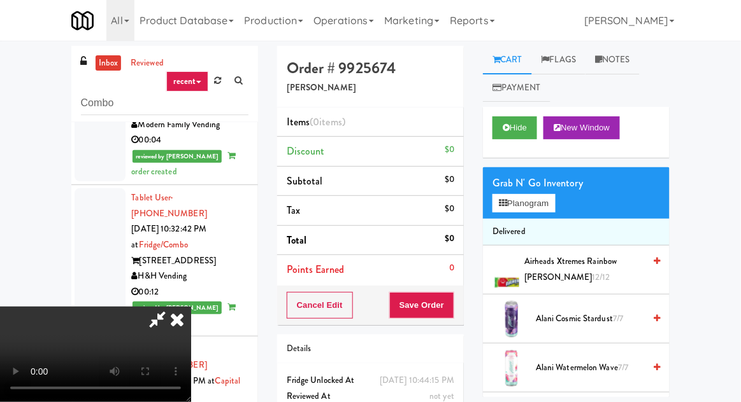
scroll to position [46, 0]
click at [537, 120] on button "Hide" at bounding box center [514, 128] width 45 height 23
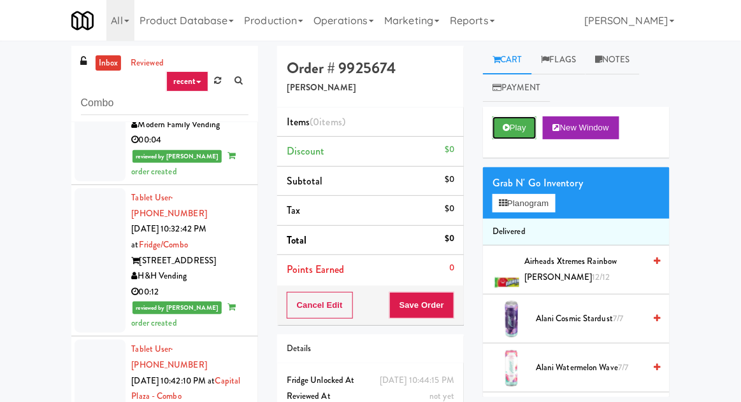
scroll to position [0, 0]
click at [530, 126] on button "Play" at bounding box center [514, 128] width 44 height 23
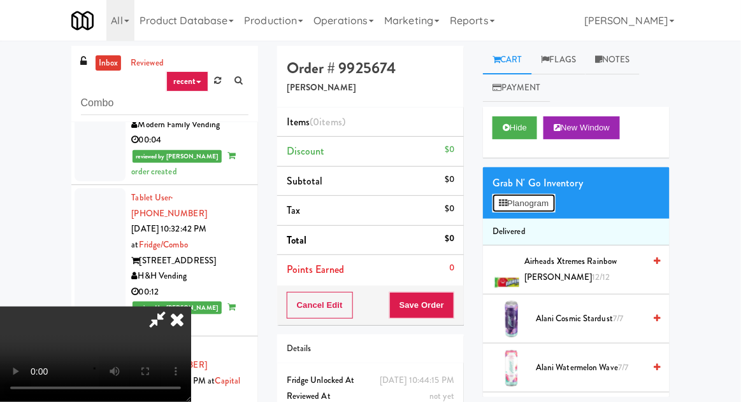
click at [539, 206] on button "Planogram" at bounding box center [523, 203] width 62 height 19
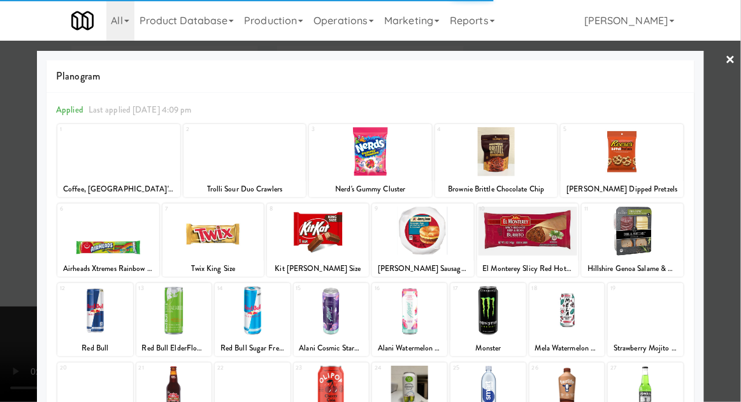
scroll to position [161, 0]
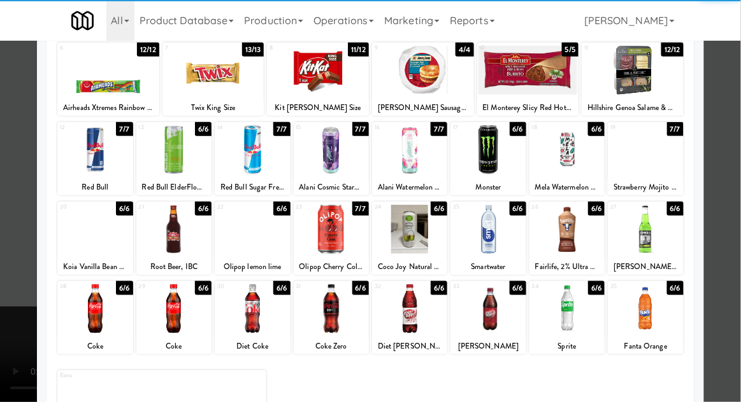
click at [174, 312] on div at bounding box center [173, 309] width 75 height 49
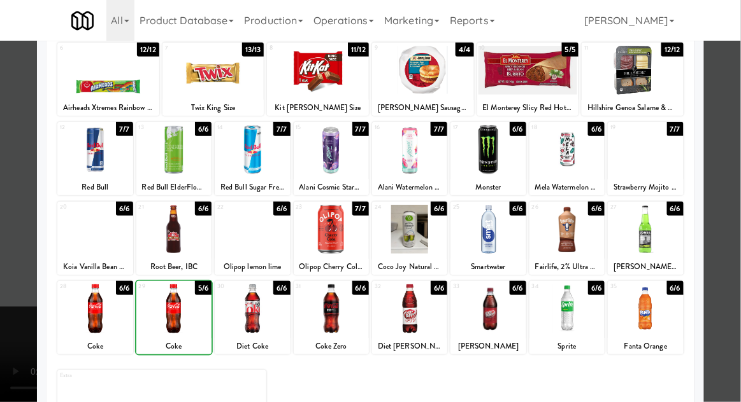
click at [714, 208] on div at bounding box center [370, 201] width 741 height 402
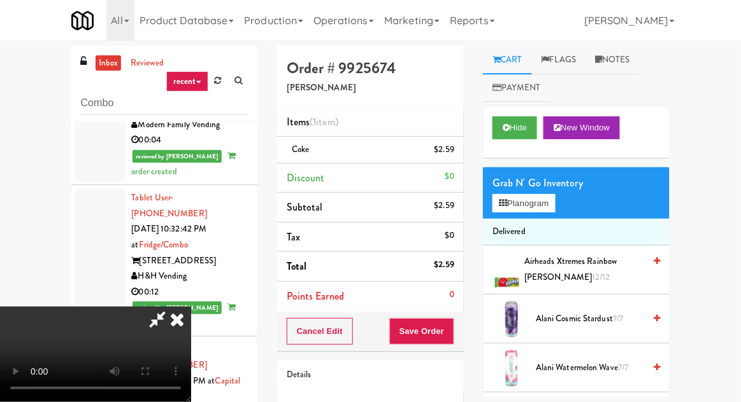
scroll to position [46, 0]
click at [516, 134] on button "Hide" at bounding box center [514, 128] width 45 height 23
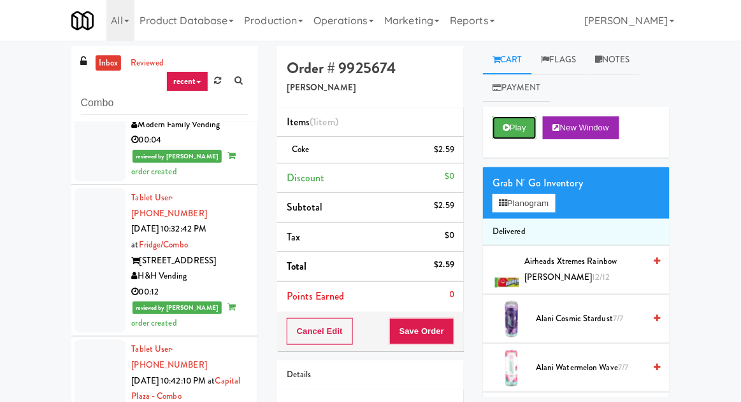
scroll to position [0, 0]
click at [522, 129] on button "Play" at bounding box center [514, 128] width 44 height 23
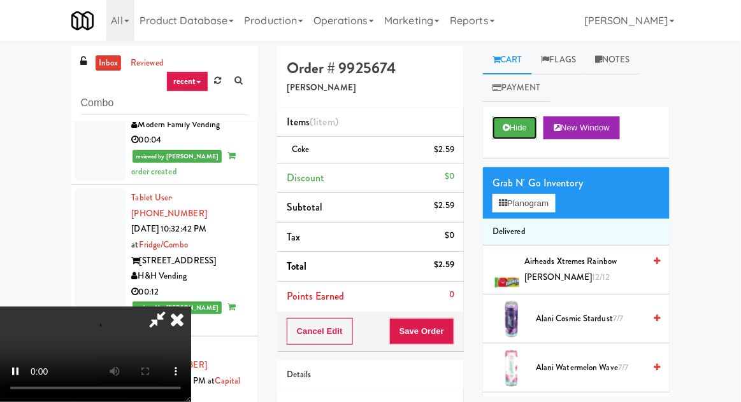
scroll to position [46, 0]
click at [540, 194] on button "Planogram" at bounding box center [523, 203] width 62 height 19
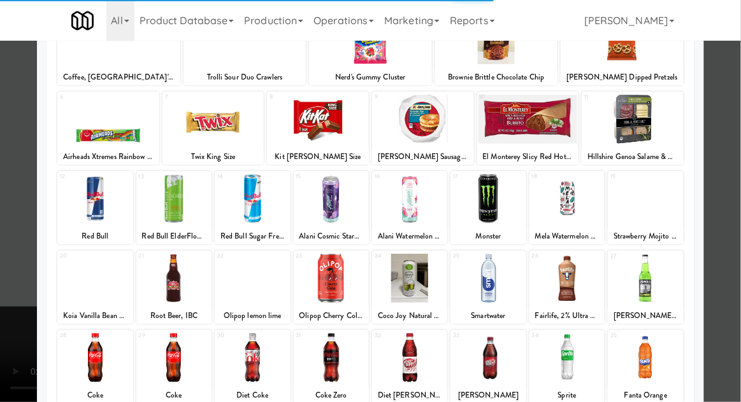
scroll to position [112, 0]
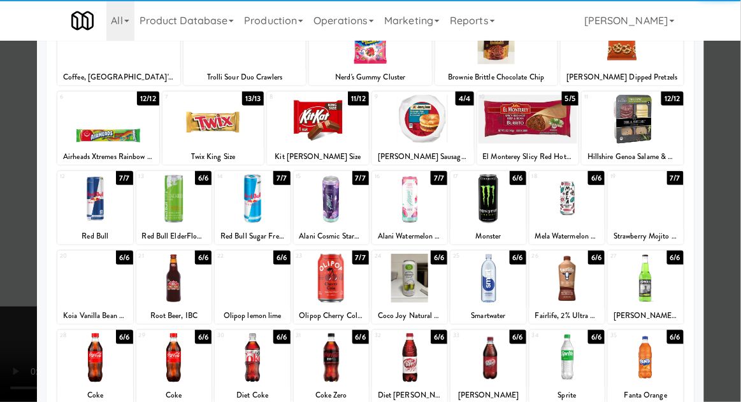
click at [99, 364] on div at bounding box center [94, 358] width 75 height 49
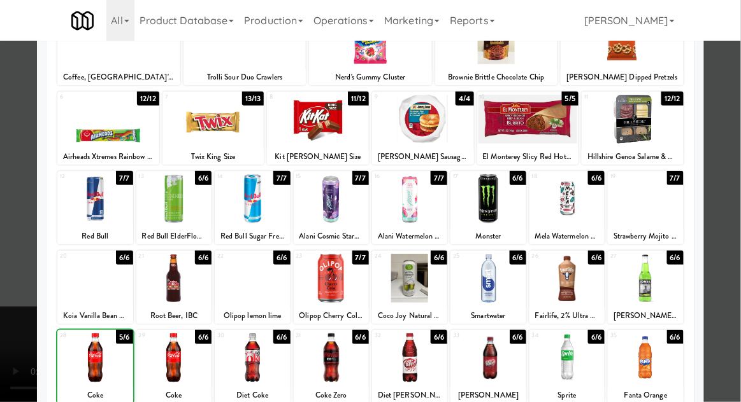
click at [735, 183] on div at bounding box center [370, 201] width 741 height 402
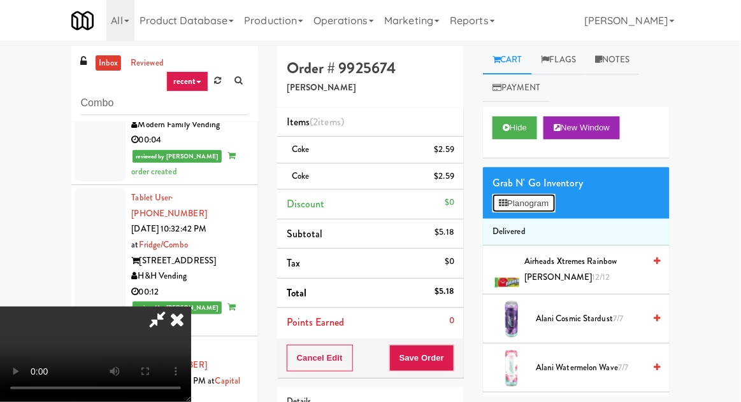
click at [543, 202] on button "Planogram" at bounding box center [523, 203] width 62 height 19
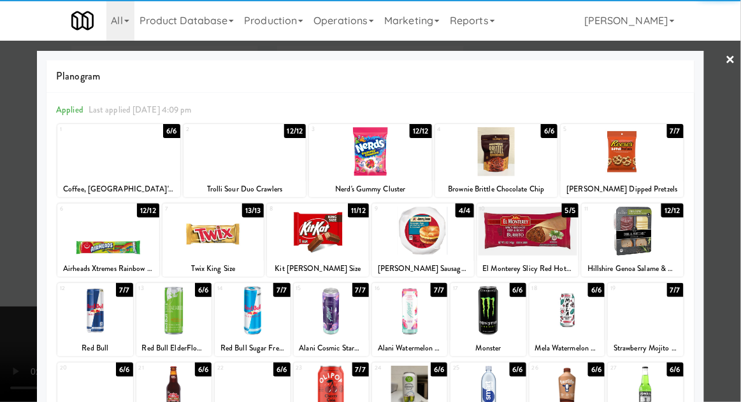
click at [229, 164] on div at bounding box center [244, 151] width 123 height 49
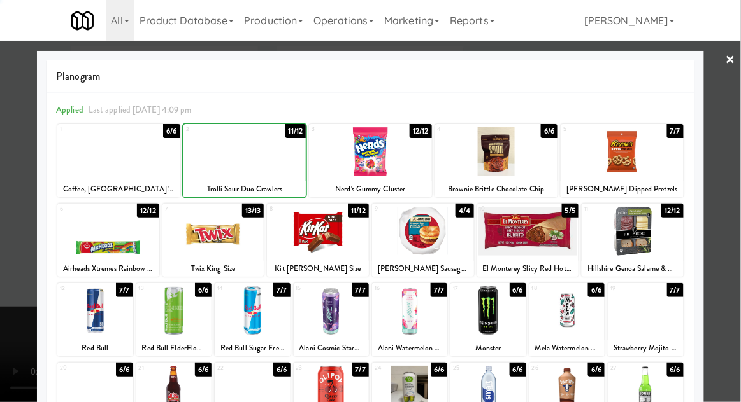
click at [728, 187] on div at bounding box center [370, 201] width 741 height 402
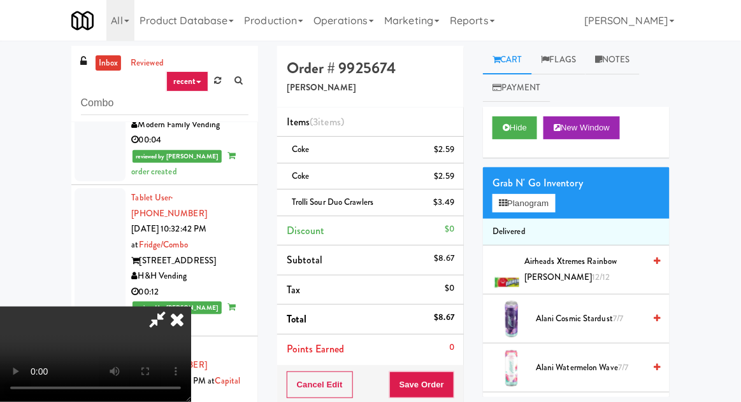
scroll to position [46, 0]
click at [450, 389] on button "Save Order" at bounding box center [421, 385] width 65 height 27
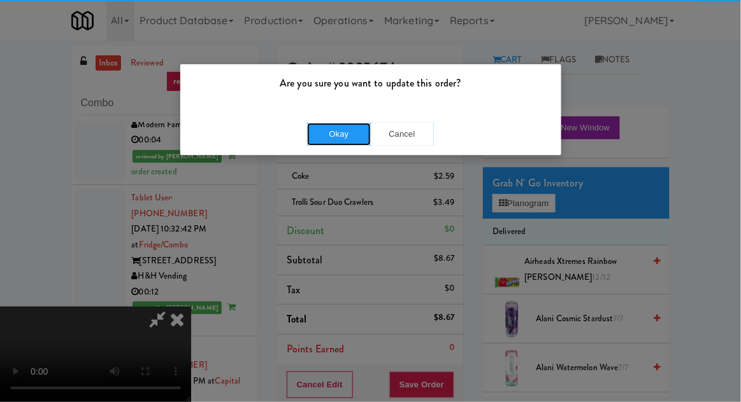
click at [329, 141] on button "Okay" at bounding box center [339, 134] width 64 height 23
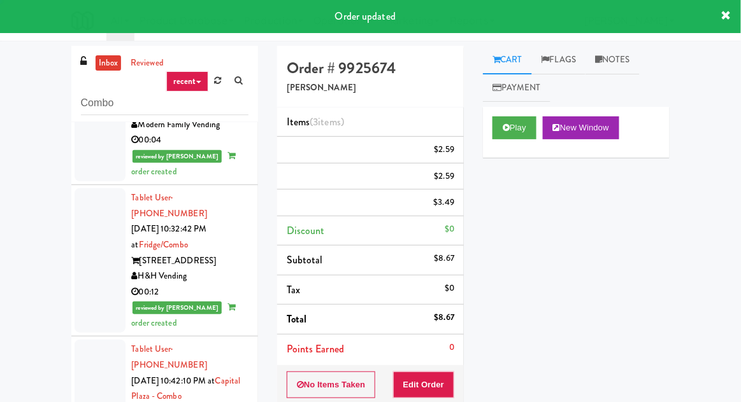
scroll to position [0, 0]
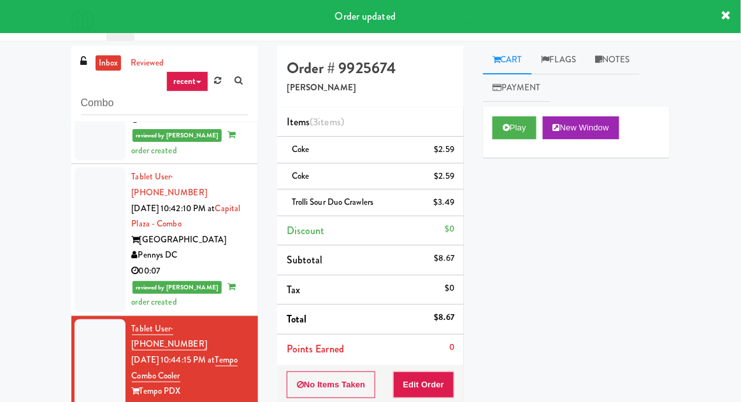
scroll to position [2739, 0]
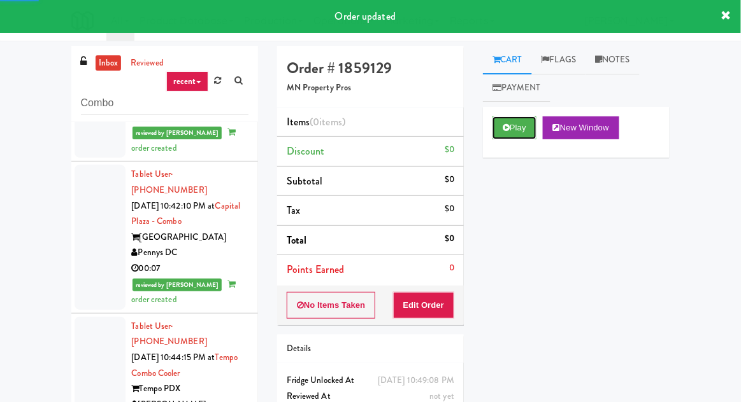
click at [522, 127] on button "Play" at bounding box center [514, 128] width 44 height 23
click at [428, 315] on button "Edit Order" at bounding box center [424, 305] width 62 height 27
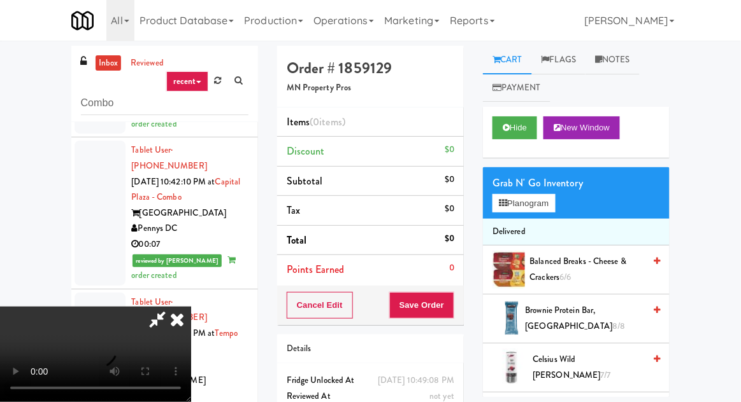
scroll to position [46, 0]
click at [539, 198] on button "Planogram" at bounding box center [523, 203] width 62 height 19
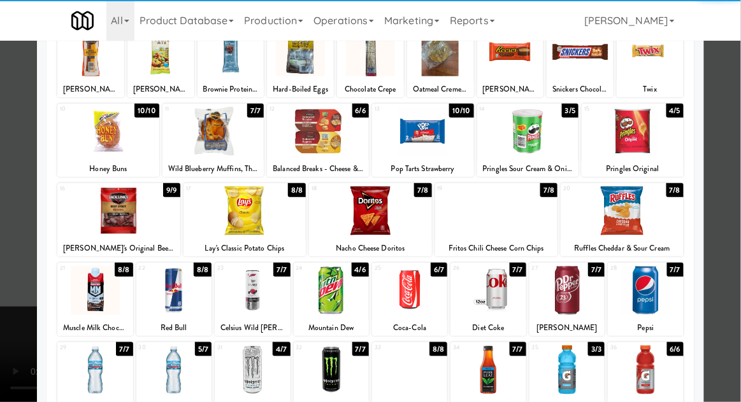
scroll to position [96, 0]
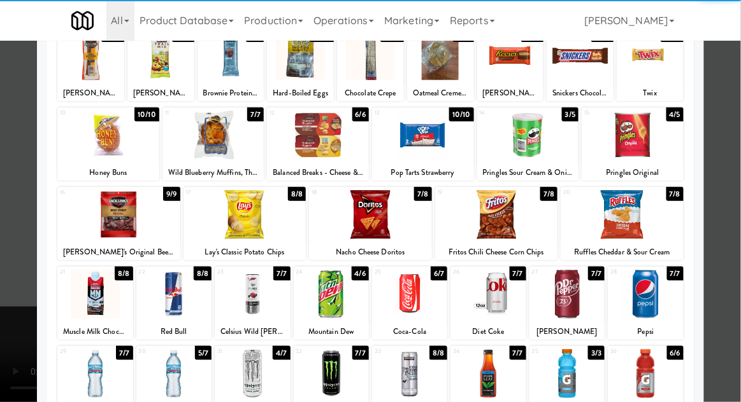
click at [331, 298] on div at bounding box center [331, 294] width 75 height 49
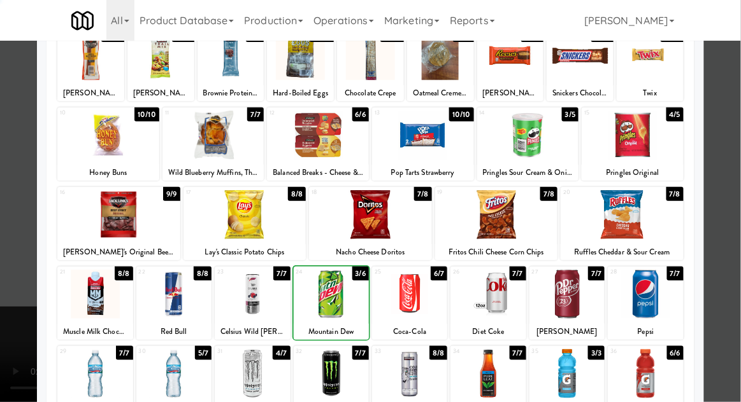
click at [720, 201] on div at bounding box center [370, 201] width 741 height 402
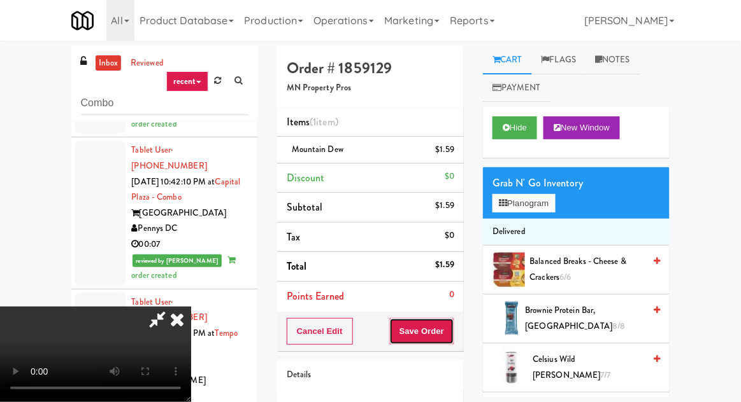
click at [453, 329] on button "Save Order" at bounding box center [421, 331] width 65 height 27
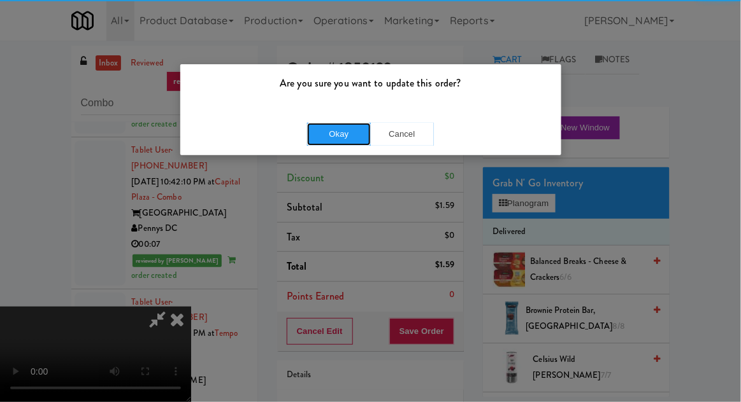
click at [325, 145] on button "Okay" at bounding box center [339, 134] width 64 height 23
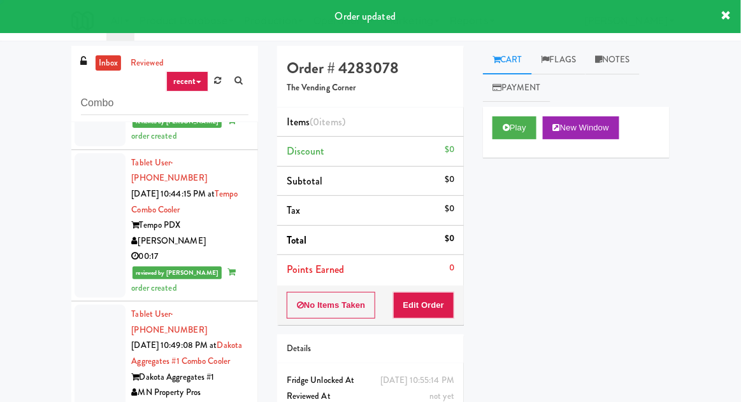
scroll to position [2901, 0]
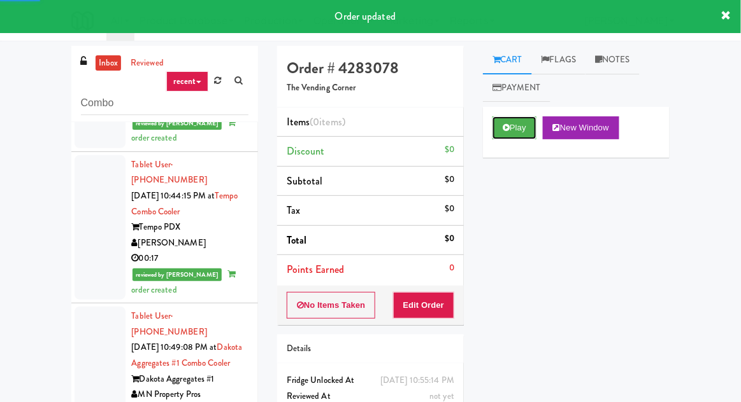
click at [520, 131] on button "Play" at bounding box center [514, 128] width 44 height 23
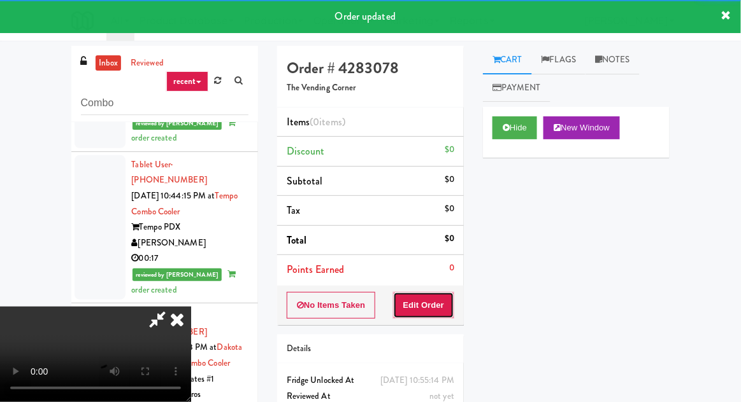
click at [418, 303] on button "Edit Order" at bounding box center [424, 305] width 62 height 27
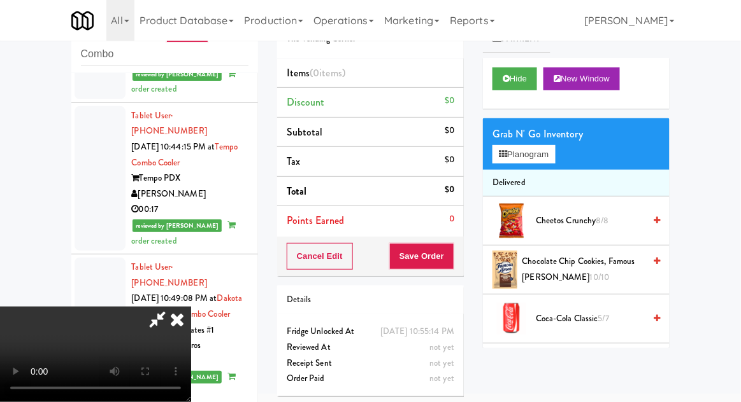
scroll to position [46, 0]
click at [521, 87] on button "Hide" at bounding box center [514, 78] width 45 height 23
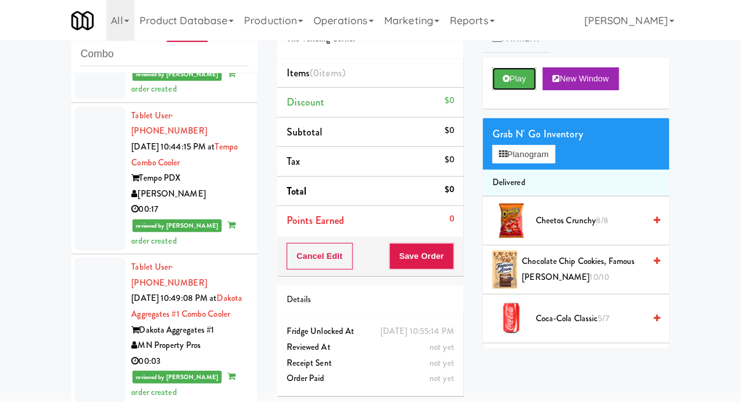
scroll to position [0, 0]
click at [525, 83] on button "Play" at bounding box center [514, 78] width 44 height 23
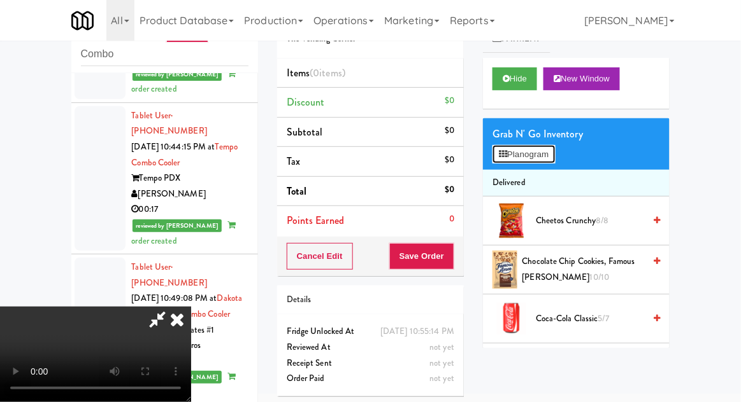
click at [550, 154] on button "Planogram" at bounding box center [523, 154] width 62 height 19
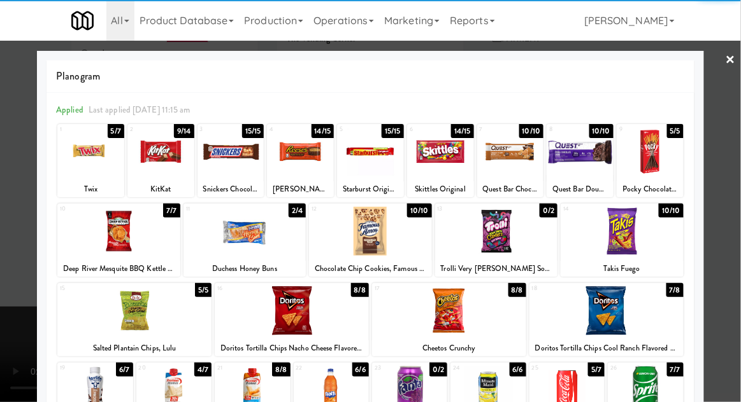
click at [82, 158] on div at bounding box center [90, 151] width 67 height 49
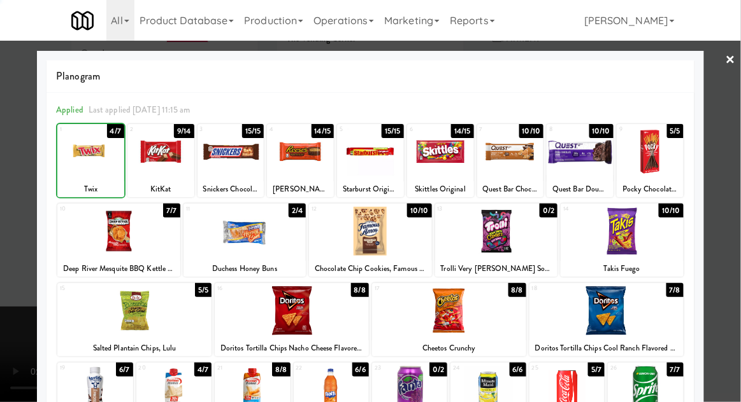
click at [739, 187] on div at bounding box center [370, 201] width 741 height 402
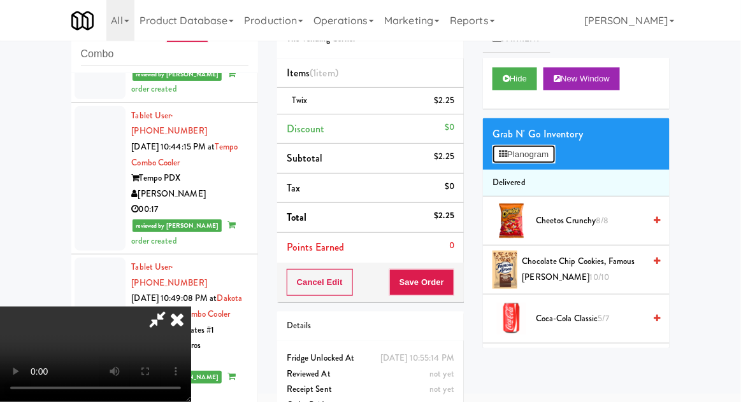
click at [546, 151] on button "Planogram" at bounding box center [523, 154] width 62 height 19
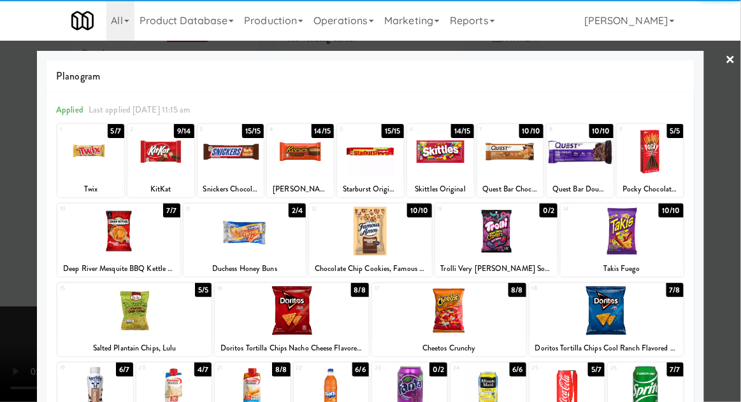
click at [382, 165] on div at bounding box center [370, 151] width 67 height 49
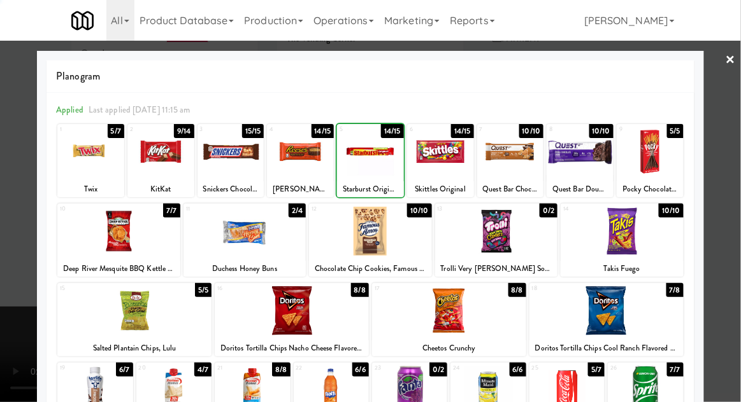
click at [737, 180] on div at bounding box center [370, 201] width 741 height 402
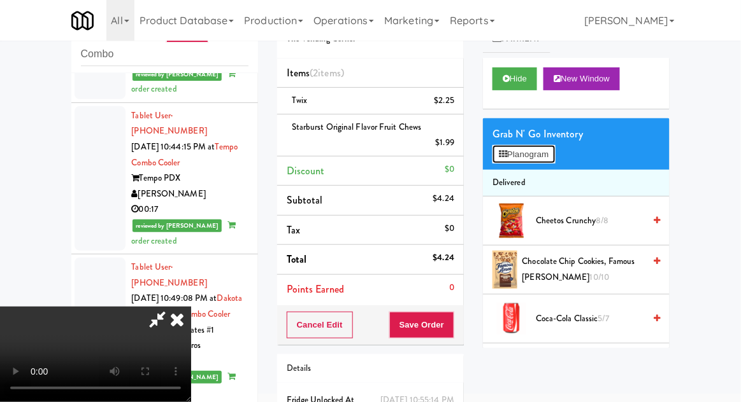
click at [543, 160] on button "Planogram" at bounding box center [523, 154] width 62 height 19
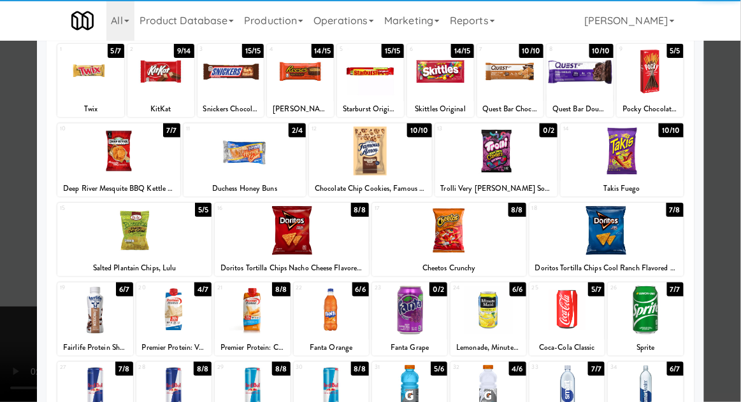
scroll to position [79, 0]
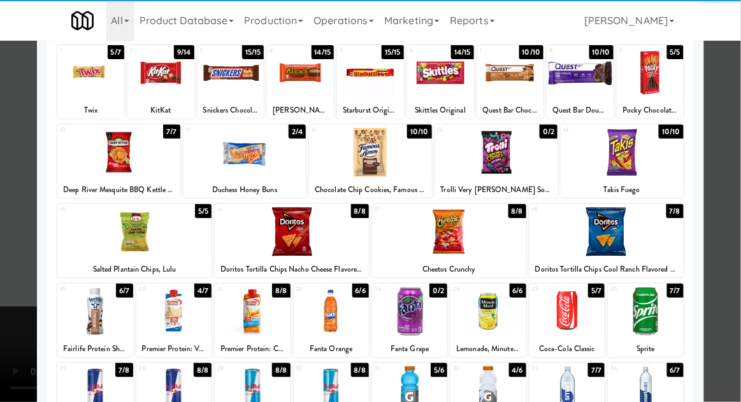
click at [406, 241] on div at bounding box center [449, 232] width 154 height 49
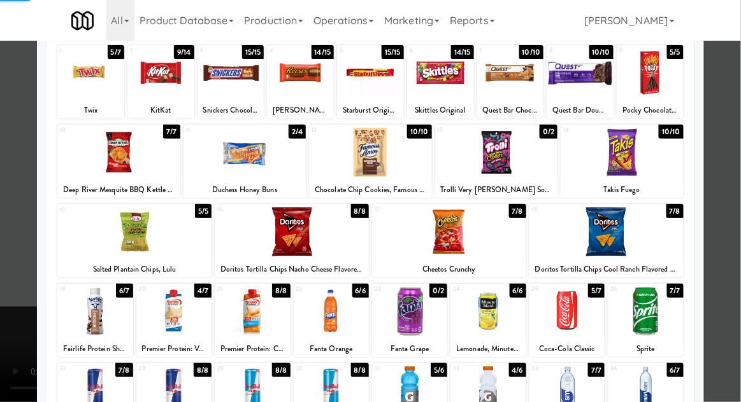
click at [734, 218] on div at bounding box center [370, 201] width 741 height 402
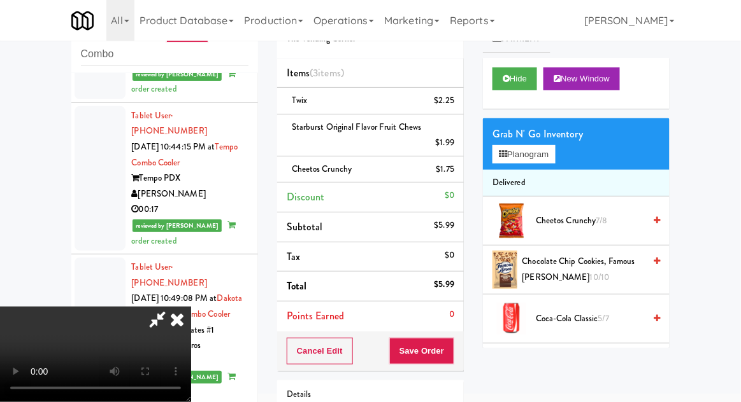
scroll to position [46, 0]
click at [447, 359] on button "Save Order" at bounding box center [421, 351] width 65 height 27
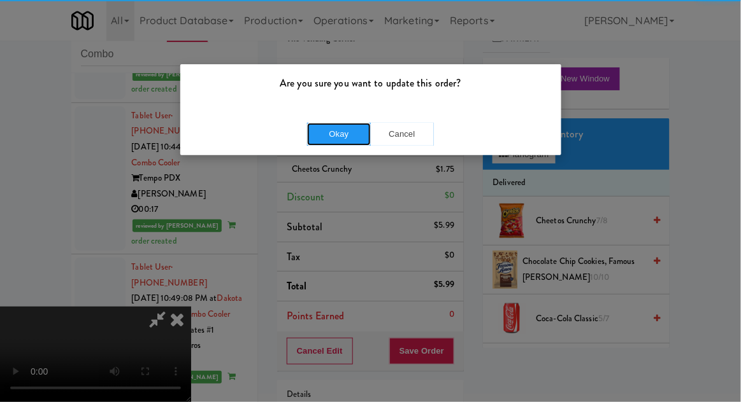
click at [344, 141] on button "Okay" at bounding box center [339, 134] width 64 height 23
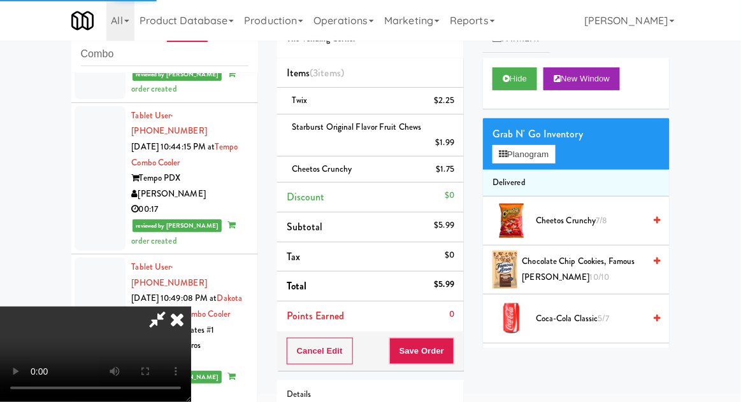
scroll to position [0, 0]
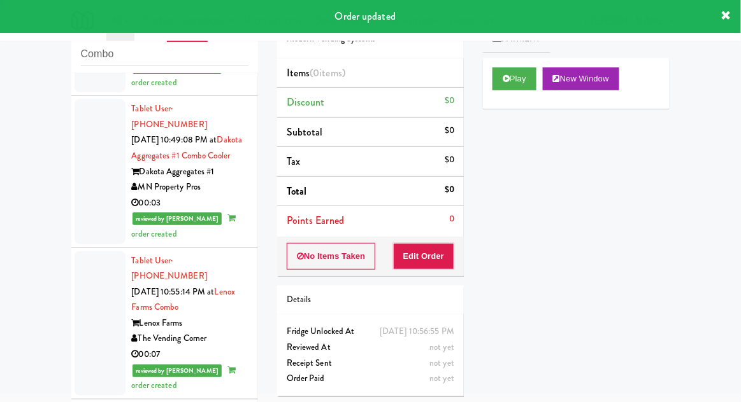
scroll to position [3118, 0]
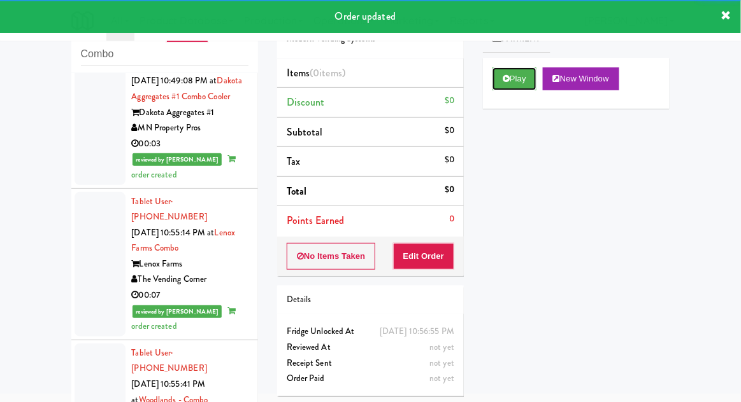
click at [516, 82] on button "Play" at bounding box center [514, 78] width 44 height 23
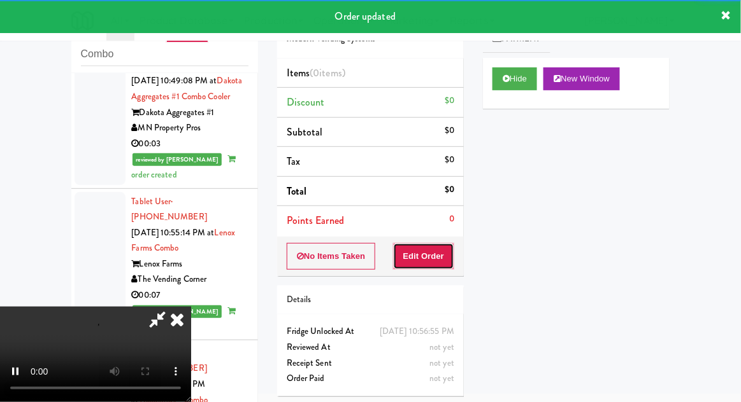
click at [416, 248] on button "Edit Order" at bounding box center [424, 256] width 62 height 27
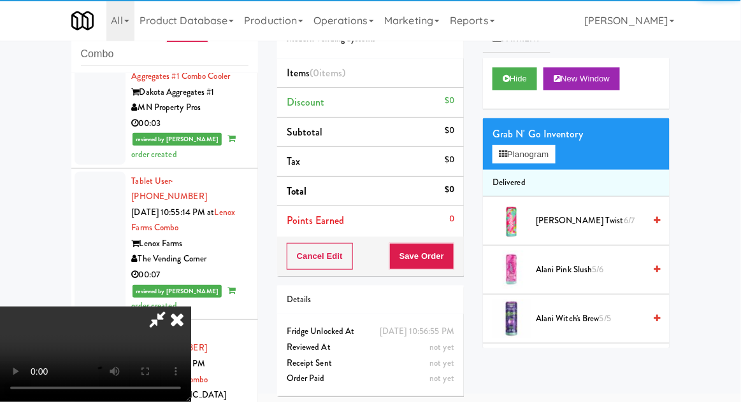
scroll to position [3145, 0]
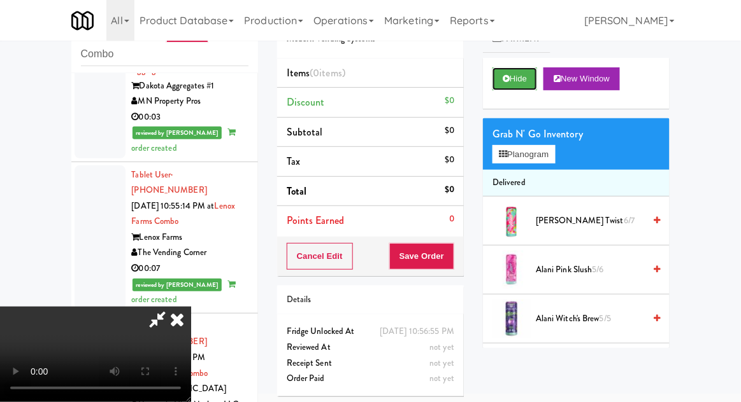
click at [528, 85] on button "Hide" at bounding box center [514, 78] width 45 height 23
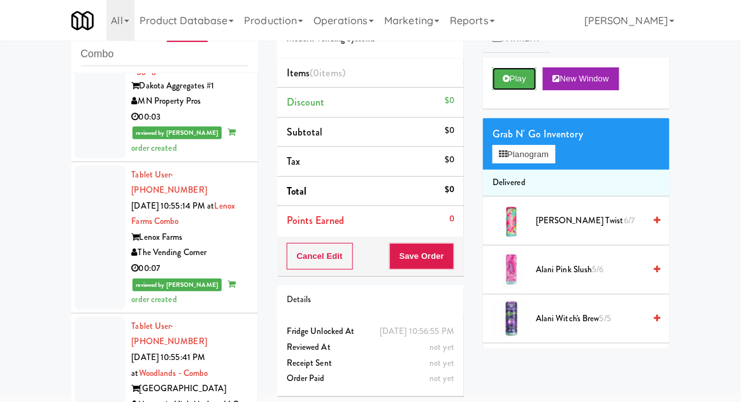
click at [531, 80] on button "Play" at bounding box center [514, 78] width 44 height 23
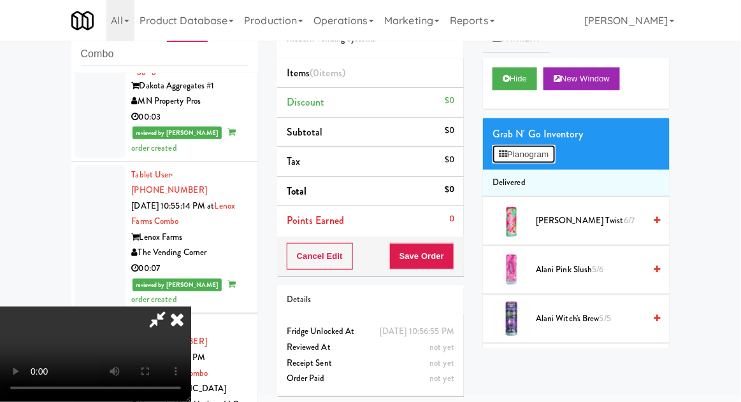
click at [543, 157] on button "Planogram" at bounding box center [523, 154] width 62 height 19
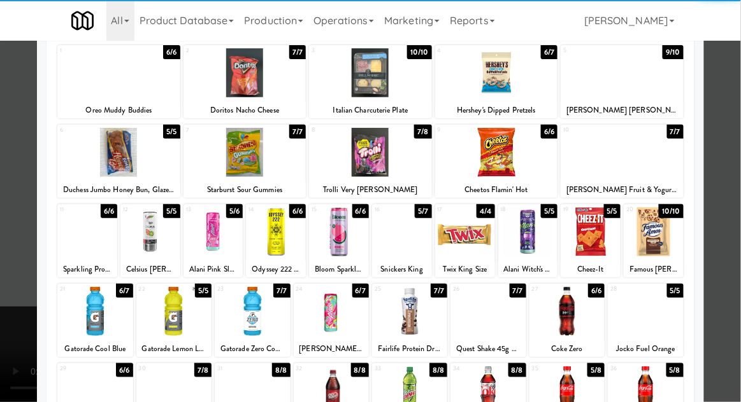
scroll to position [82, 0]
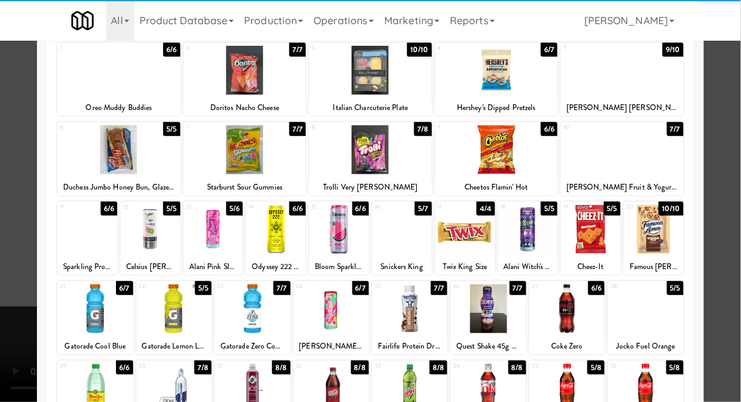
click at [182, 322] on div at bounding box center [173, 309] width 75 height 49
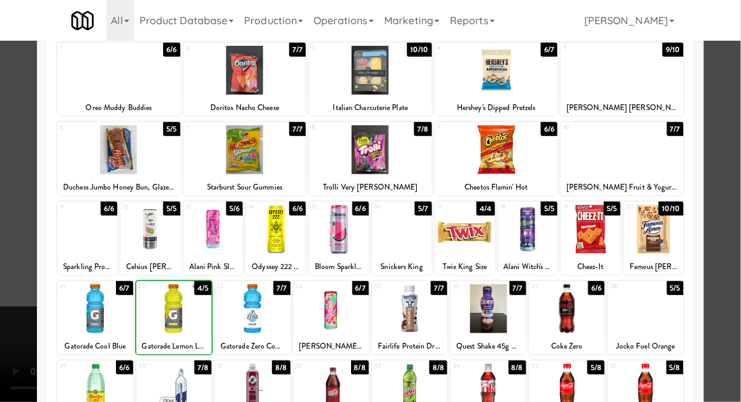
click at [729, 195] on div at bounding box center [370, 201] width 741 height 402
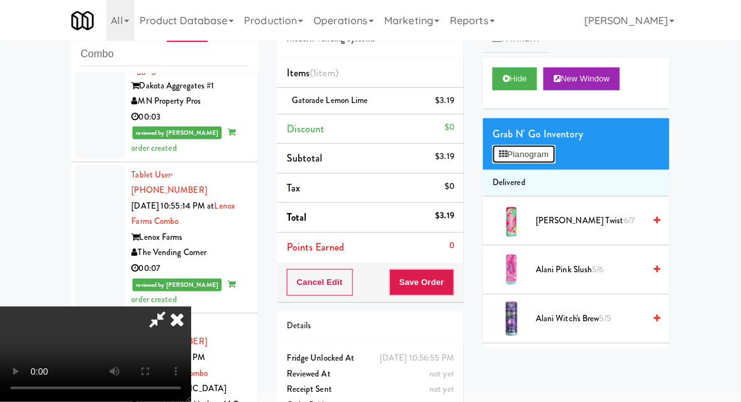
click at [548, 162] on button "Planogram" at bounding box center [523, 154] width 62 height 19
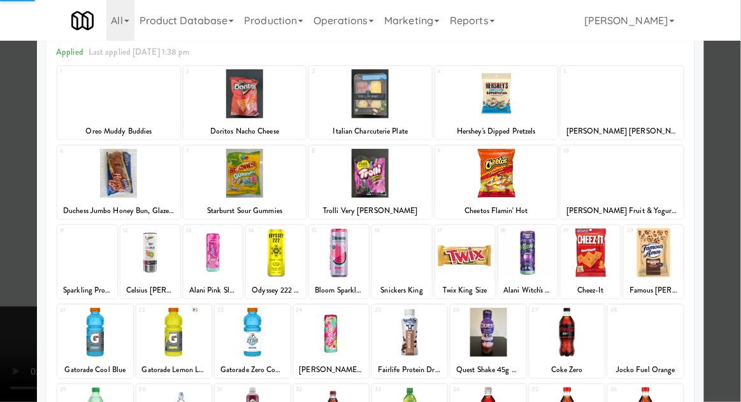
scroll to position [85, 0]
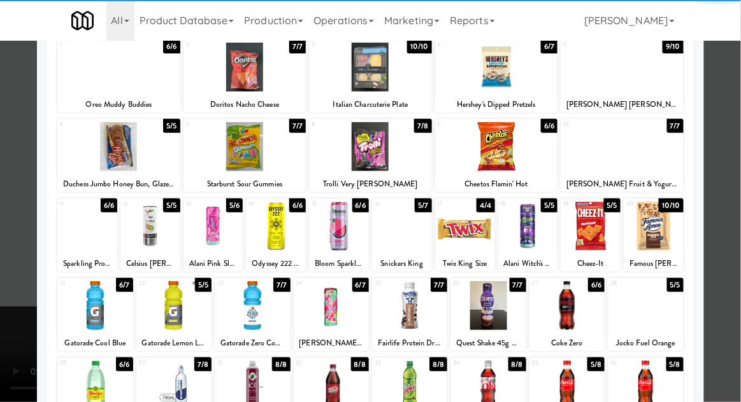
click at [183, 311] on div at bounding box center [173, 305] width 75 height 49
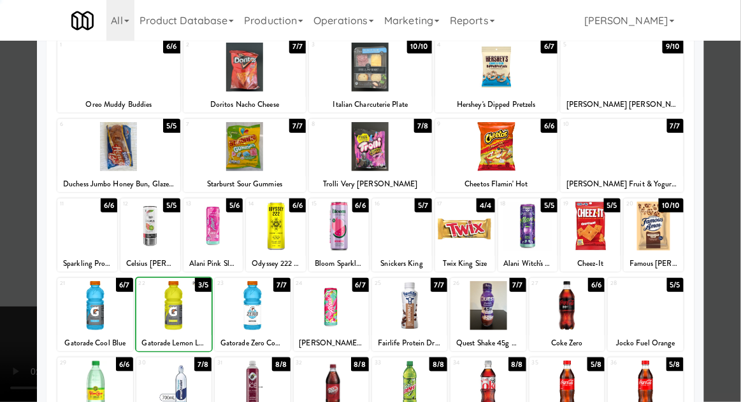
click at [735, 178] on div at bounding box center [370, 201] width 741 height 402
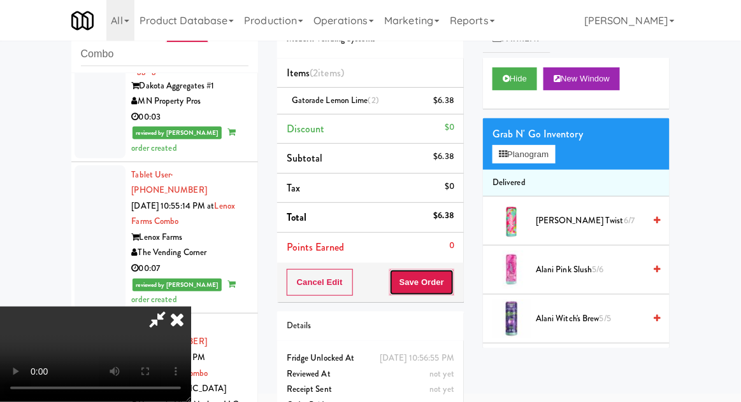
click at [451, 285] on button "Save Order" at bounding box center [421, 282] width 65 height 27
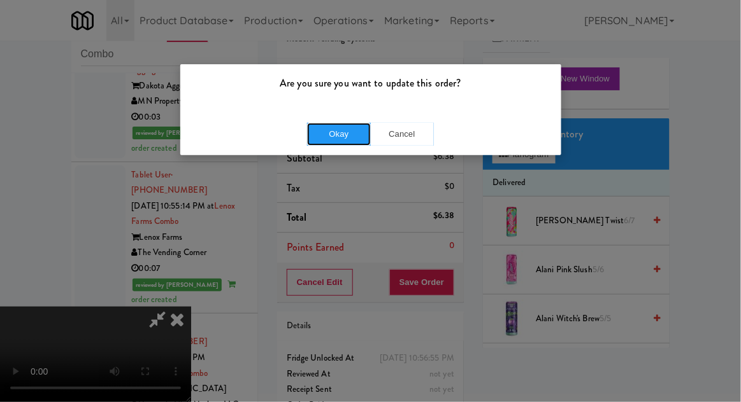
click at [329, 137] on button "Okay" at bounding box center [339, 134] width 64 height 23
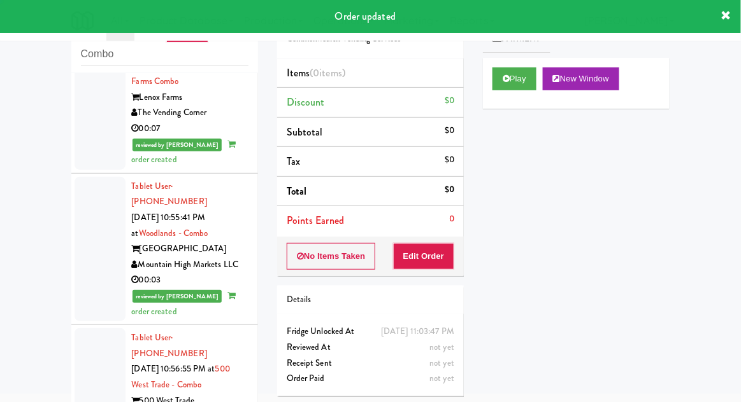
scroll to position [3291, 0]
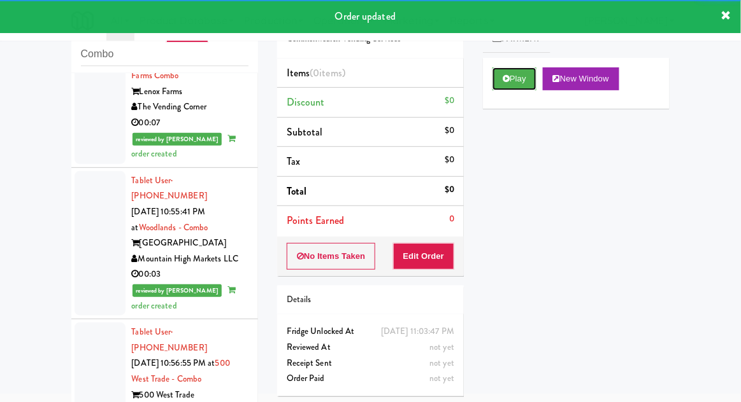
click at [519, 86] on button "Play" at bounding box center [514, 78] width 44 height 23
click at [418, 257] on button "Edit Order" at bounding box center [424, 256] width 62 height 27
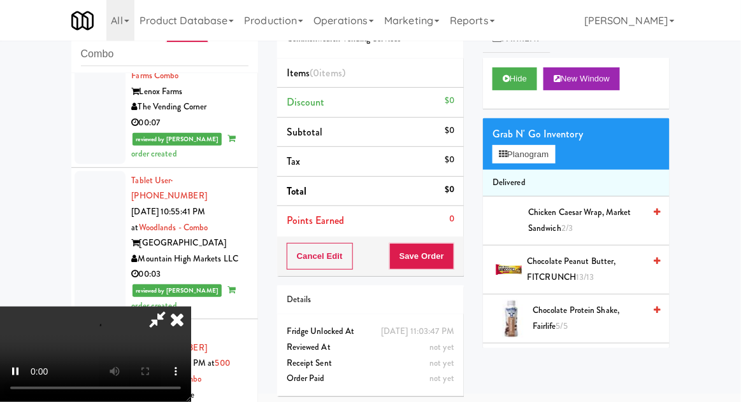
scroll to position [46, 0]
click at [522, 83] on button "Hide" at bounding box center [514, 78] width 45 height 23
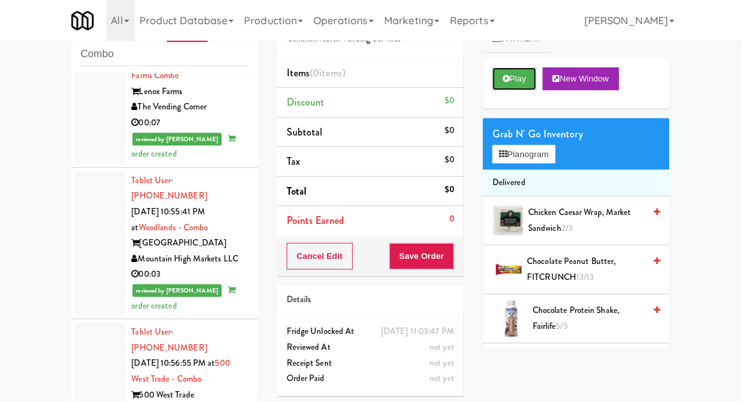
scroll to position [0, 0]
click at [520, 82] on button "Play" at bounding box center [514, 78] width 44 height 23
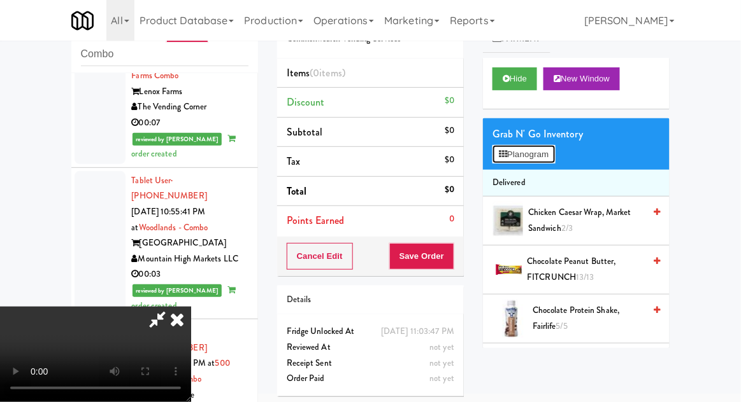
click at [539, 157] on button "Planogram" at bounding box center [523, 154] width 62 height 19
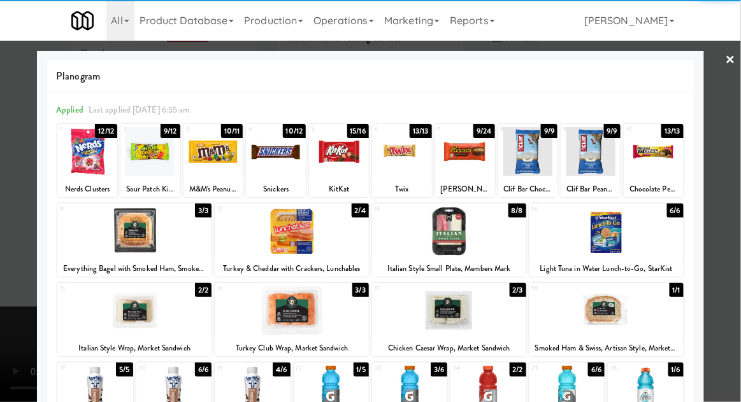
click at [211, 160] on div at bounding box center [213, 151] width 60 height 49
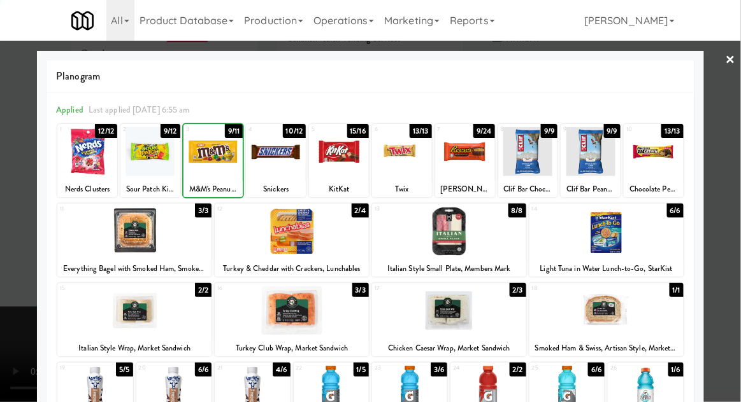
click at [729, 182] on div at bounding box center [370, 201] width 741 height 402
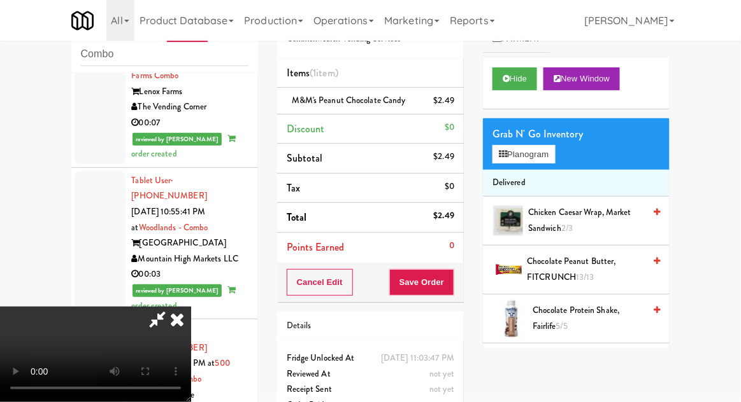
scroll to position [46, 0]
click at [454, 283] on button "Save Order" at bounding box center [421, 282] width 65 height 27
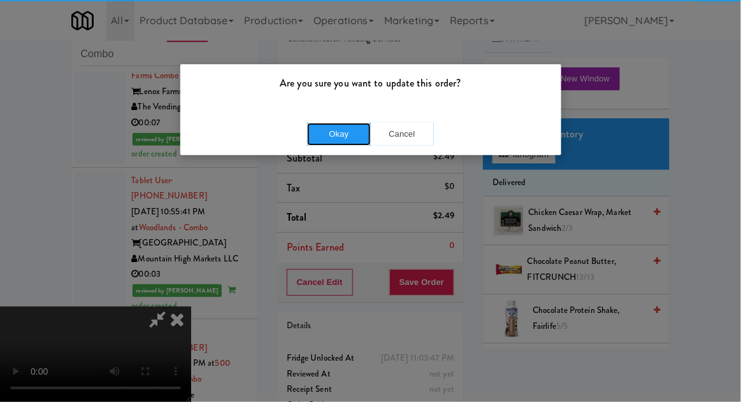
click at [322, 131] on button "Okay" at bounding box center [339, 134] width 64 height 23
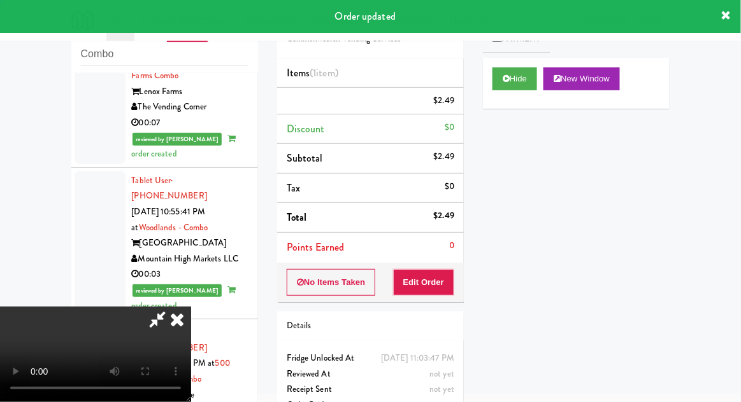
scroll to position [0, 0]
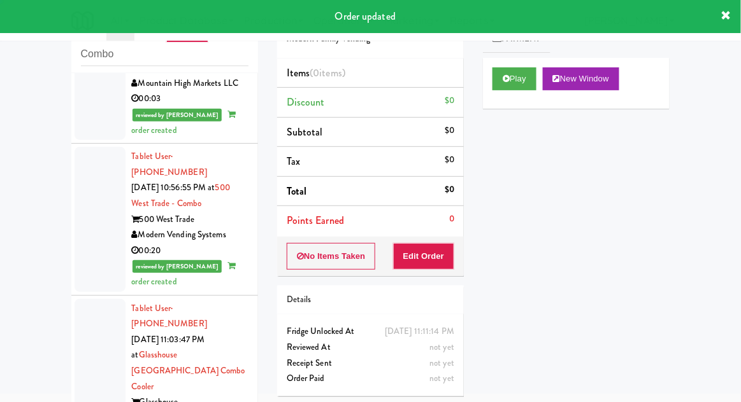
scroll to position [3470, 0]
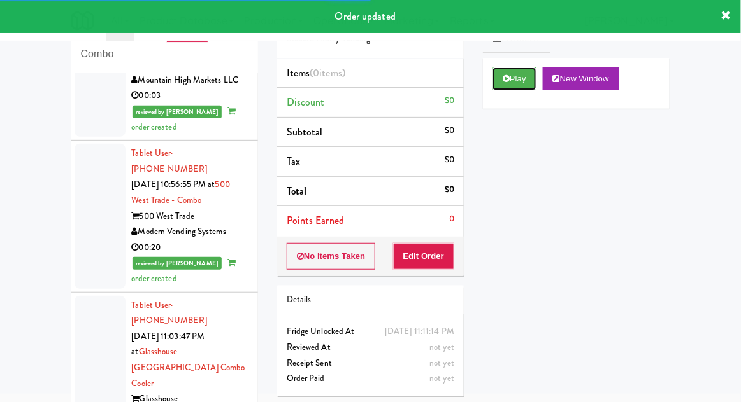
click at [518, 88] on button "Play" at bounding box center [514, 78] width 44 height 23
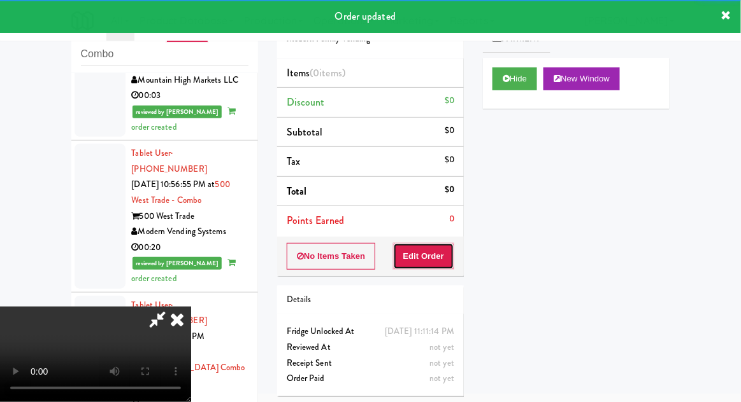
click at [418, 247] on button "Edit Order" at bounding box center [424, 256] width 62 height 27
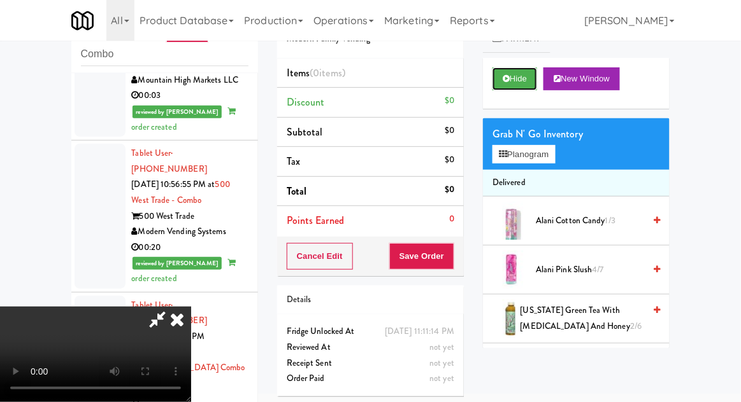
click at [526, 84] on button "Hide" at bounding box center [514, 78] width 45 height 23
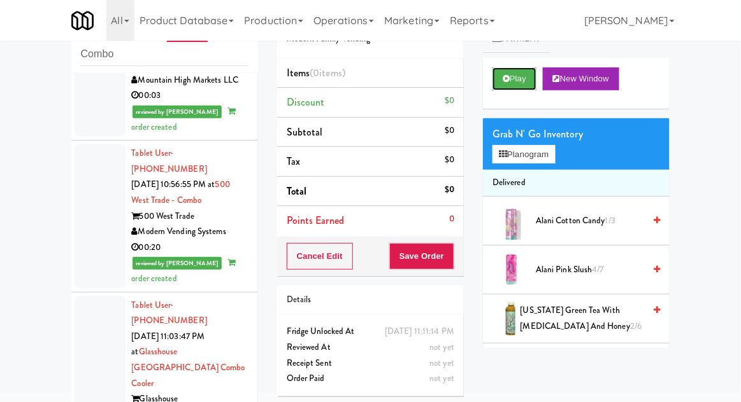
click at [527, 80] on button "Play" at bounding box center [514, 78] width 44 height 23
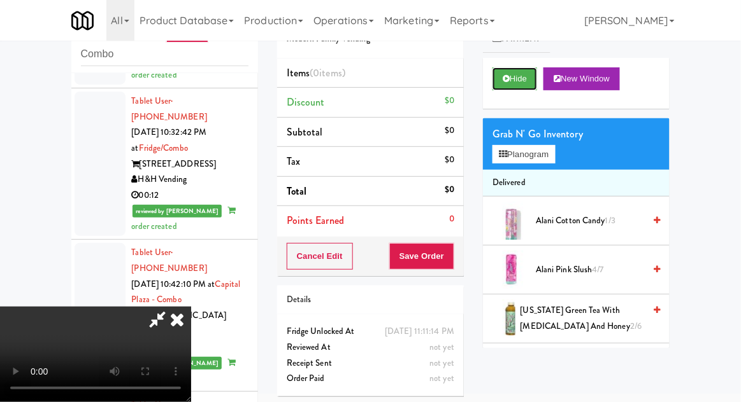
scroll to position [42, 0]
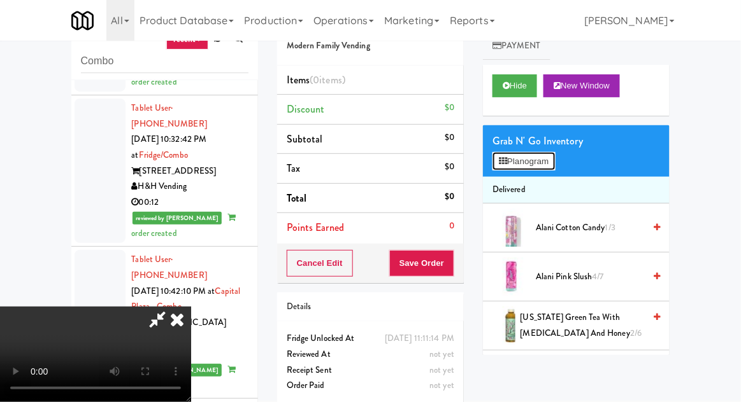
click at [545, 164] on button "Planogram" at bounding box center [523, 161] width 62 height 19
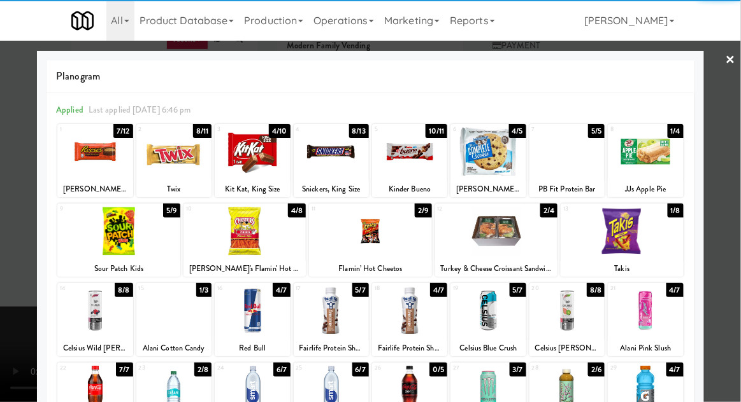
click at [118, 234] on div at bounding box center [118, 231] width 123 height 49
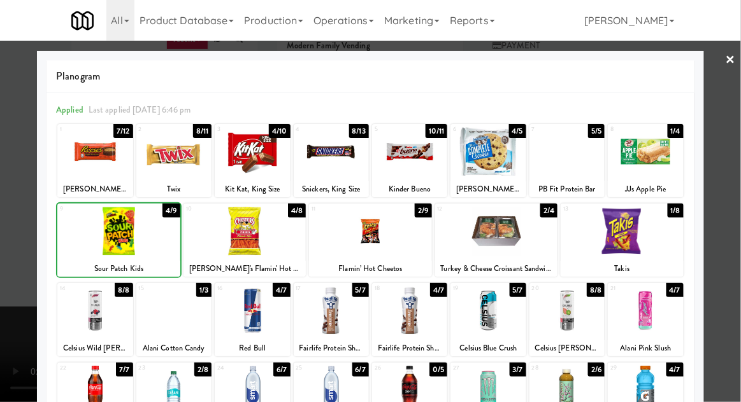
click at [730, 205] on div at bounding box center [370, 201] width 741 height 402
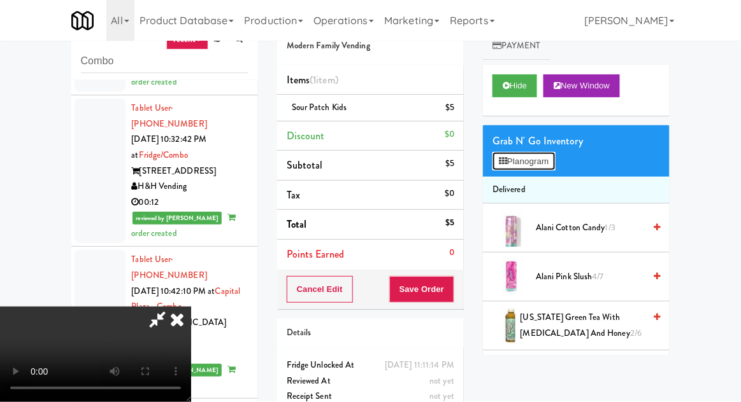
click at [552, 160] on button "Planogram" at bounding box center [523, 161] width 62 height 19
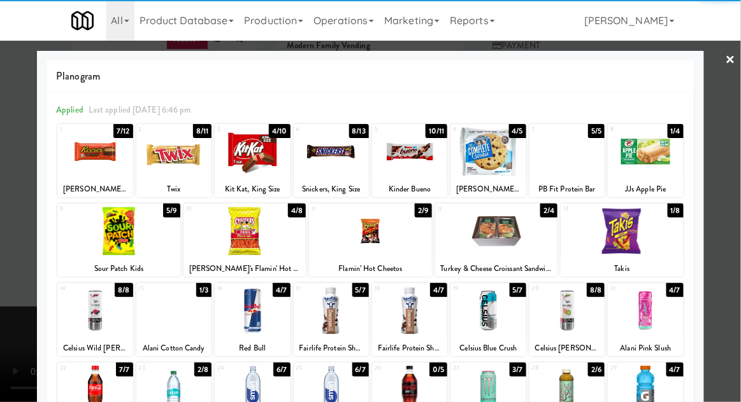
click at [258, 155] on div at bounding box center [252, 151] width 75 height 49
click at [725, 188] on div at bounding box center [370, 201] width 741 height 402
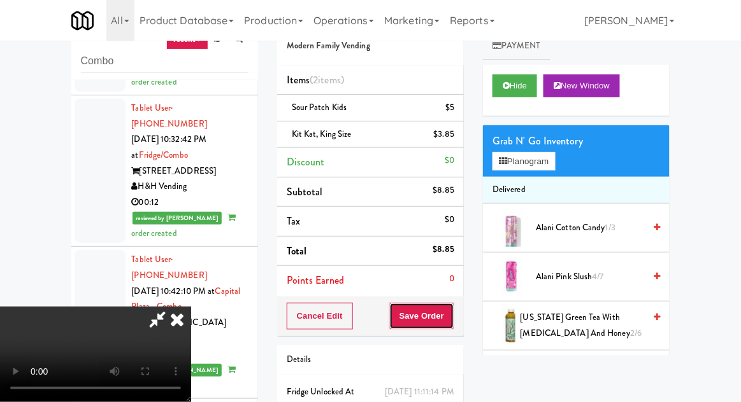
click at [452, 322] on button "Save Order" at bounding box center [421, 316] width 65 height 27
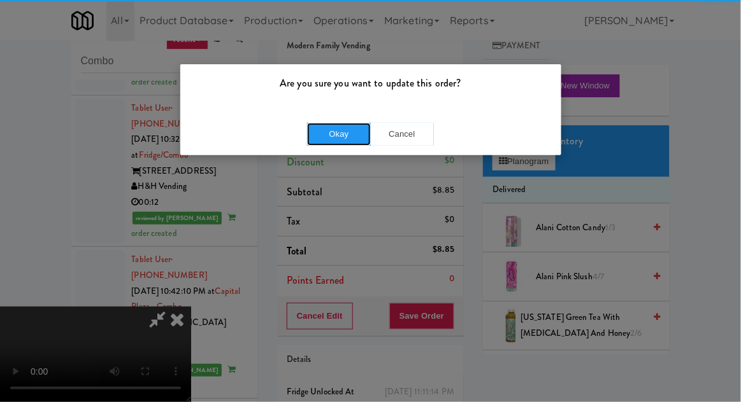
click at [332, 136] on button "Okay" at bounding box center [339, 134] width 64 height 23
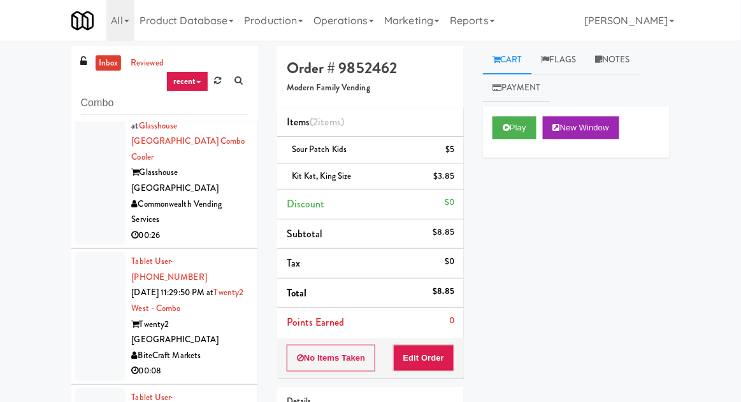
click at [105, 57] on link "inbox" at bounding box center [109, 63] width 26 height 16
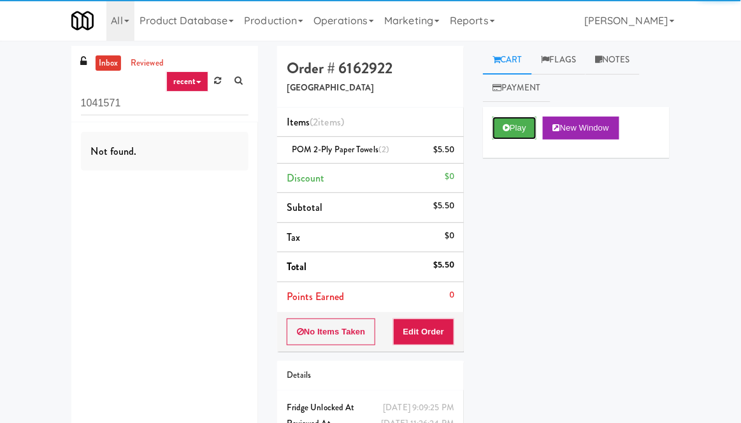
click at [516, 124] on button "Play" at bounding box center [514, 128] width 44 height 23
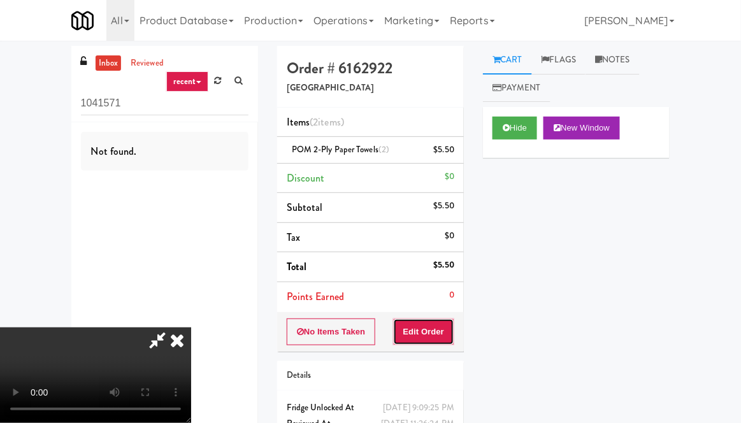
click at [428, 332] on button "Edit Order" at bounding box center [424, 331] width 62 height 27
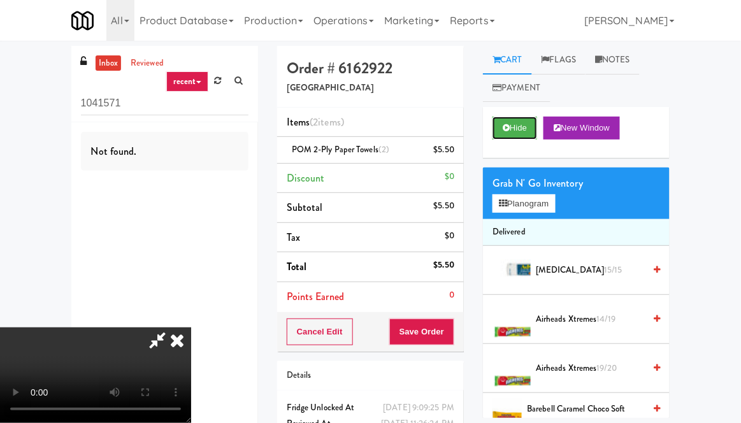
click at [518, 134] on button "Hide" at bounding box center [514, 128] width 45 height 23
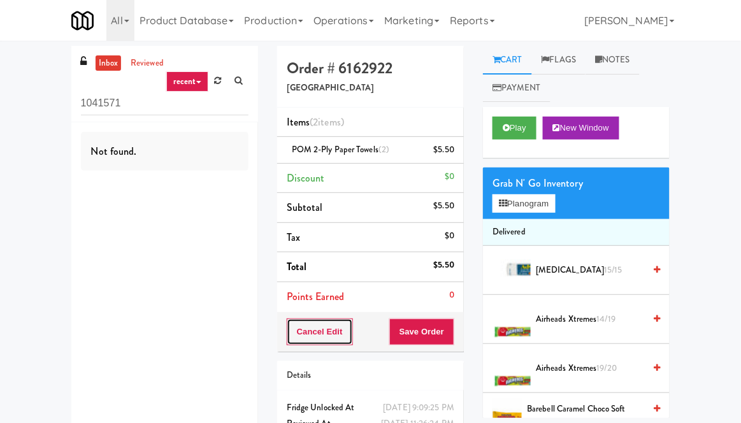
click at [320, 332] on button "Cancel Edit" at bounding box center [320, 331] width 66 height 27
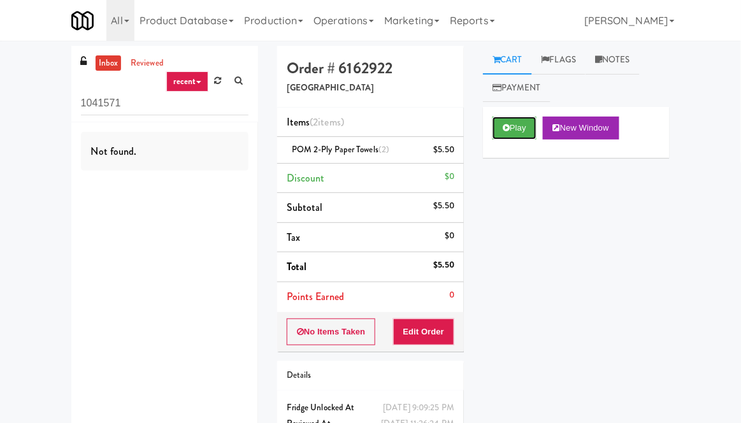
click at [522, 128] on button "Play" at bounding box center [514, 128] width 44 height 23
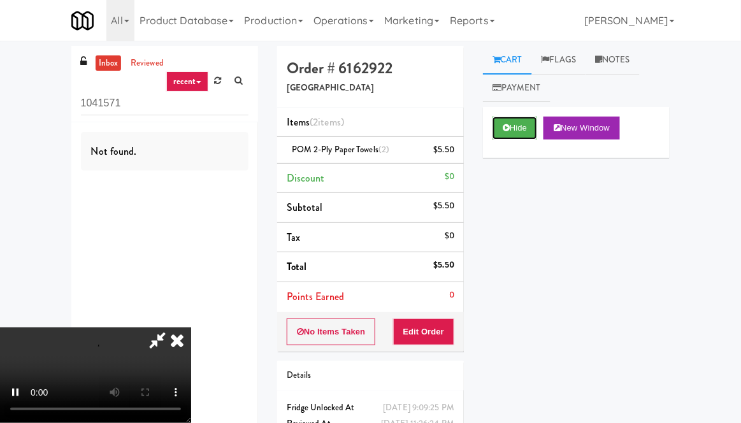
scroll to position [46, 0]
click at [518, 129] on button "Hide" at bounding box center [514, 128] width 45 height 23
click at [524, 126] on button "Hide" at bounding box center [514, 128] width 45 height 23
